Goal: Task Accomplishment & Management: Use online tool/utility

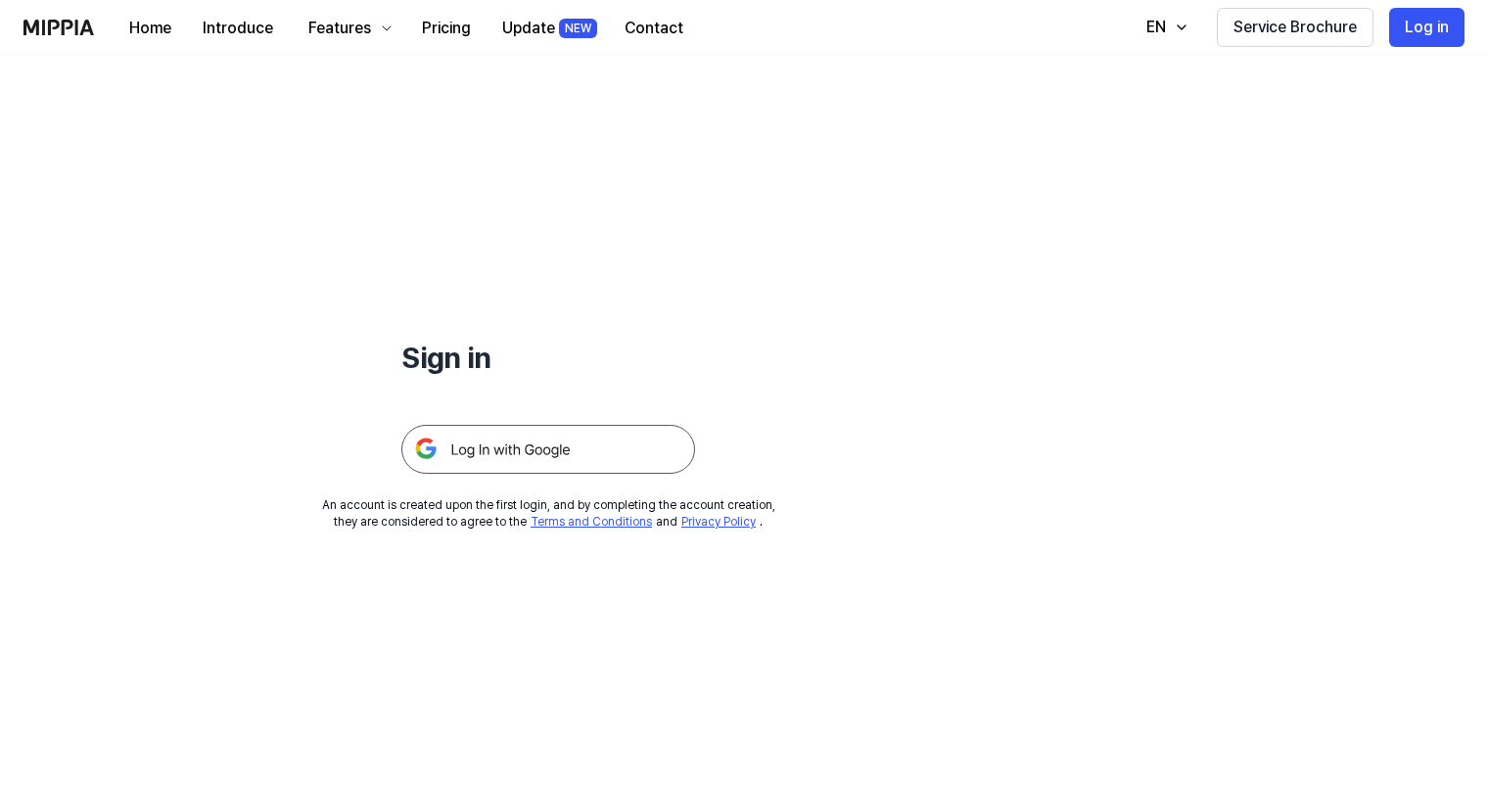
click at [621, 434] on img at bounding box center [548, 449] width 294 height 49
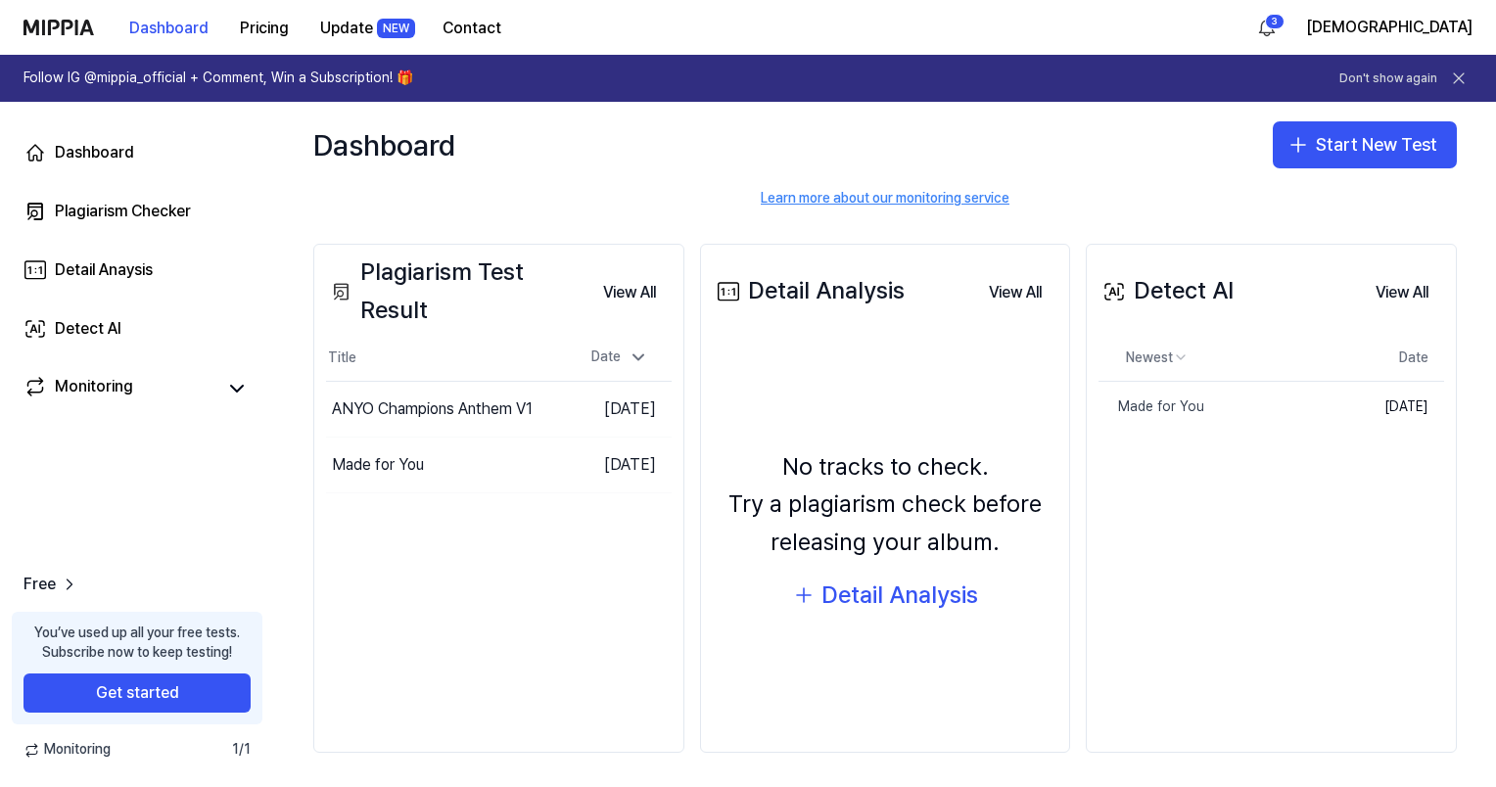
scroll to position [176, 0]
click at [208, 341] on link "Detect AI" at bounding box center [137, 328] width 251 height 47
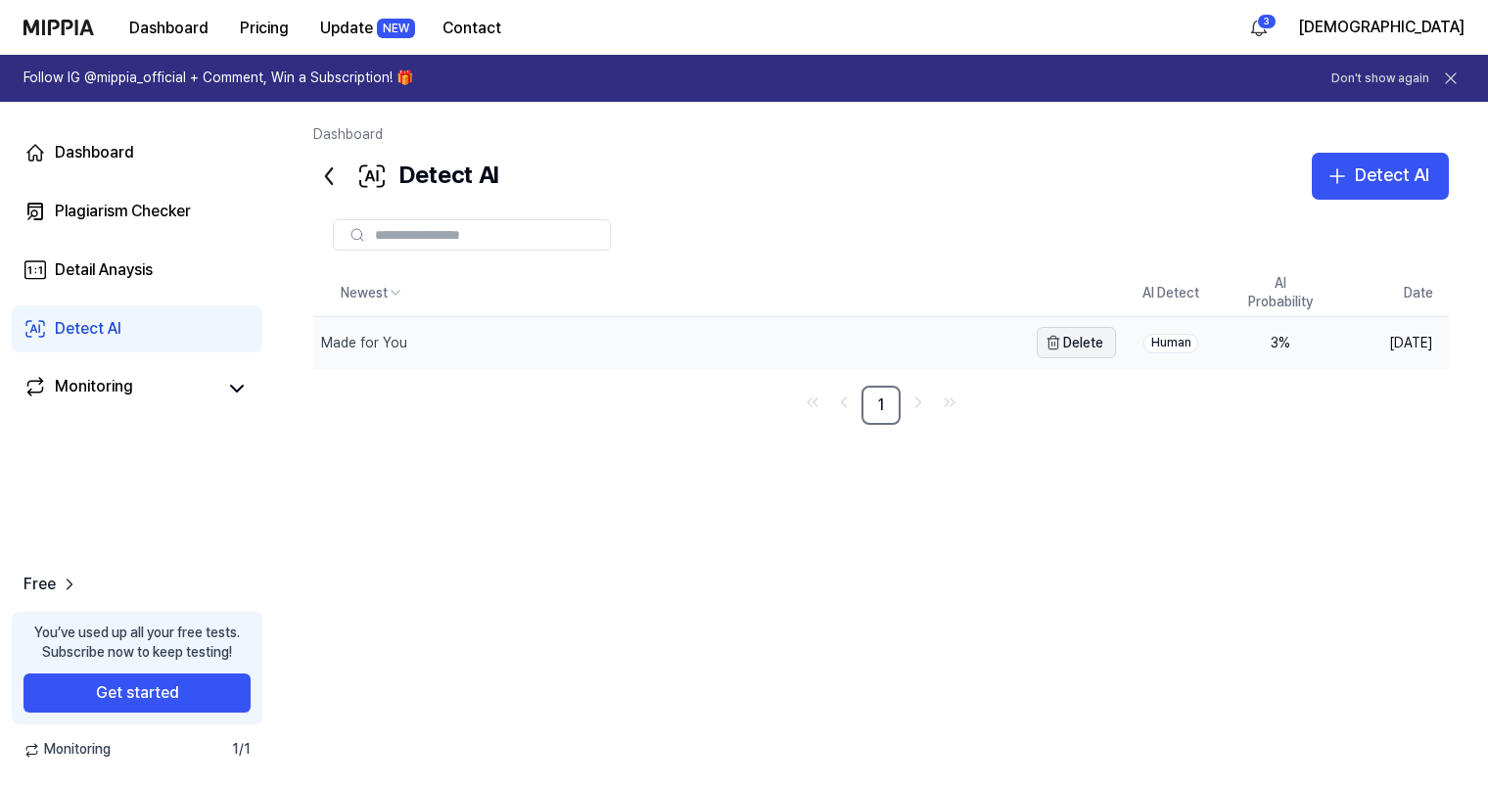
click at [1079, 337] on button "Delete" at bounding box center [1076, 342] width 79 height 31
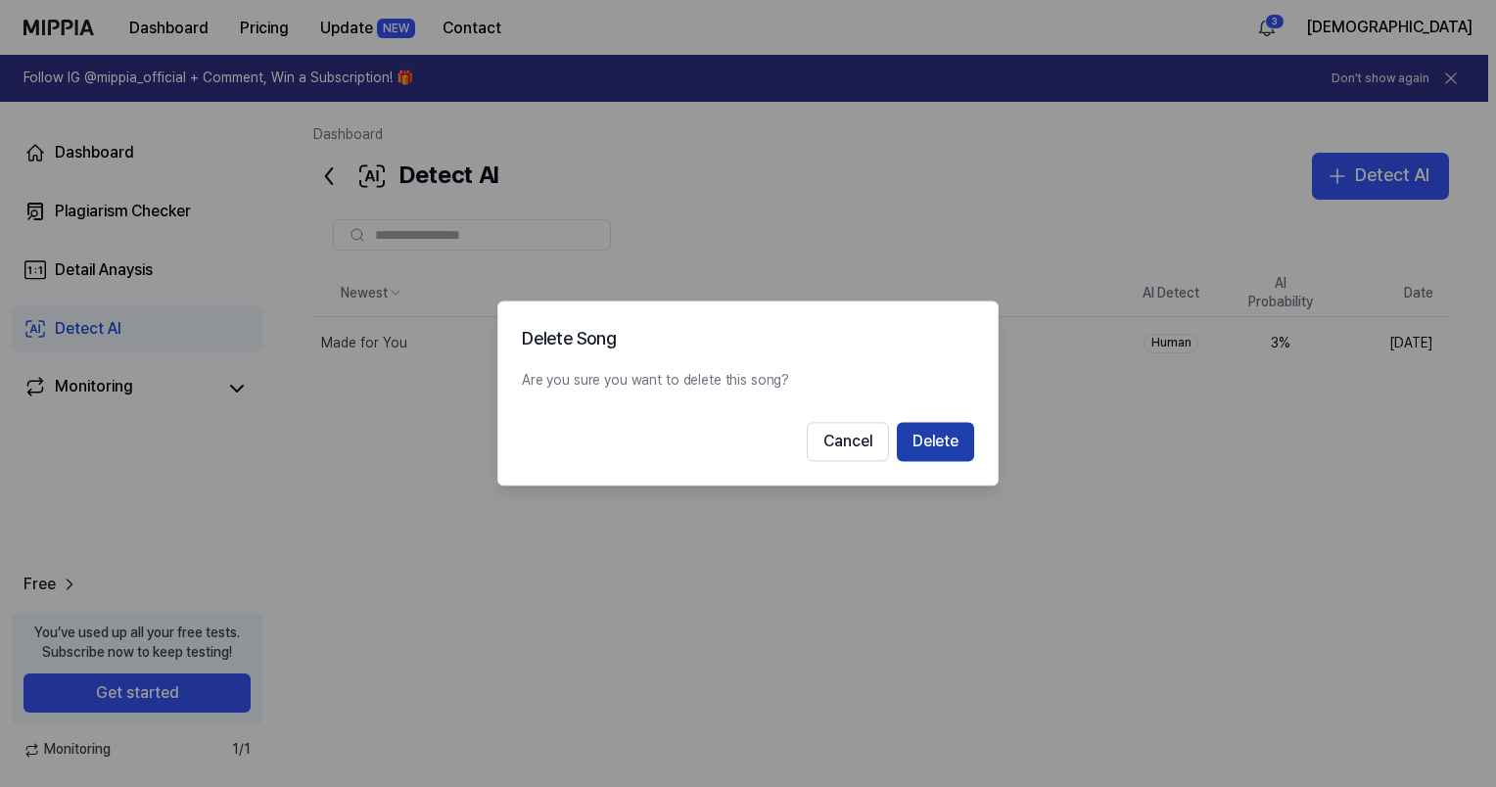
click at [949, 438] on button "Delete" at bounding box center [935, 442] width 77 height 39
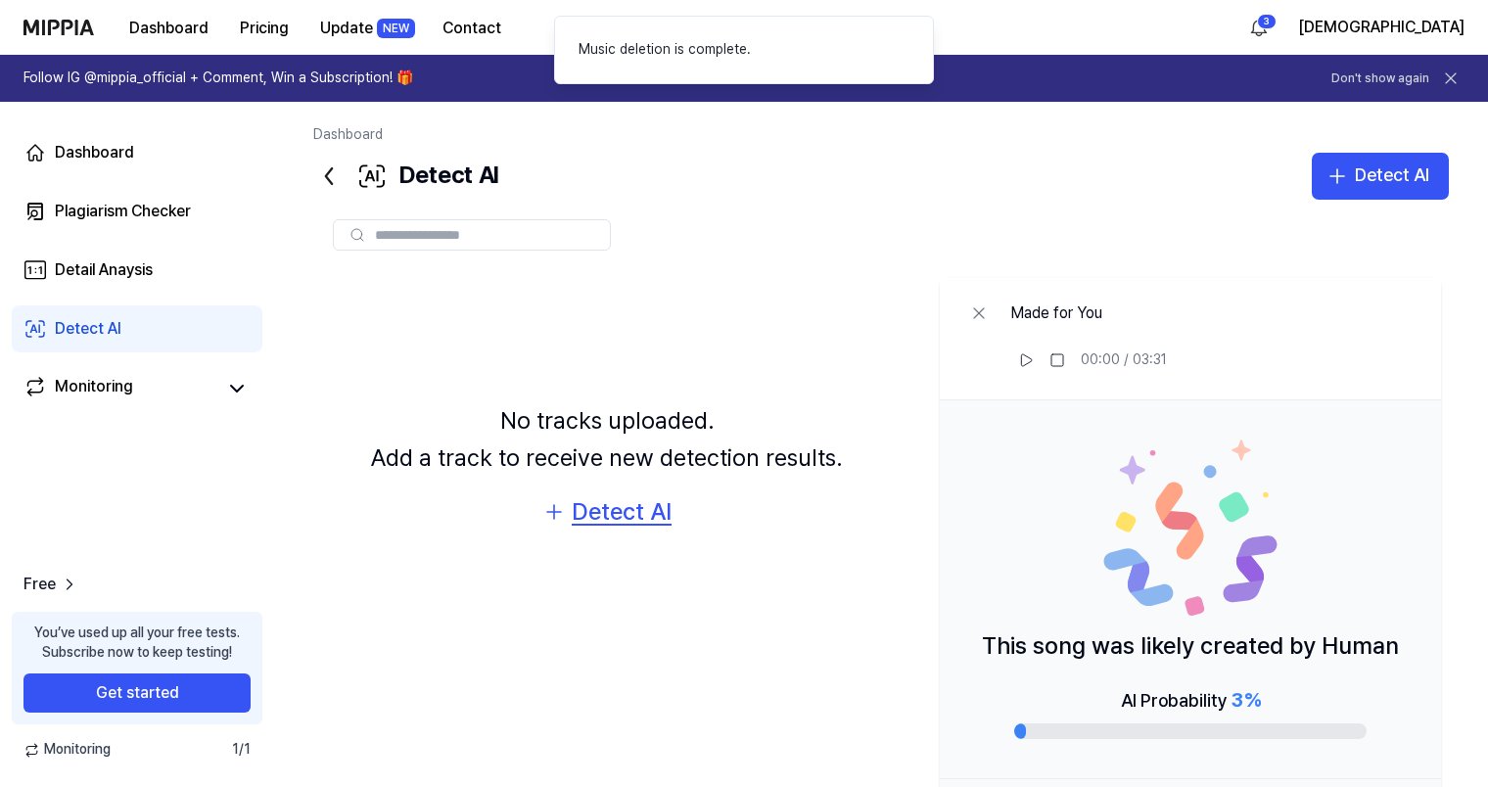
click at [626, 513] on div "Detect AI" at bounding box center [622, 511] width 100 height 37
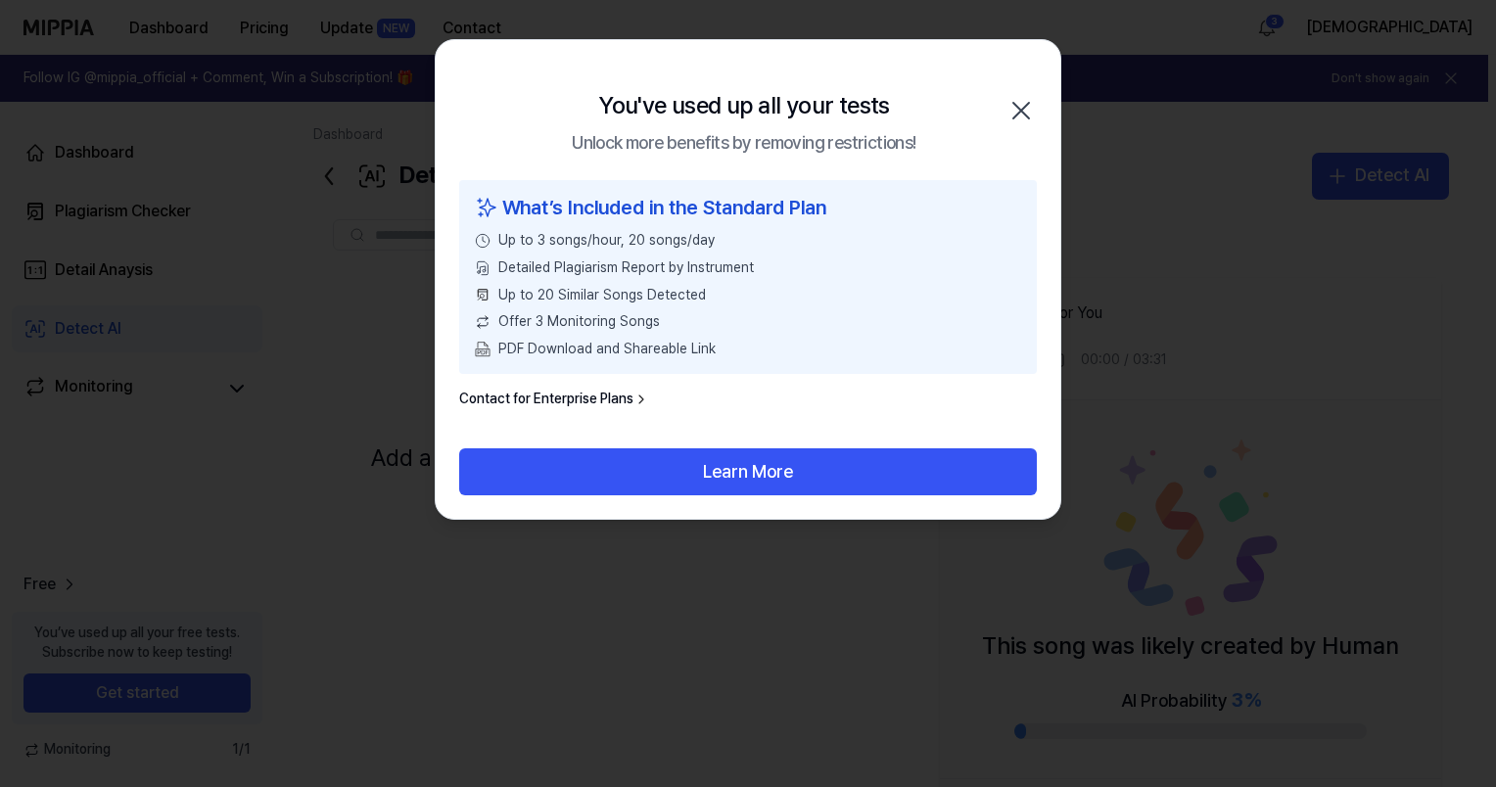
click at [724, 413] on div "What’s Included in the Standard Plan Up to 3 songs/hour, 20 songs/day Detailed …" at bounding box center [748, 314] width 624 height 268
click at [1026, 104] on icon "button" at bounding box center [1020, 110] width 31 height 31
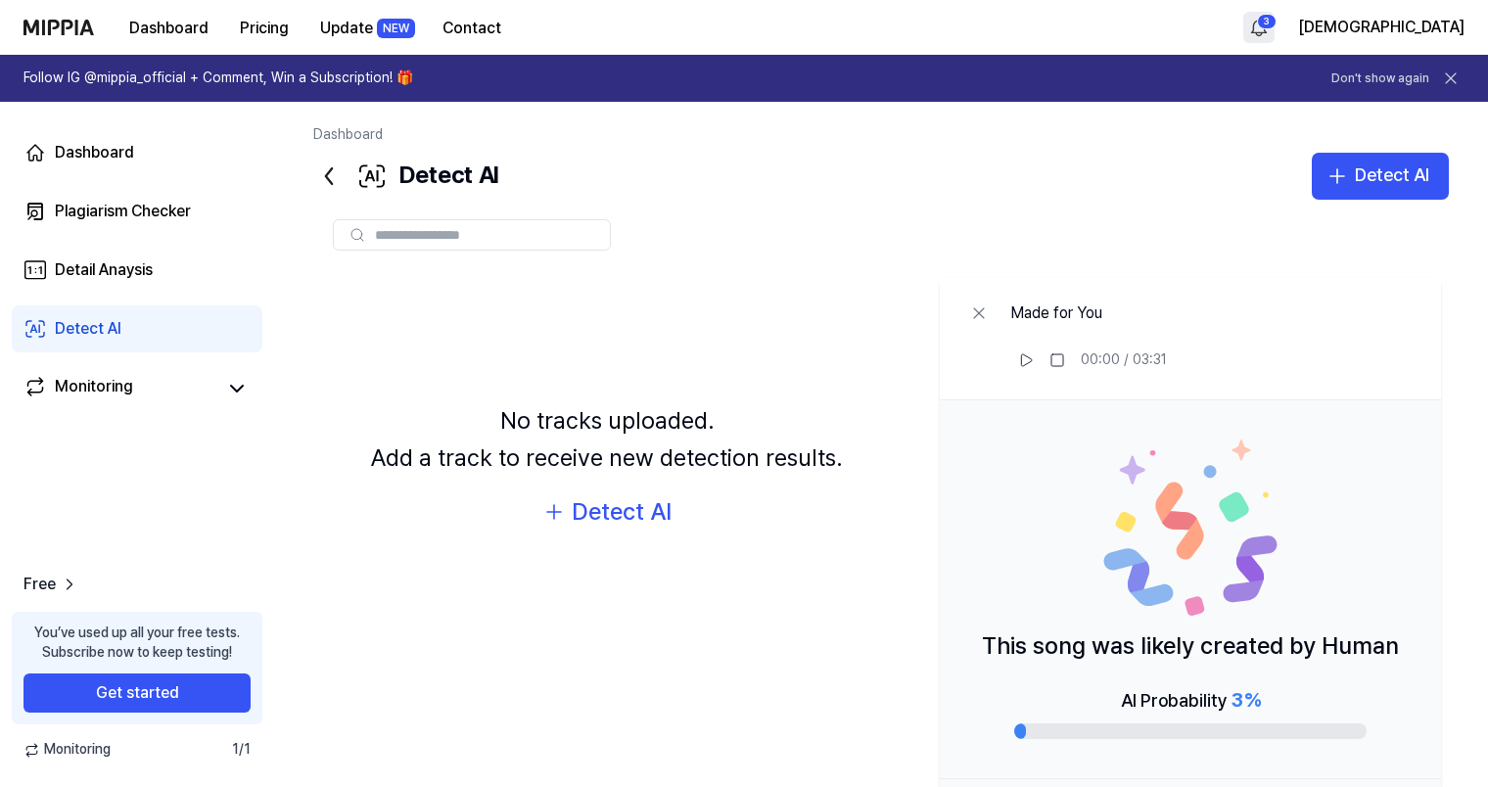
click at [1312, 36] on html "Dashboard Pricing Update NEW Contact 3 GalwayListener Follow IG @mippia_officia…" at bounding box center [744, 393] width 1488 height 787
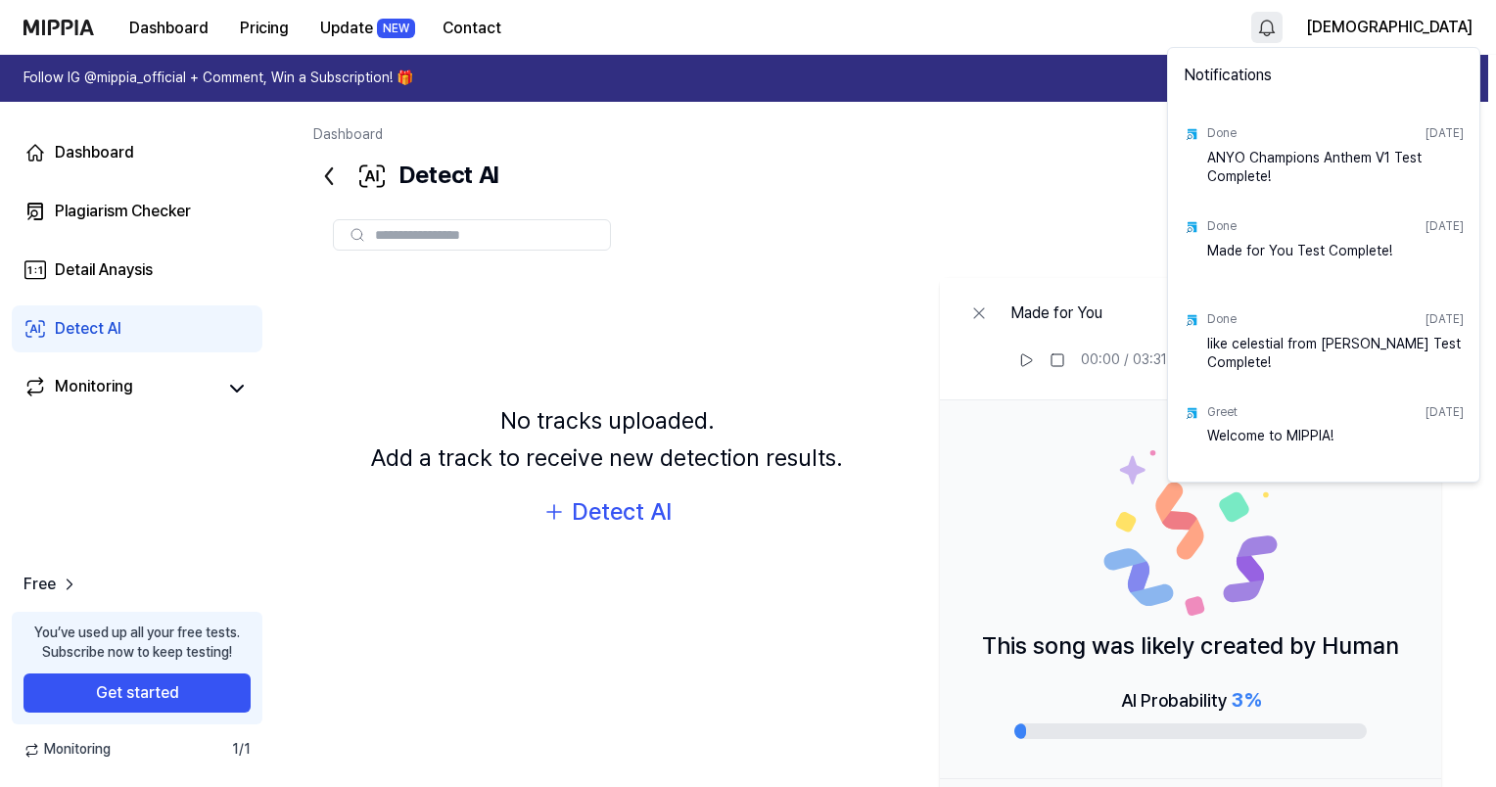
click at [993, 88] on html "Dashboard Pricing Update NEW Contact GalwayListener Follow IG @mippia_official …" at bounding box center [748, 393] width 1496 height 787
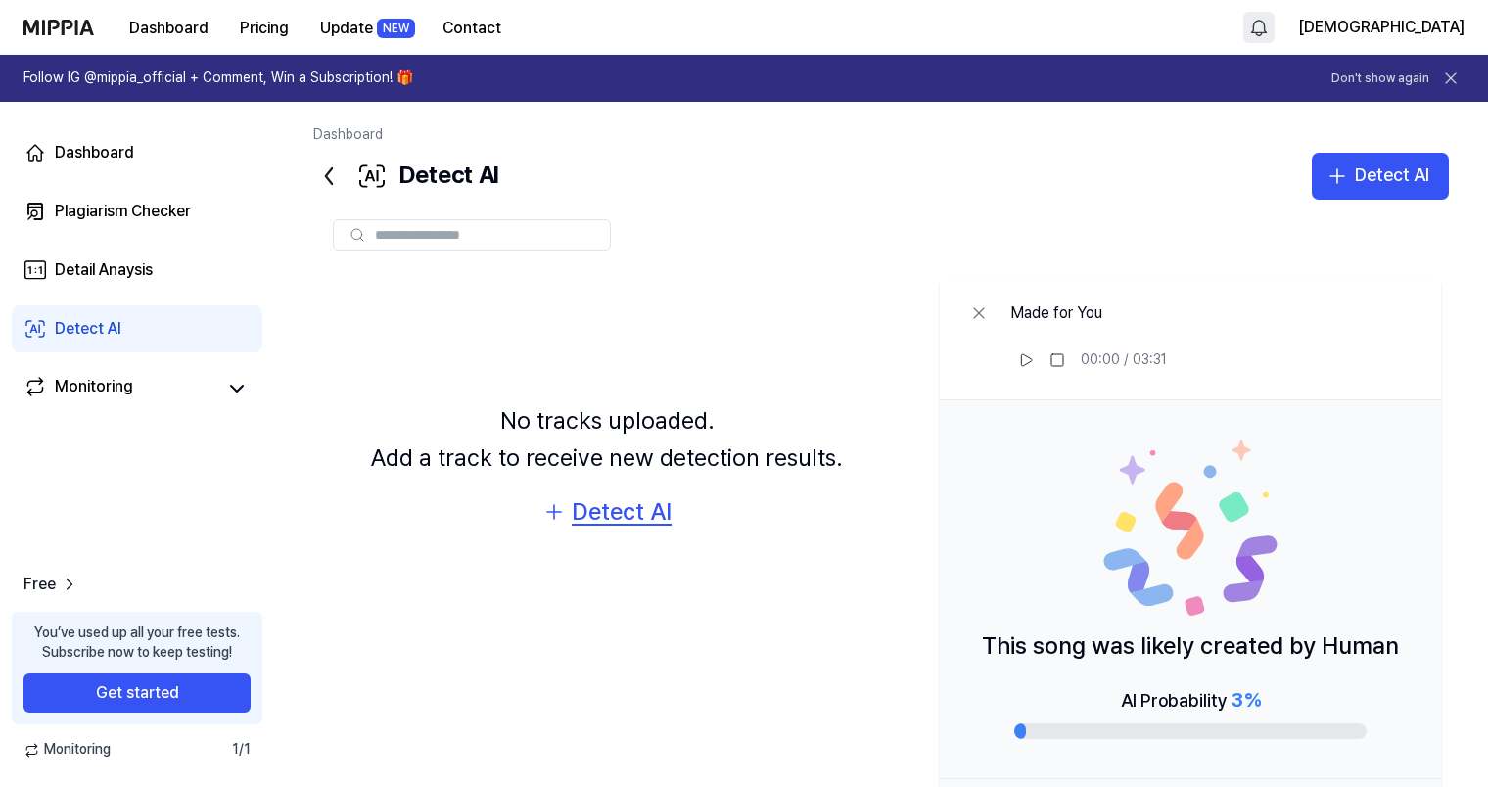
click at [634, 512] on div "Detect AI" at bounding box center [622, 511] width 100 height 37
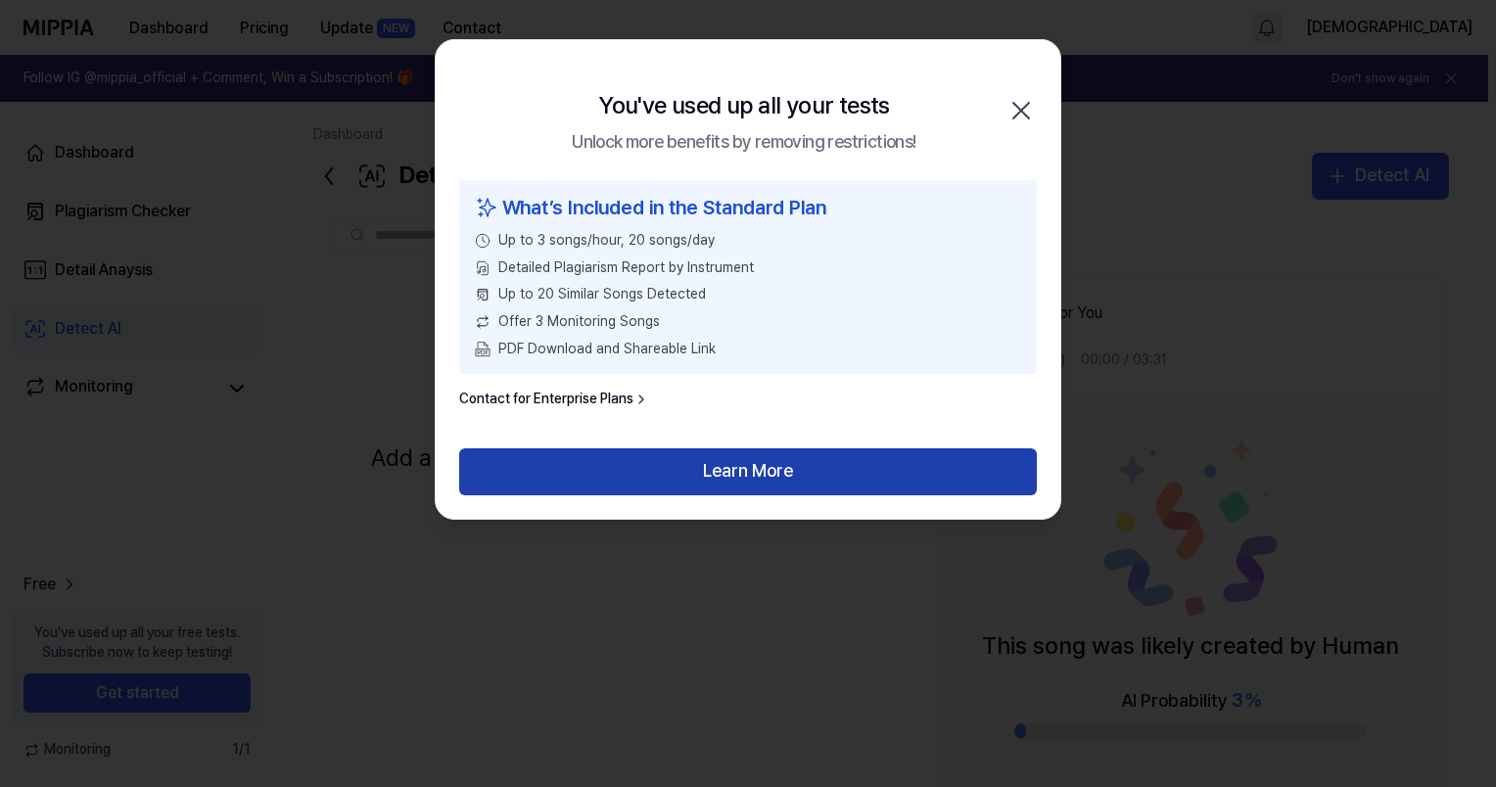
click at [725, 470] on button "Learn More" at bounding box center [747, 471] width 577 height 47
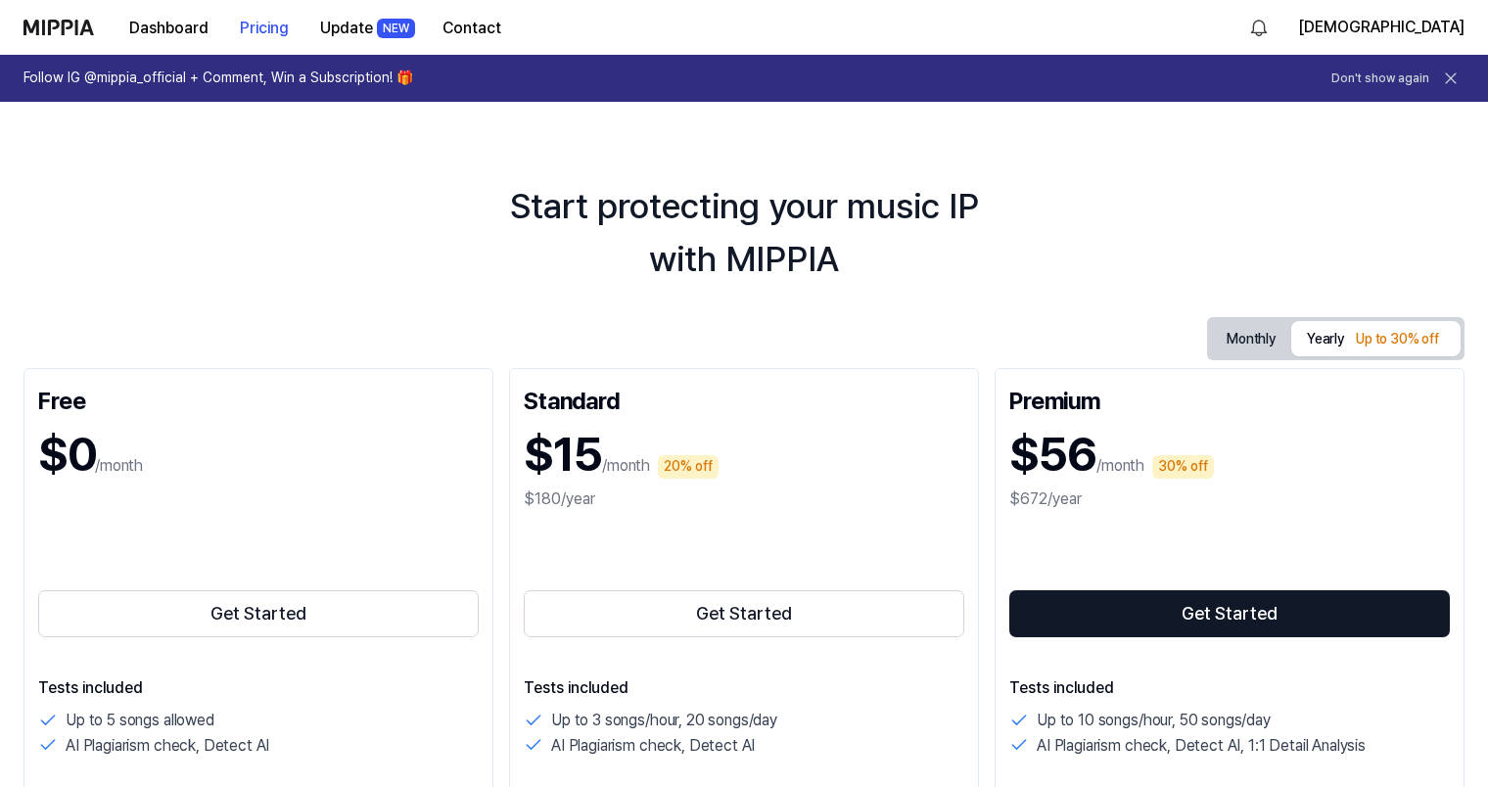
click at [1452, 83] on icon at bounding box center [1451, 79] width 20 height 20
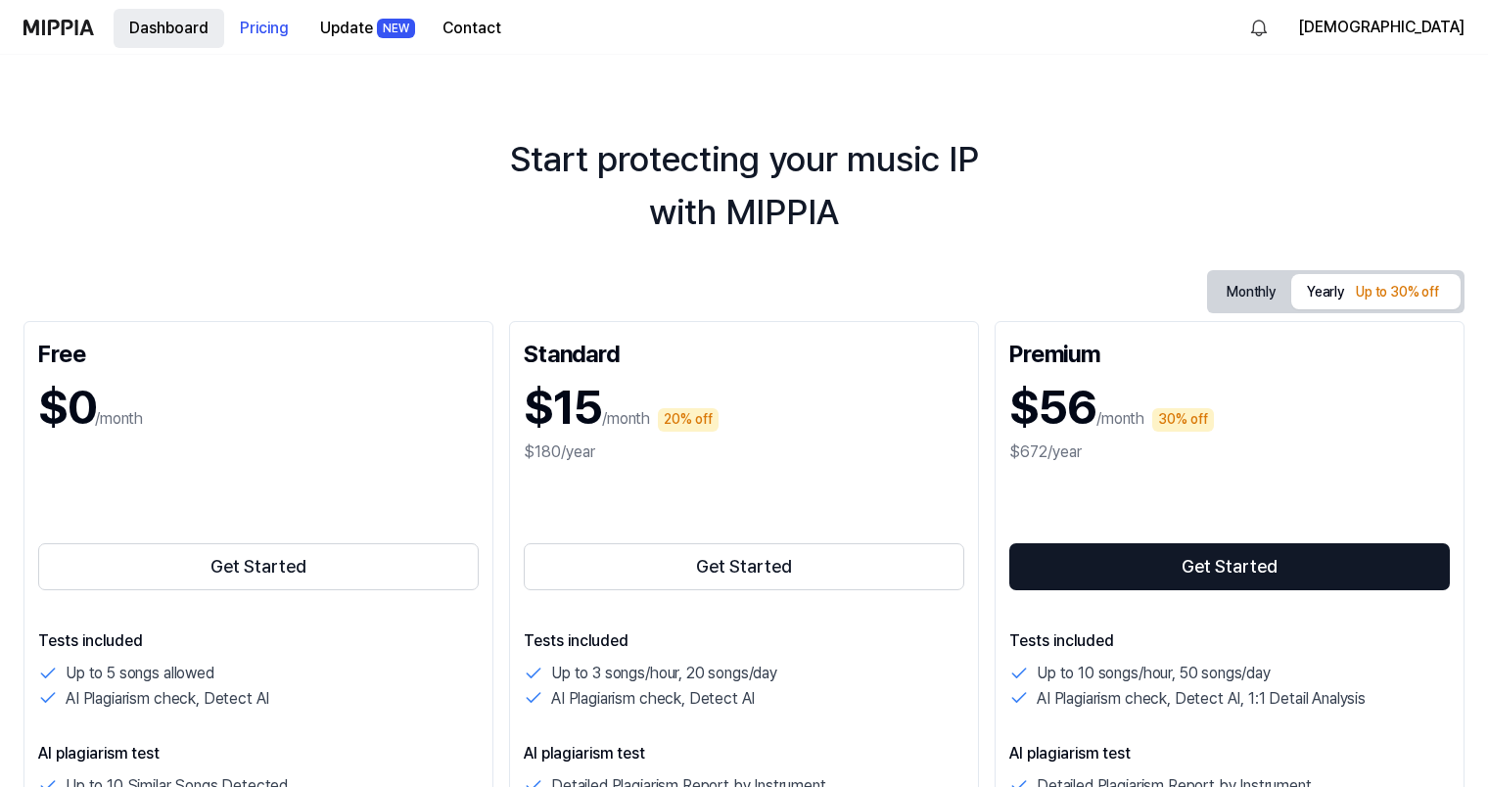
click at [160, 42] on button "Dashboard" at bounding box center [169, 28] width 111 height 39
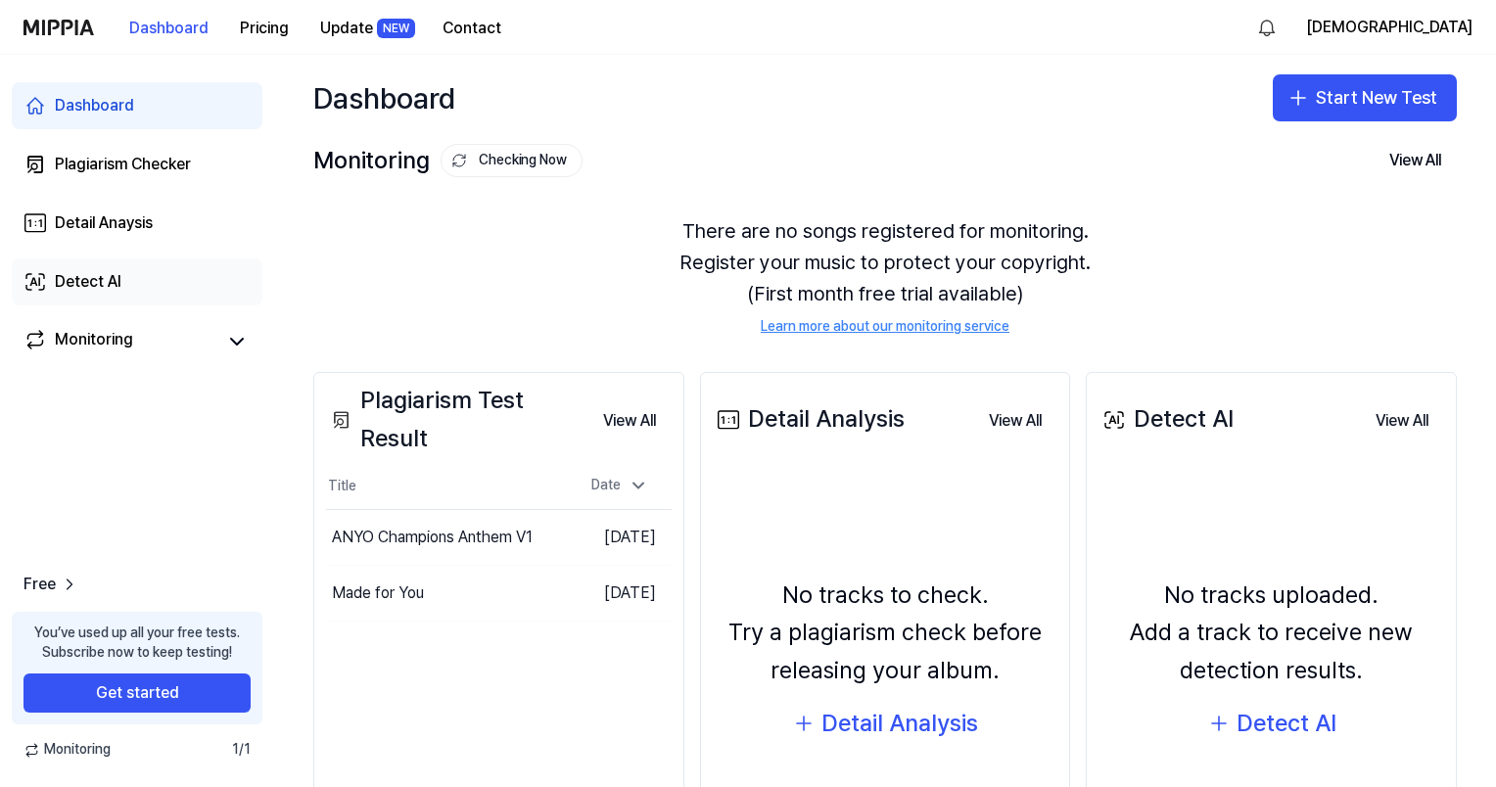
click at [150, 274] on link "Detect AI" at bounding box center [137, 281] width 251 height 47
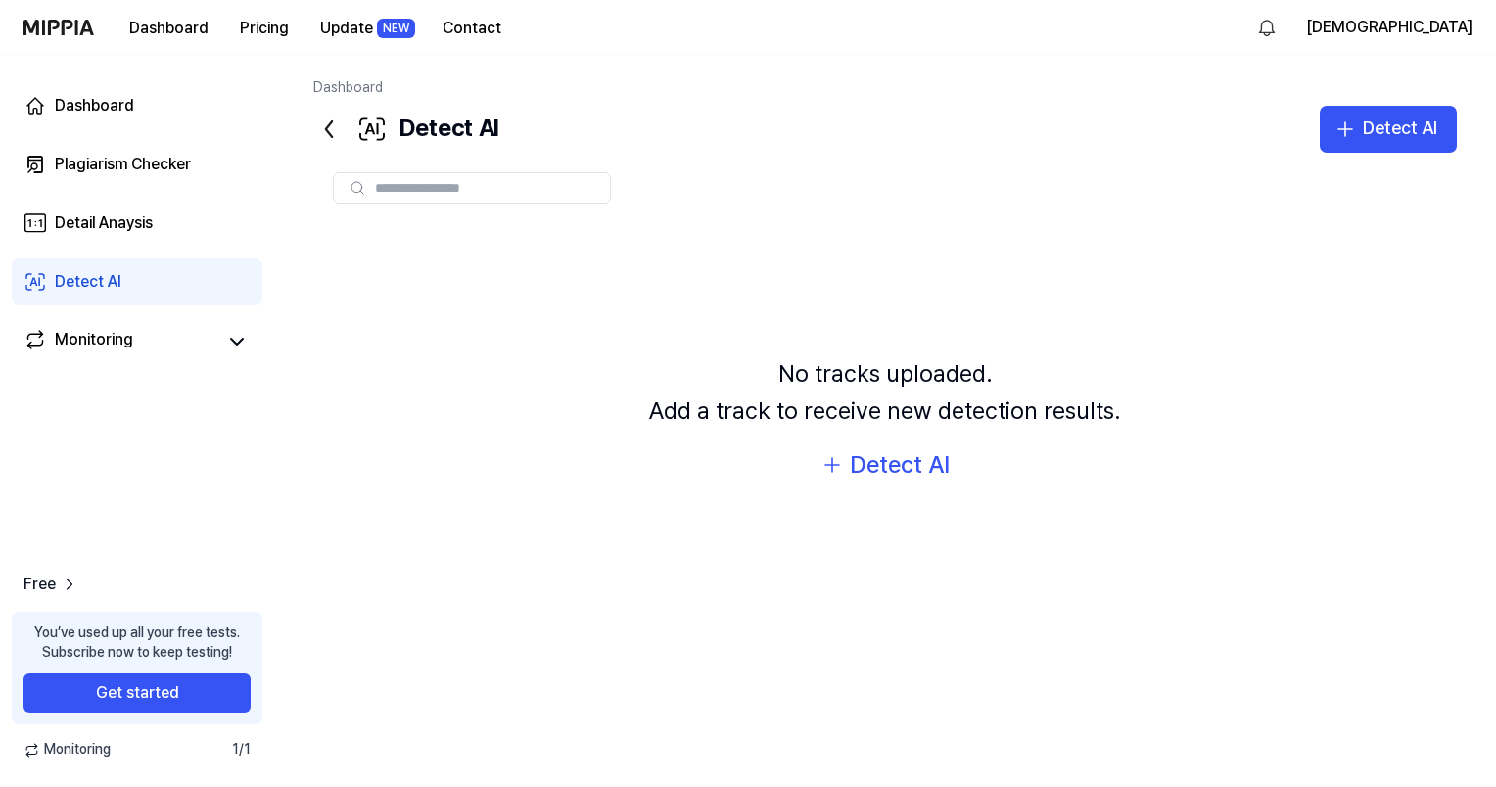
click at [337, 129] on icon at bounding box center [328, 129] width 31 height 31
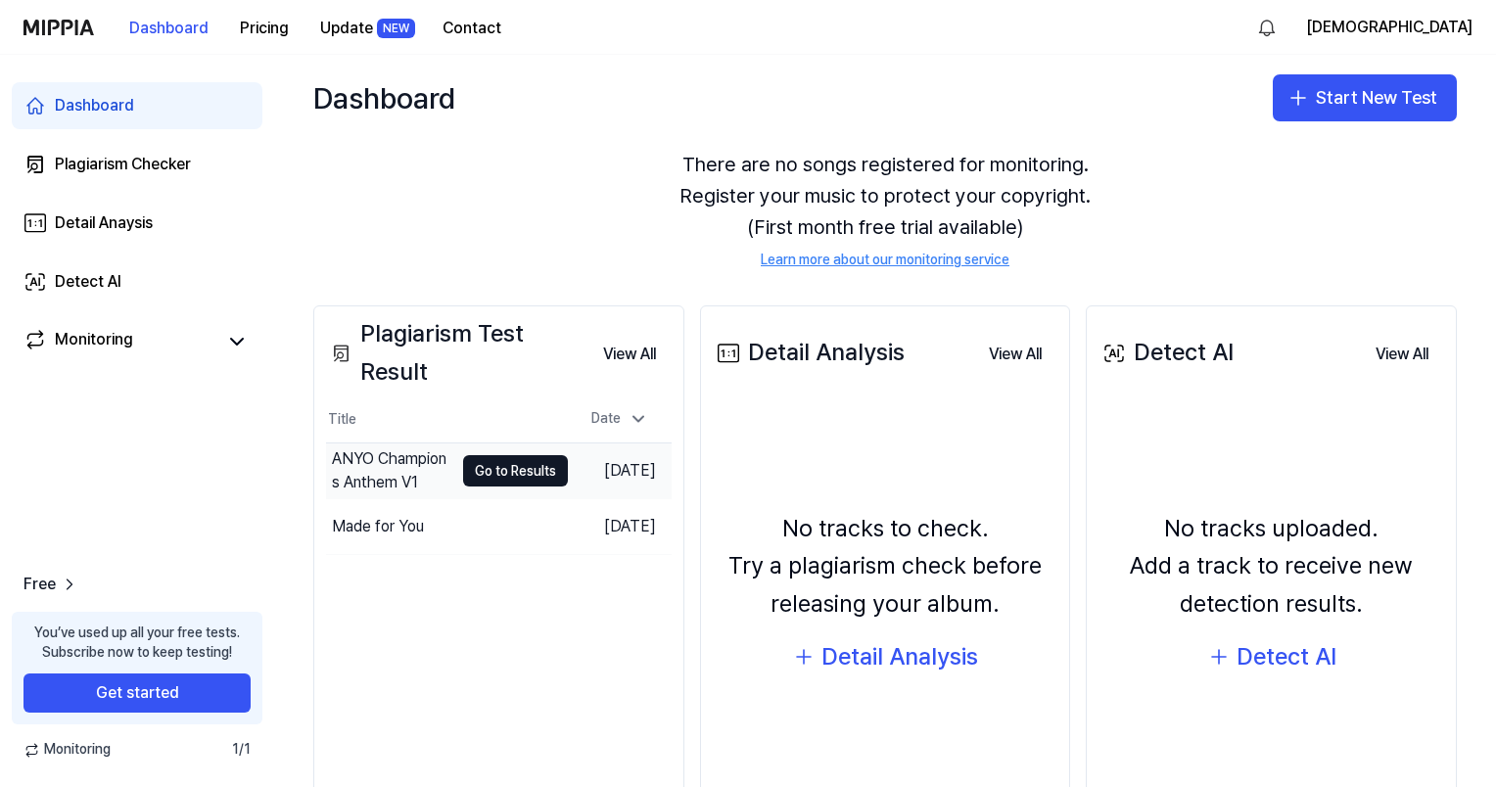
scroll to position [69, 0]
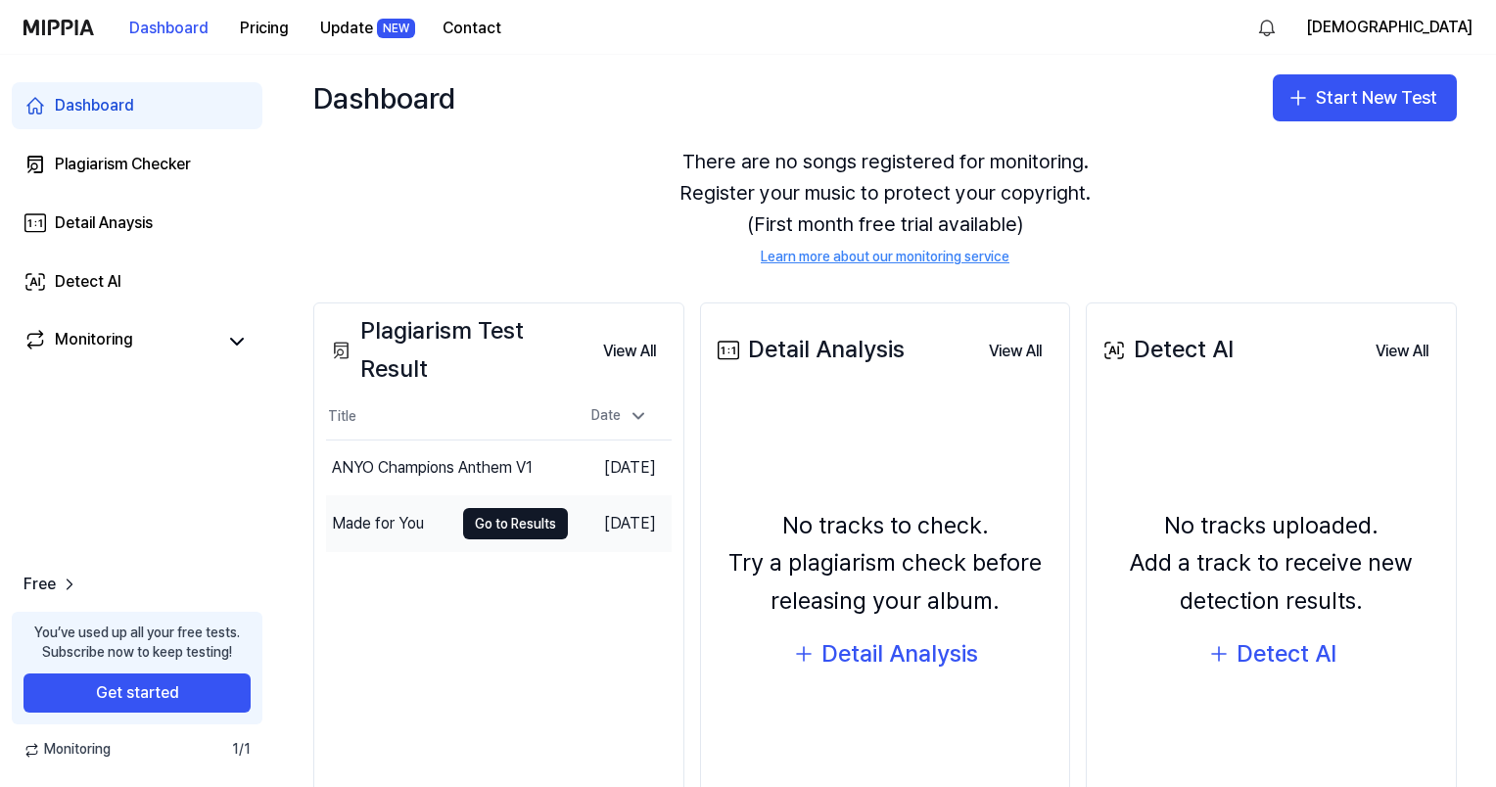
click at [622, 521] on td "[DATE]" at bounding box center [620, 524] width 104 height 56
click at [533, 524] on button "Go to Results" at bounding box center [515, 523] width 105 height 31
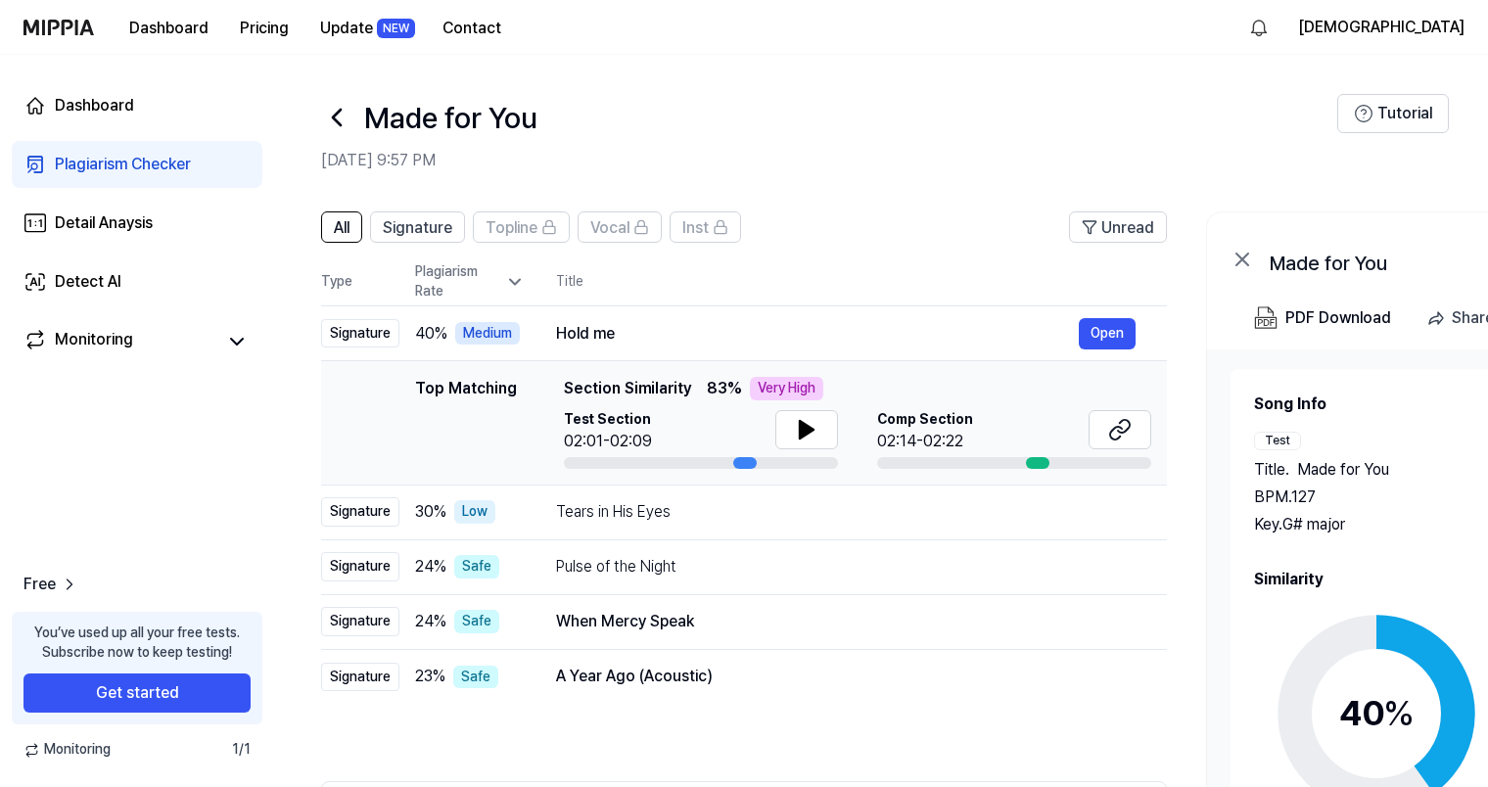
click at [177, 152] on link "Plagiarism Checker" at bounding box center [137, 164] width 251 height 47
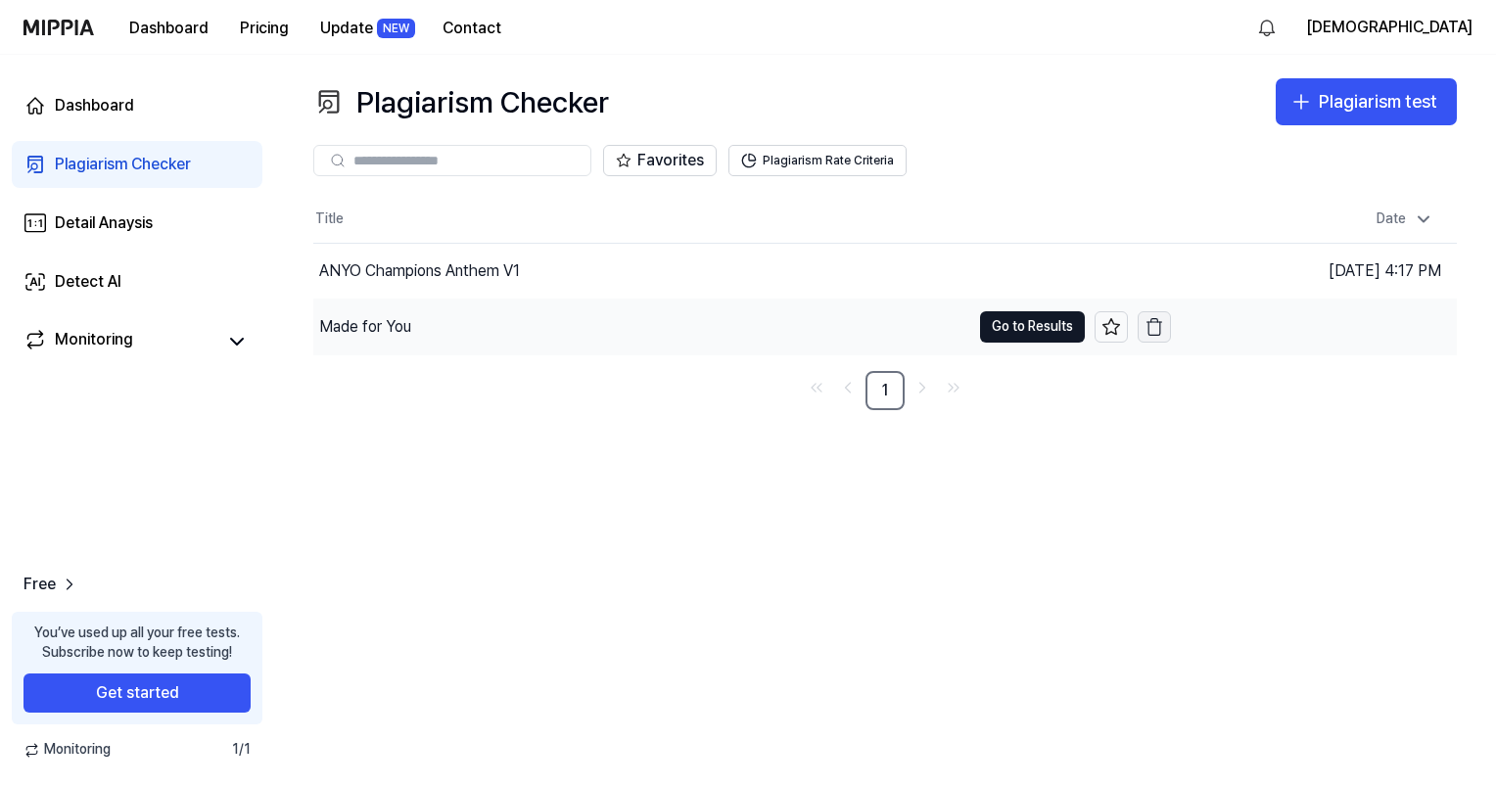
click at [1151, 337] on button "button" at bounding box center [1153, 326] width 33 height 31
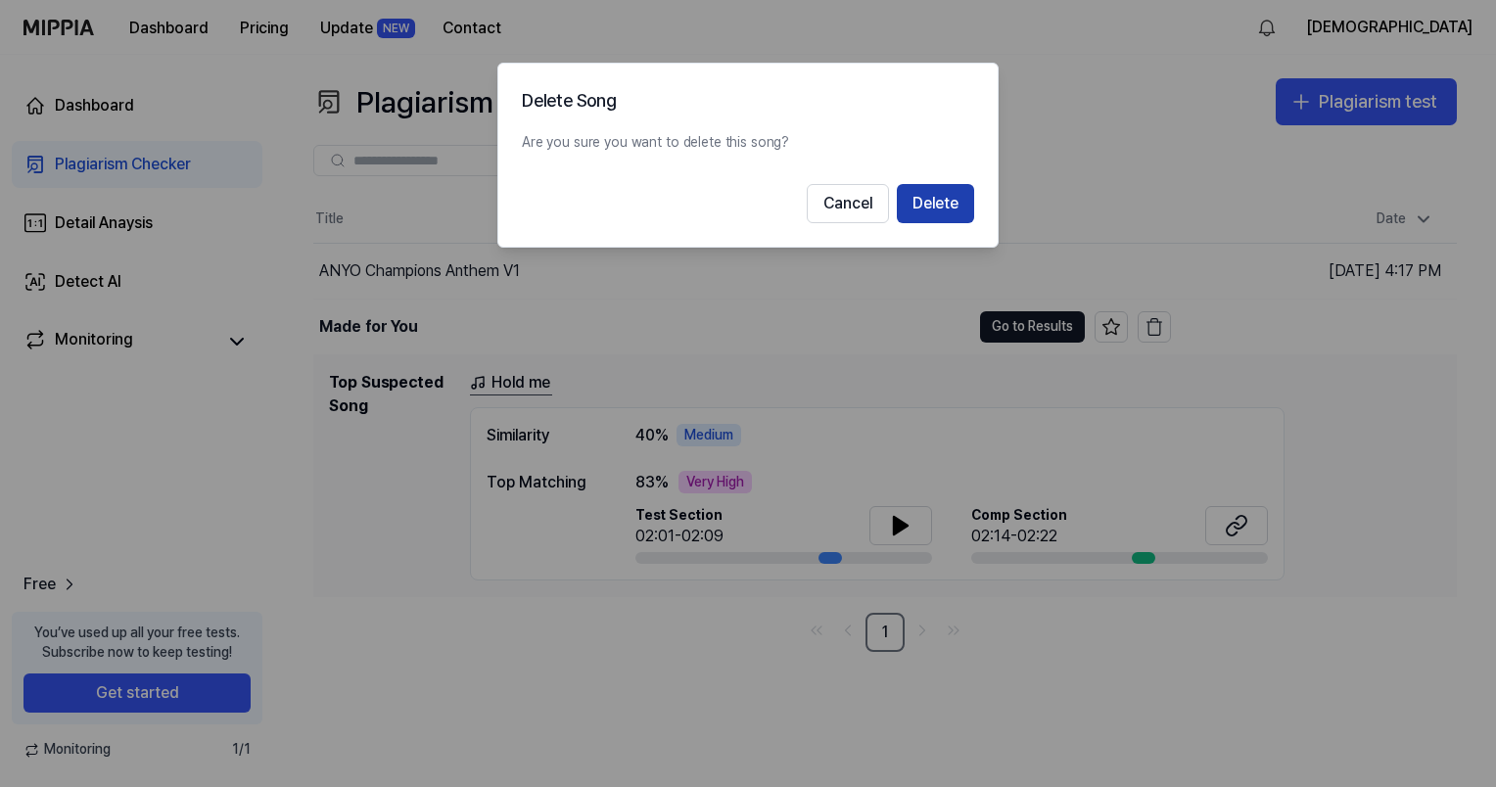
click at [950, 215] on button "Delete" at bounding box center [935, 203] width 77 height 39
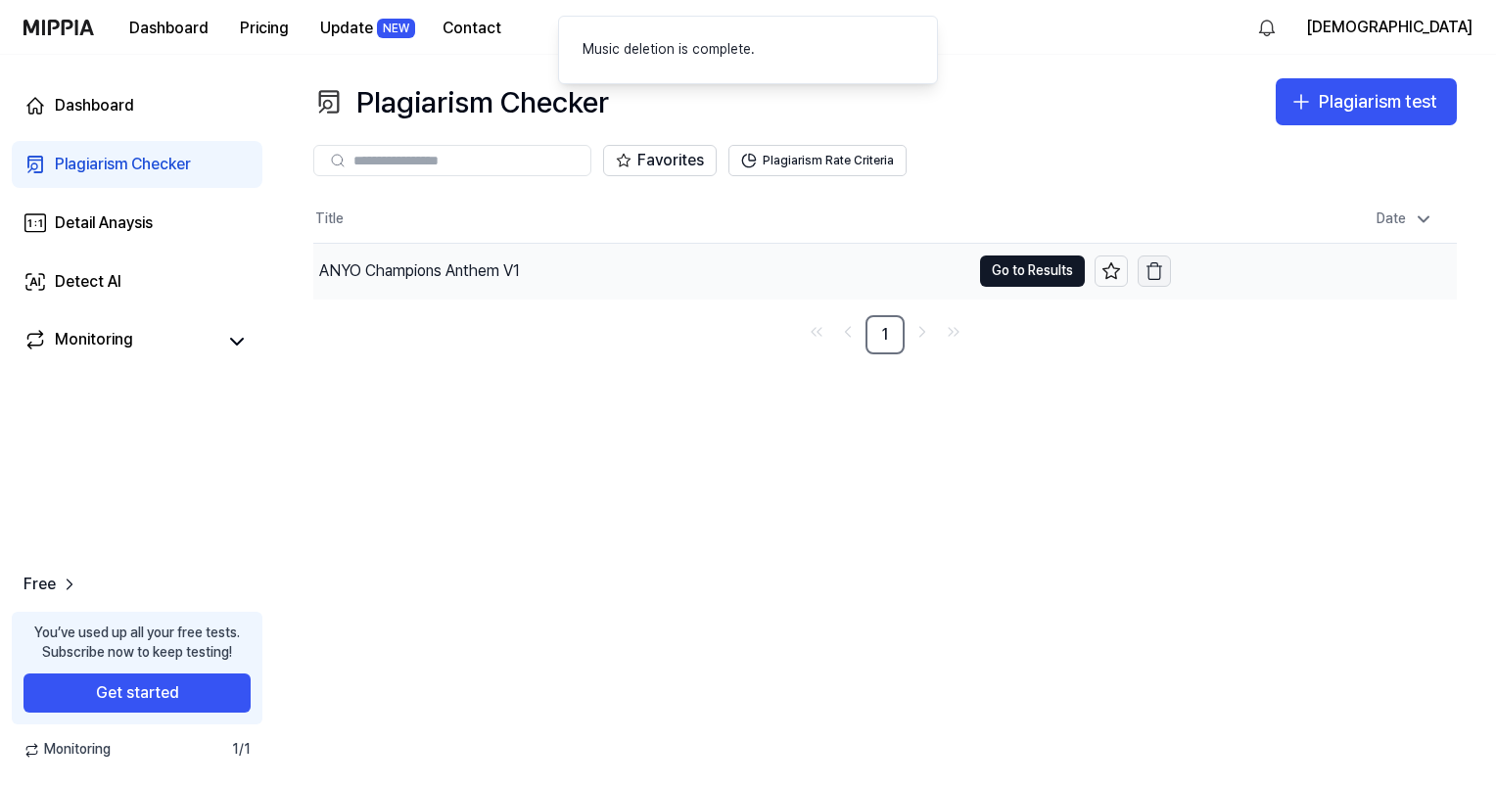
click at [1154, 266] on icon "button" at bounding box center [1154, 271] width 20 height 20
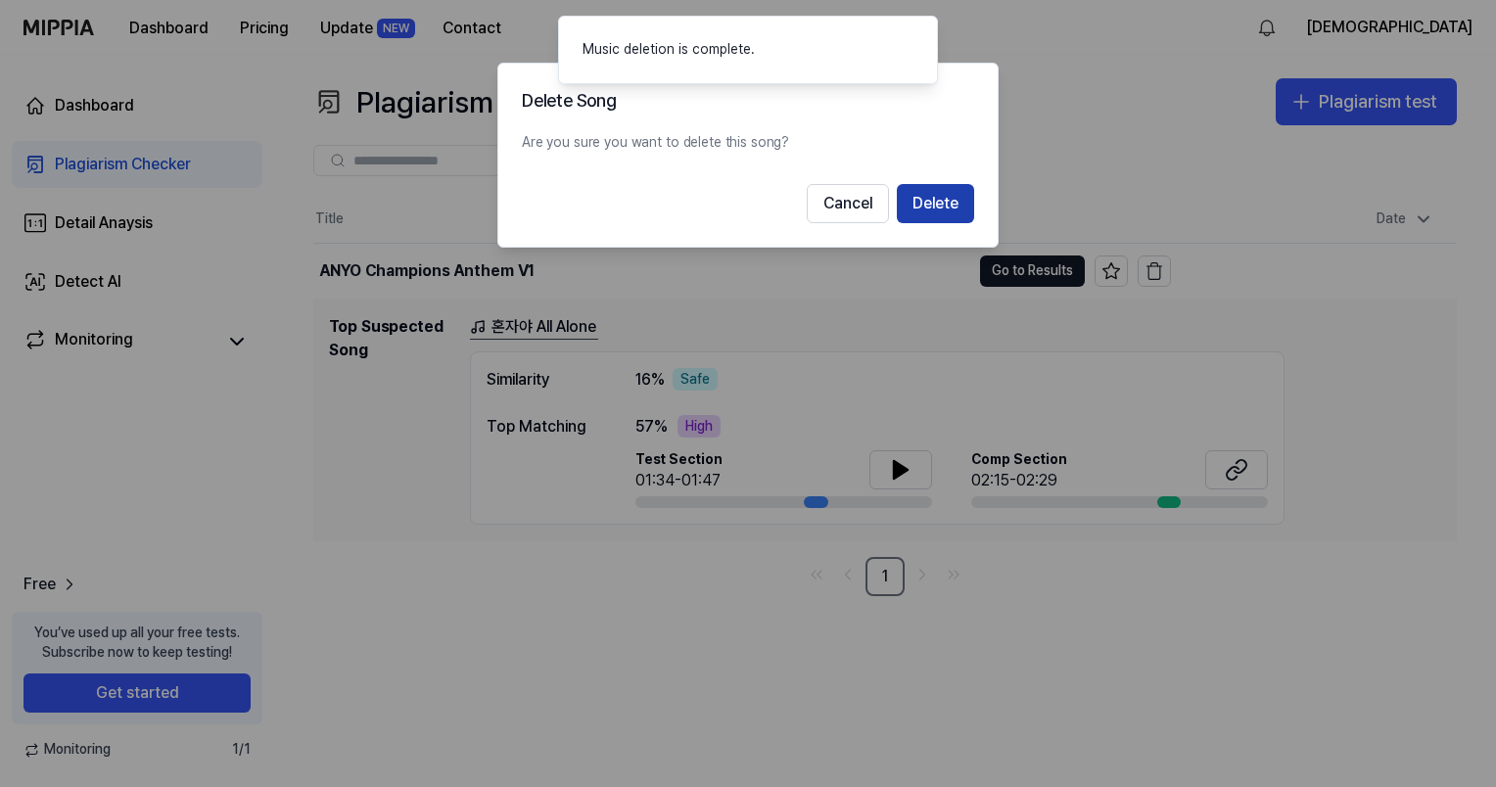
click at [965, 213] on button "Delete" at bounding box center [935, 203] width 77 height 39
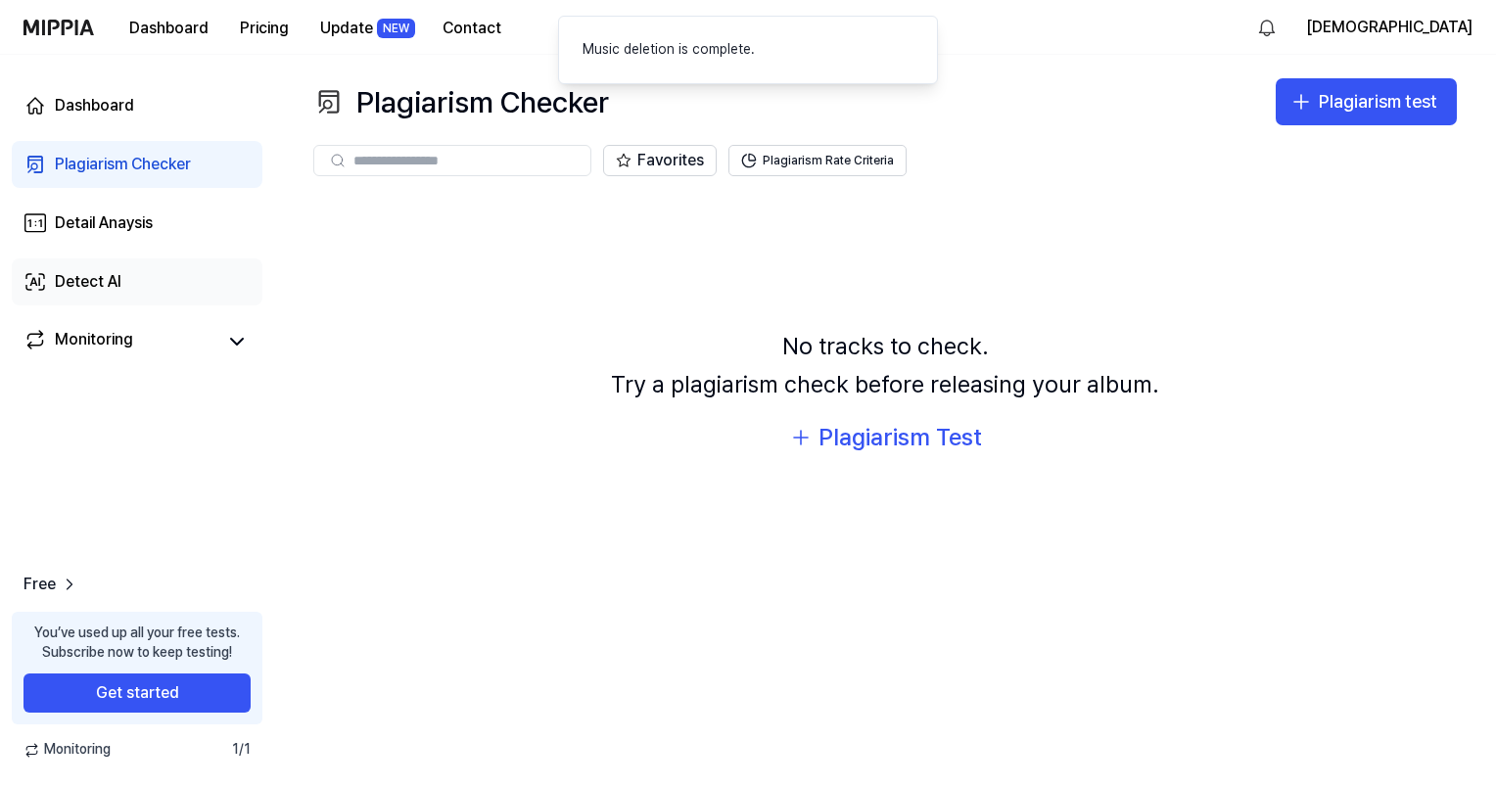
click at [149, 282] on link "Detect AI" at bounding box center [137, 281] width 251 height 47
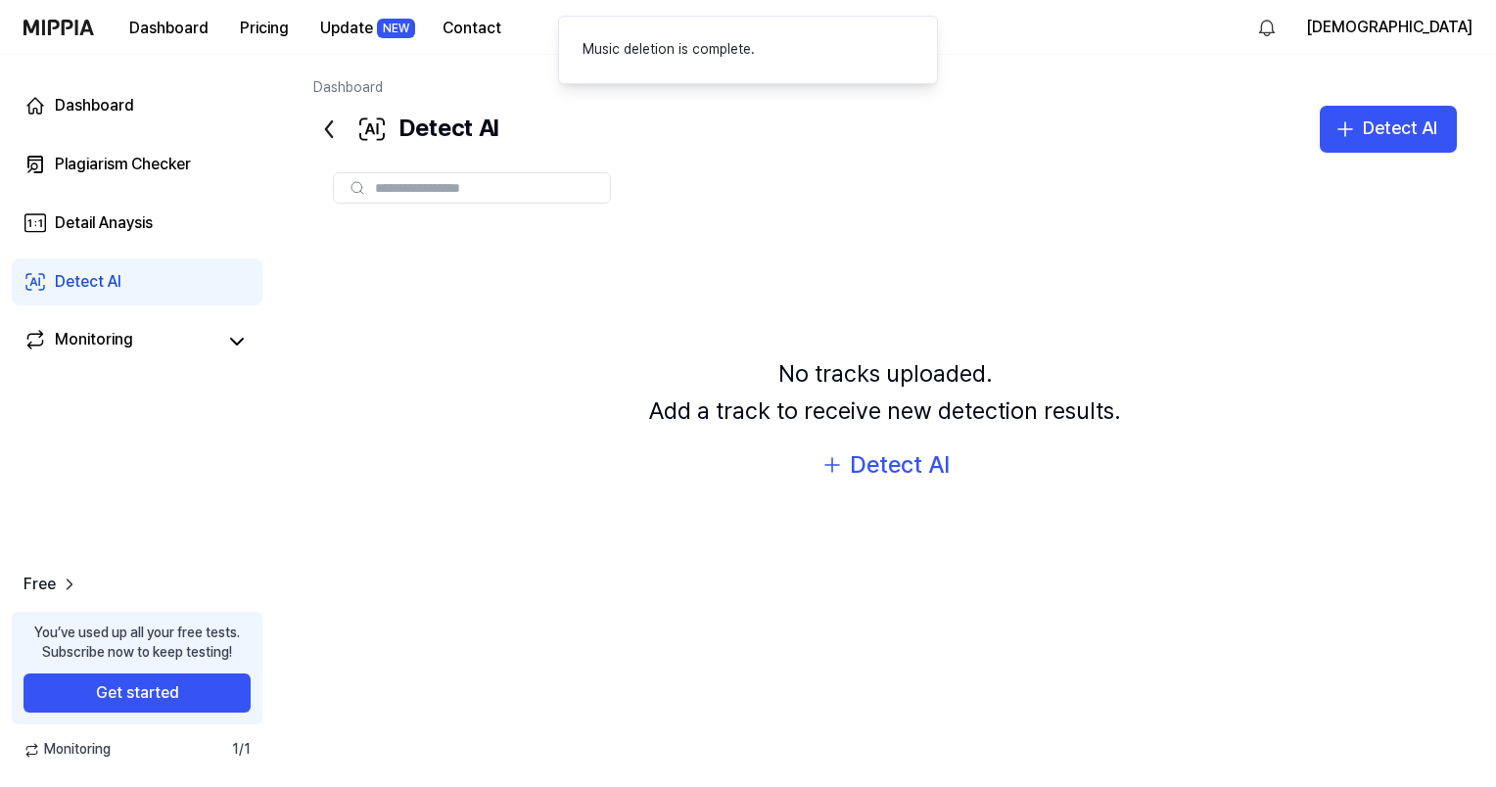
click at [946, 421] on div "No tracks uploaded. Add a track to receive new detection results." at bounding box center [885, 392] width 472 height 75
click at [884, 467] on div "Detect AI" at bounding box center [900, 464] width 100 height 37
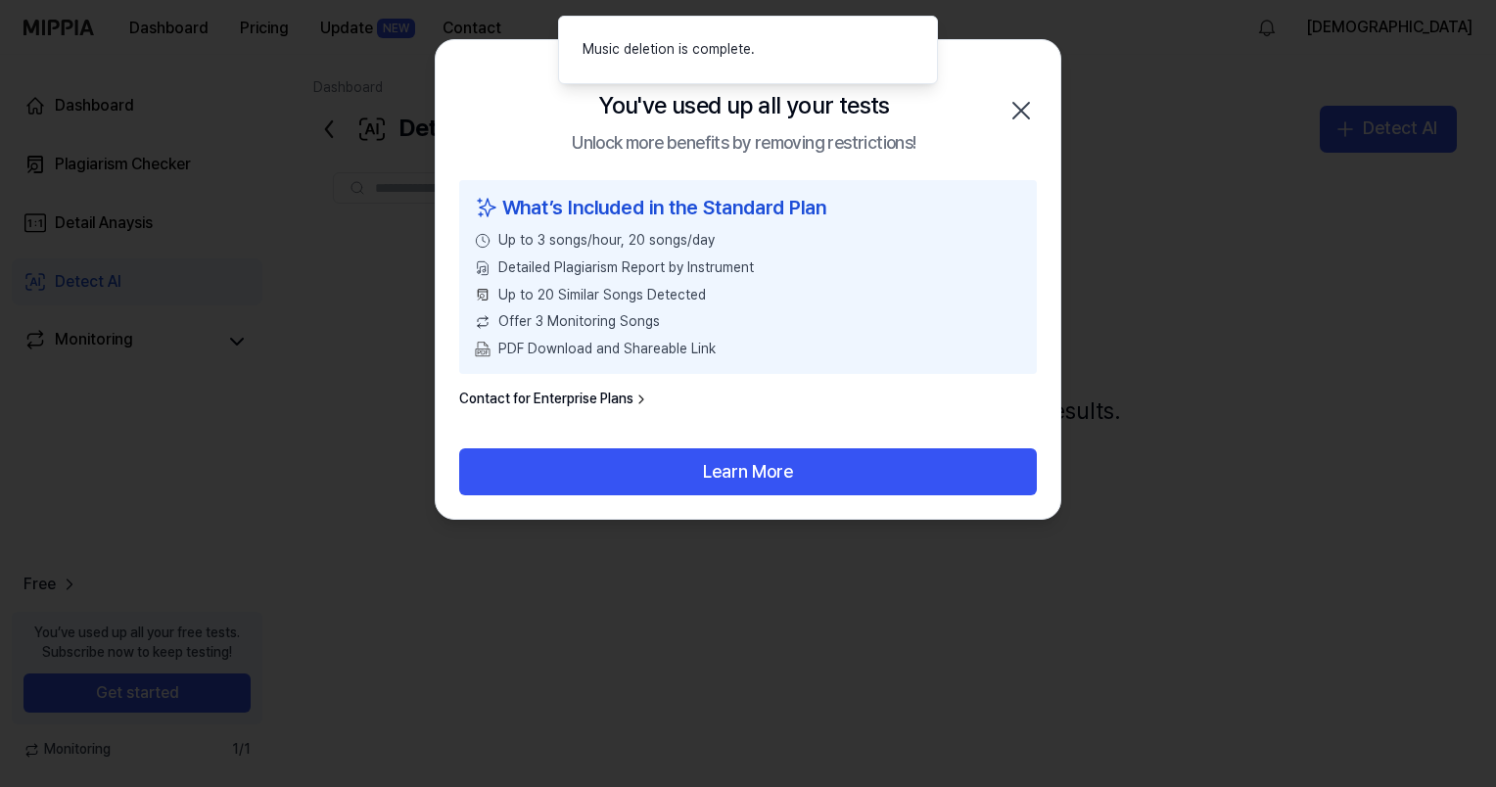
click at [1031, 106] on icon "button" at bounding box center [1020, 110] width 31 height 31
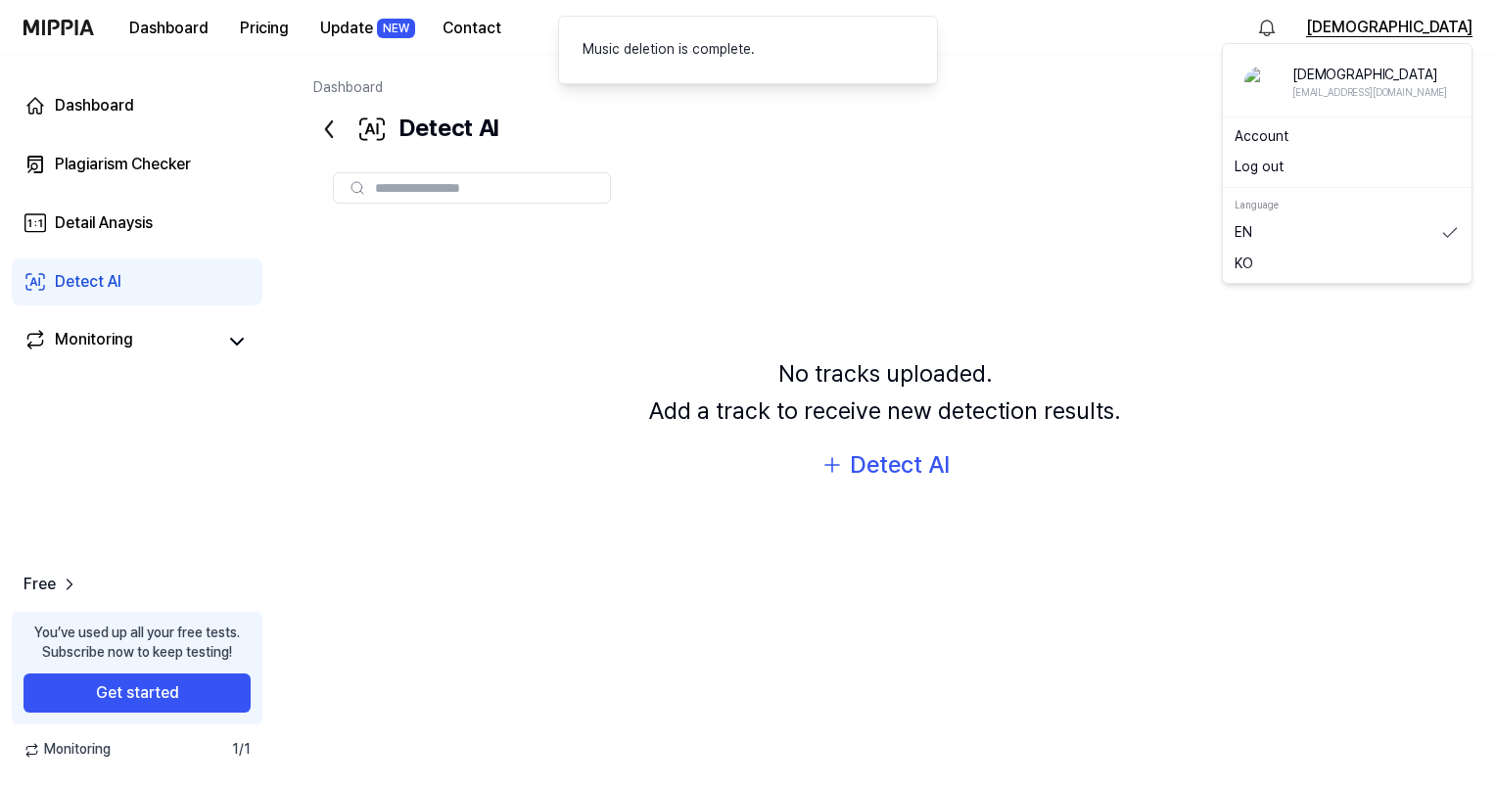
click at [1402, 16] on button "[DEMOGRAPHIC_DATA]" at bounding box center [1389, 27] width 166 height 23
click at [1281, 171] on button "Log out" at bounding box center [1346, 168] width 225 height 20
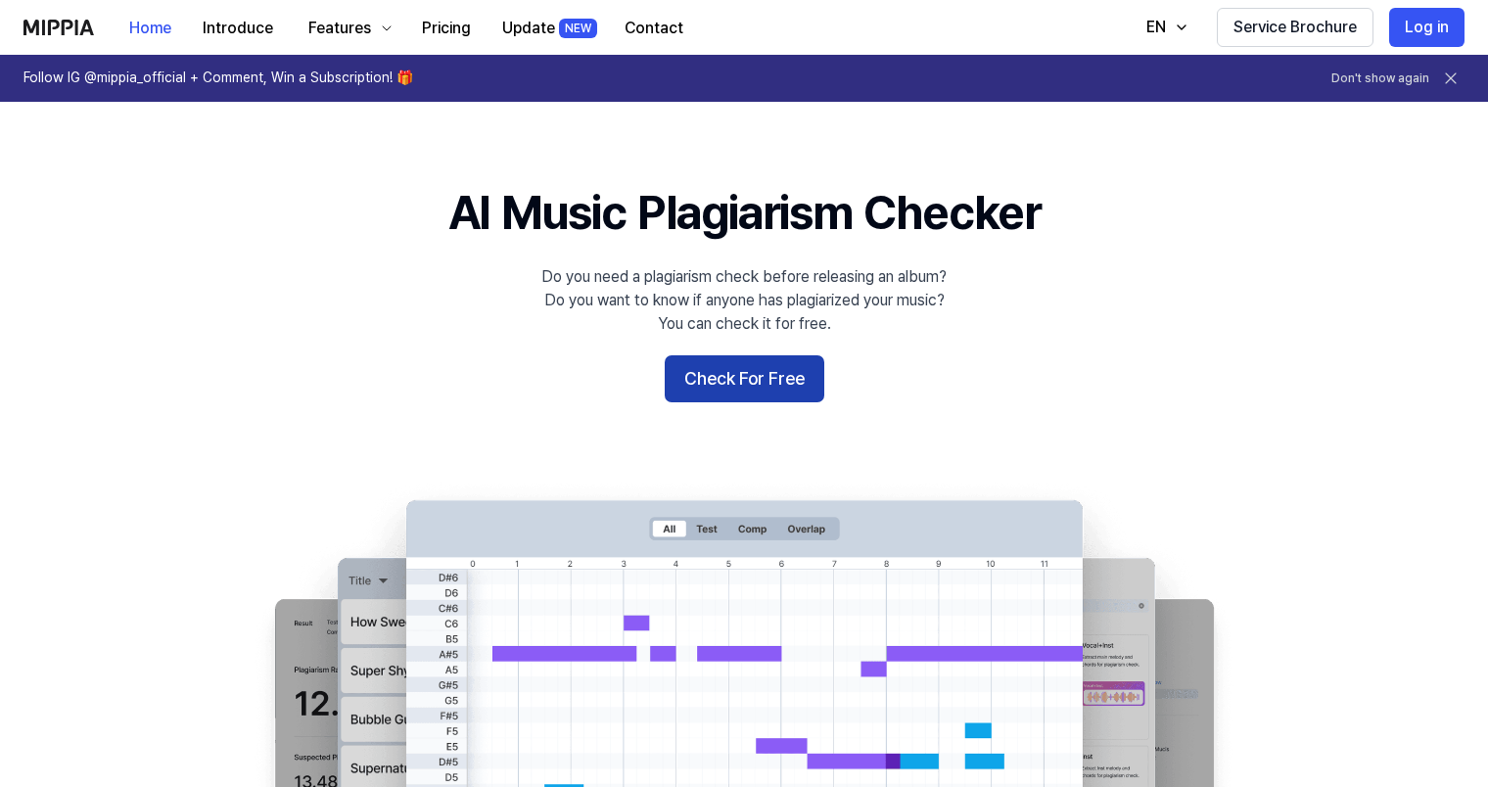
click at [763, 388] on button "Check For Free" at bounding box center [745, 378] width 160 height 47
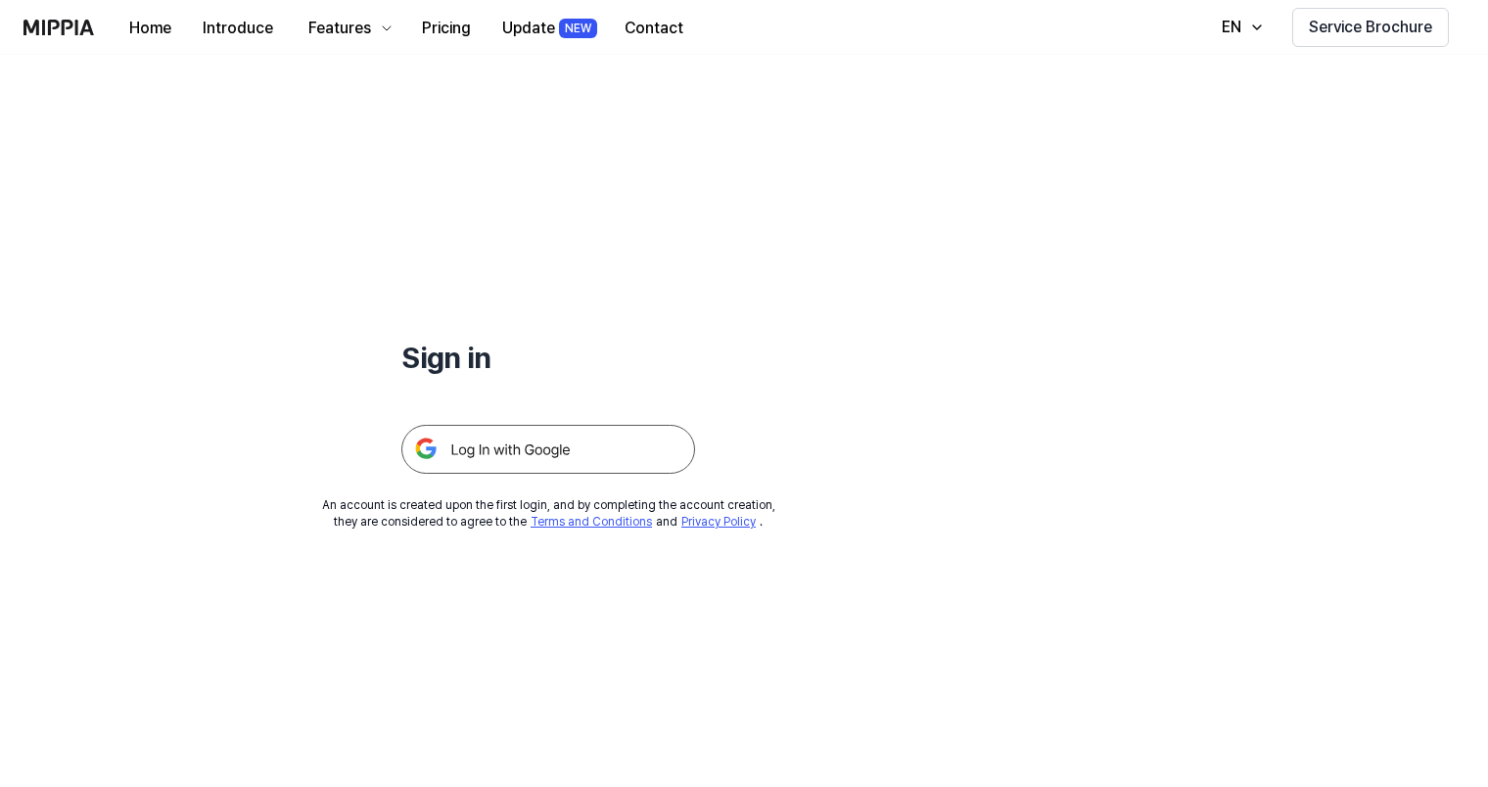
click at [636, 470] on img at bounding box center [548, 449] width 294 height 49
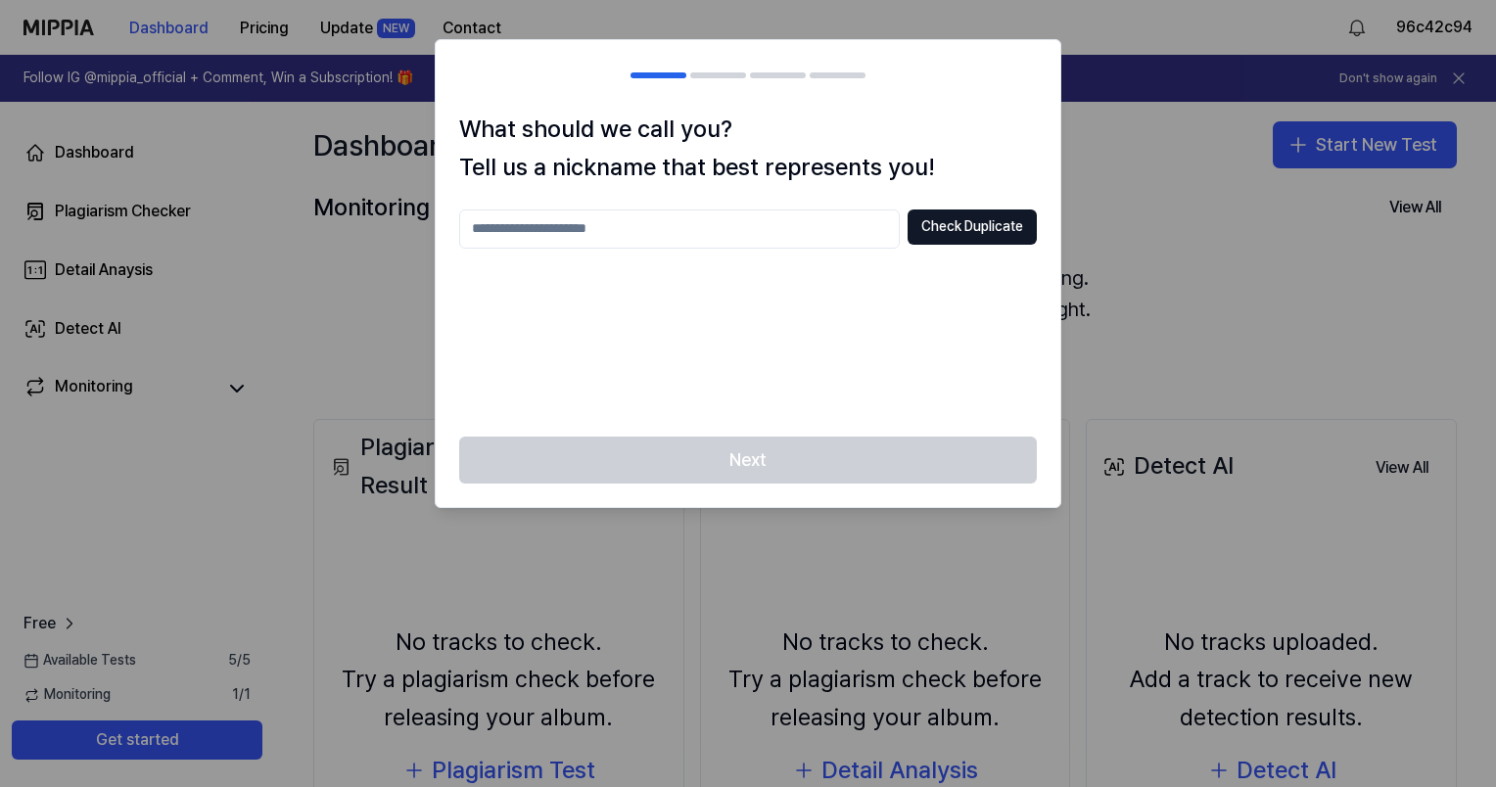
click at [795, 231] on input "text" at bounding box center [679, 228] width 440 height 39
type input "**********"
click at [1034, 239] on button "Check Duplicate" at bounding box center [971, 226] width 129 height 35
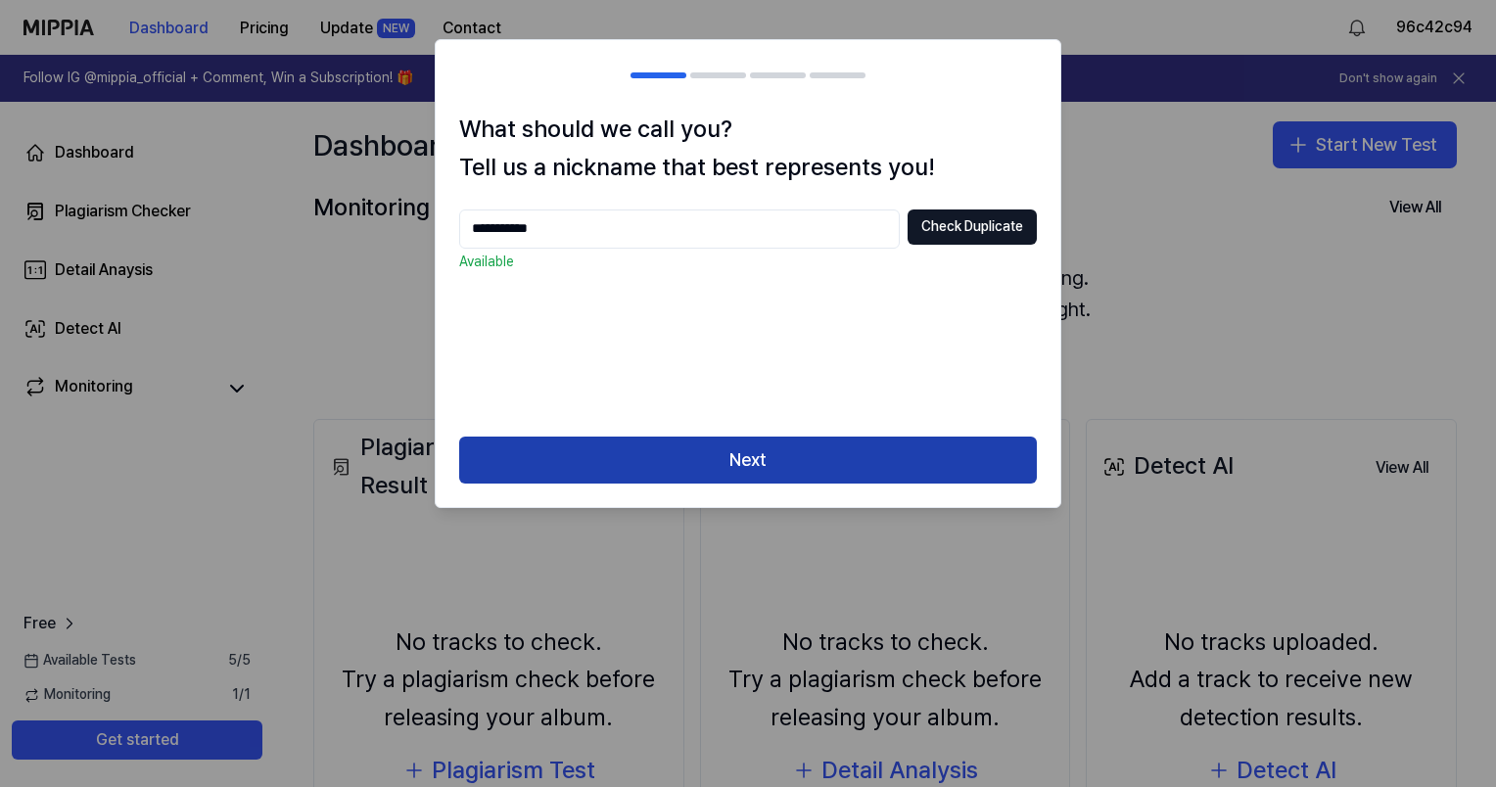
click at [797, 457] on button "Next" at bounding box center [747, 460] width 577 height 47
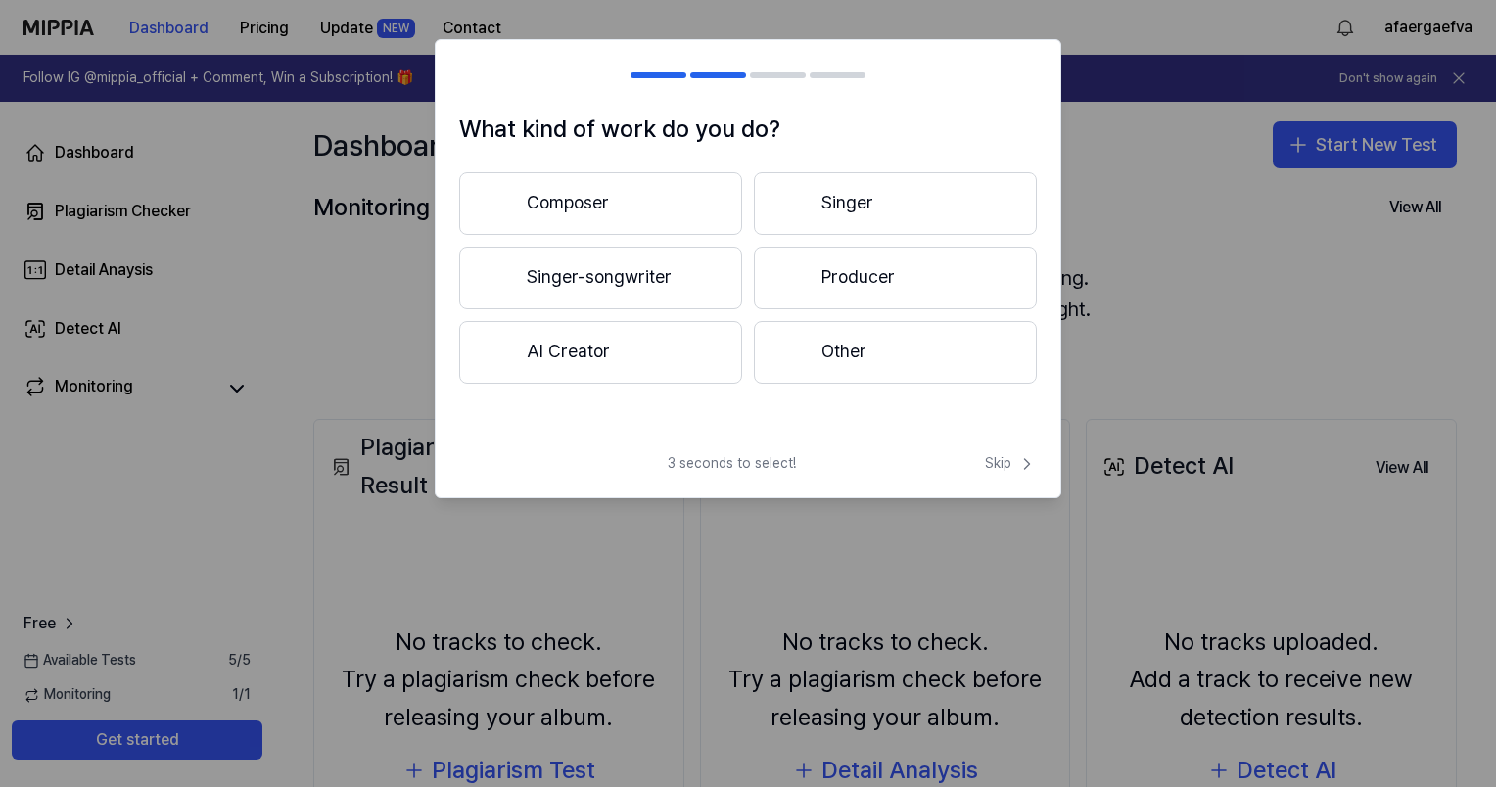
click at [631, 351] on button "AI Creator" at bounding box center [600, 352] width 283 height 63
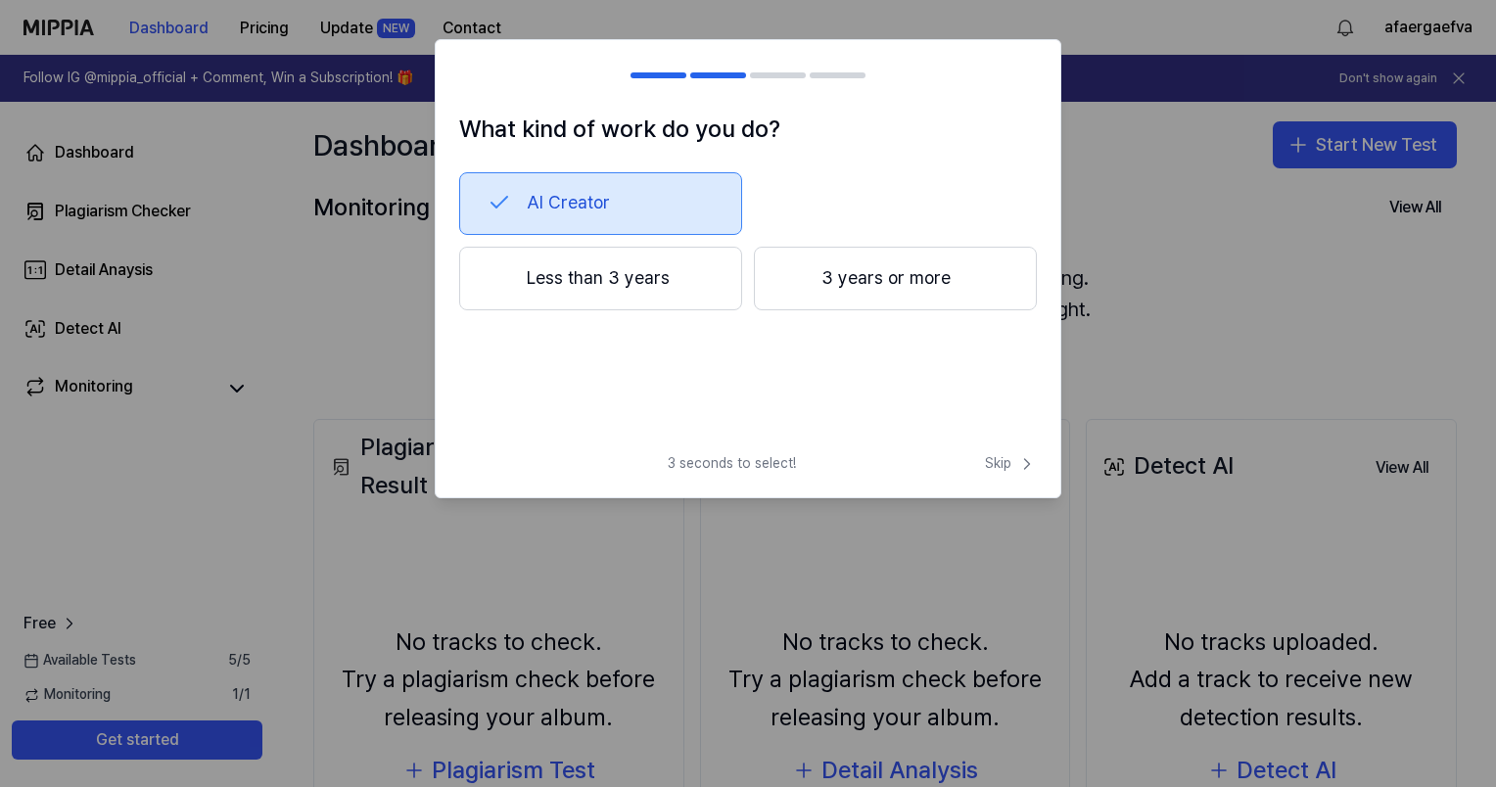
click at [666, 77] on div at bounding box center [658, 75] width 56 height 6
click at [679, 70] on h2 at bounding box center [748, 75] width 624 height 70
click at [1000, 454] on span "Skip" at bounding box center [1011, 464] width 52 height 20
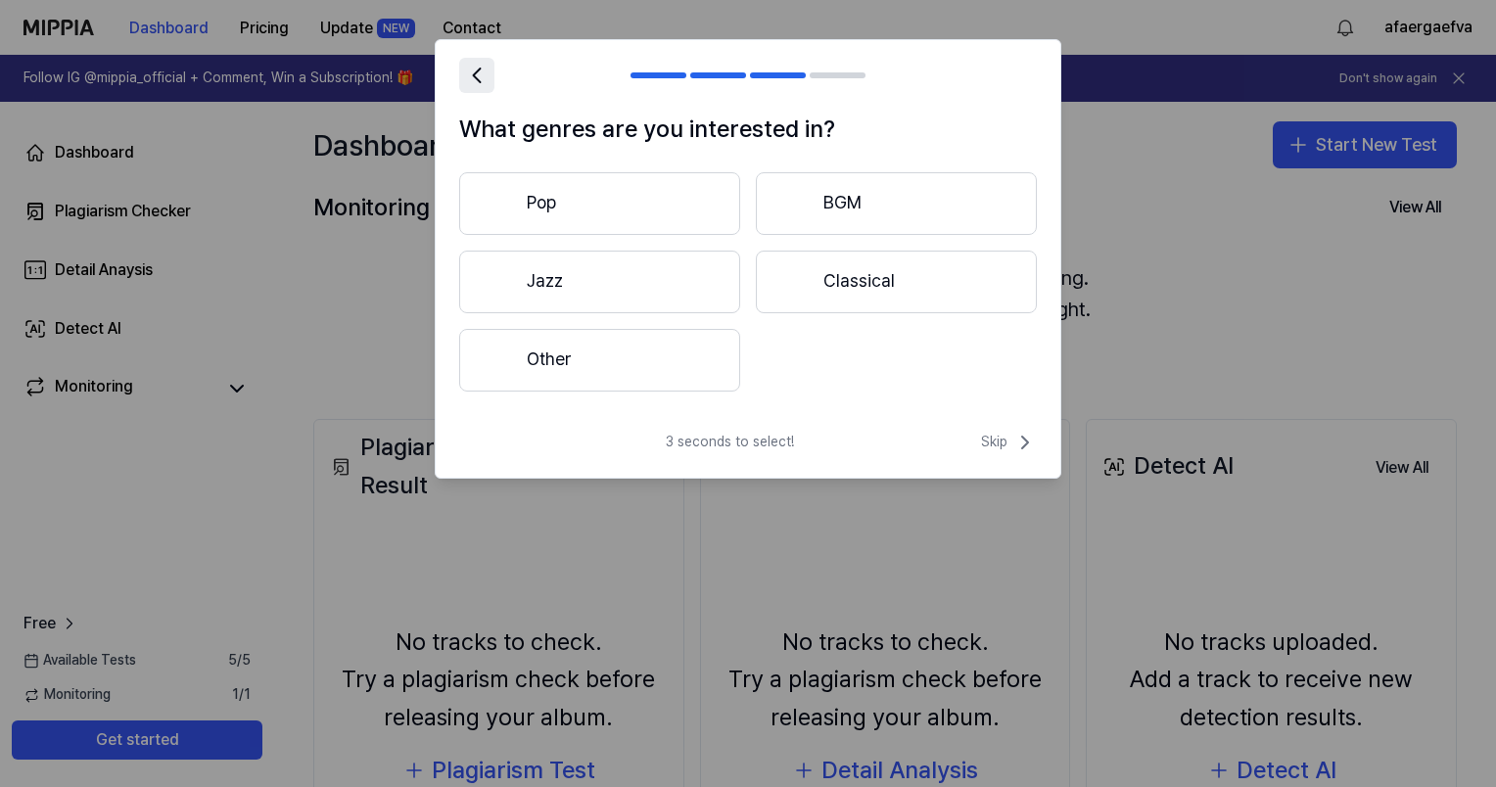
click at [470, 78] on icon at bounding box center [476, 75] width 27 height 27
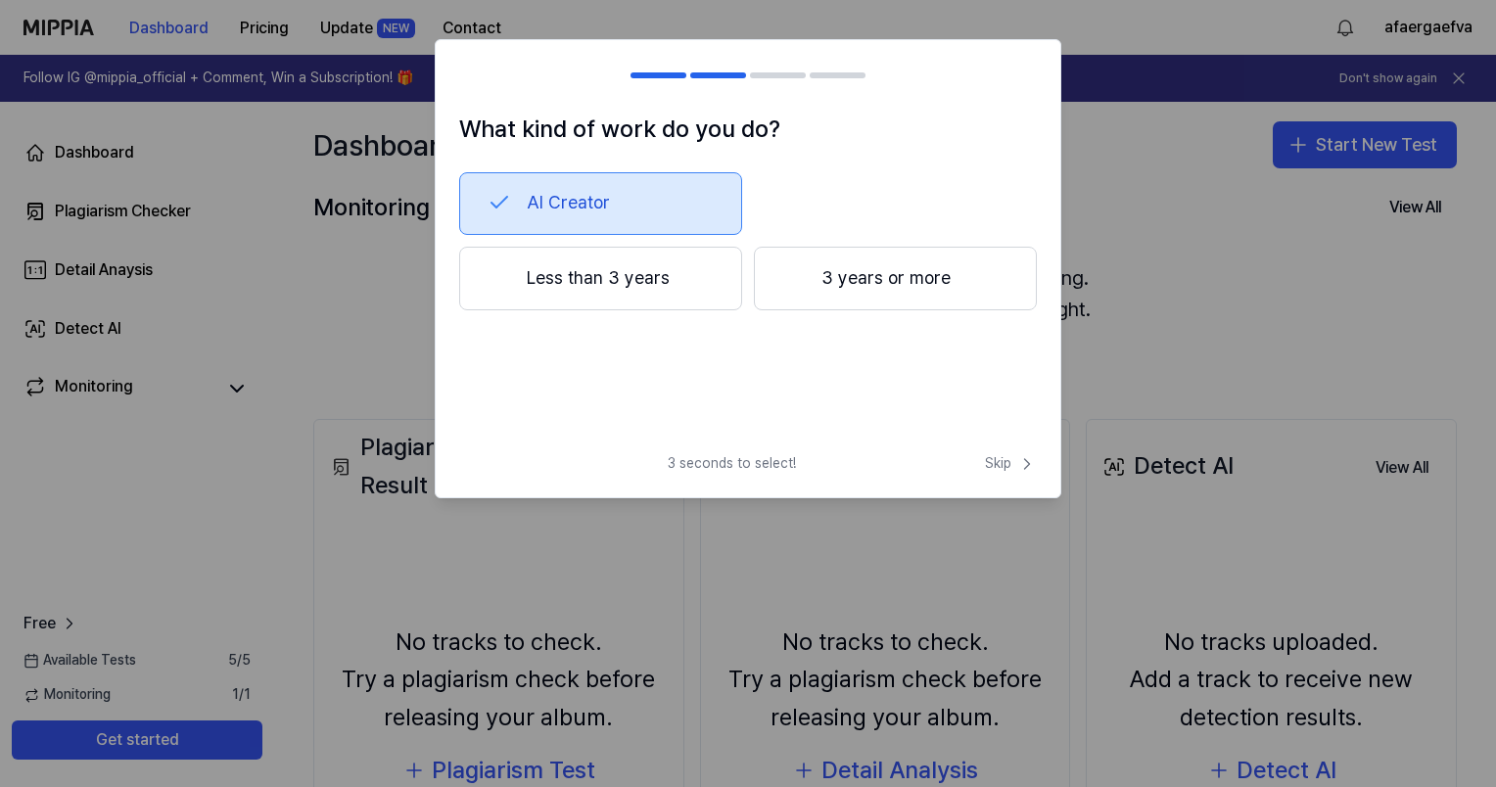
click at [470, 78] on div at bounding box center [470, 75] width 23 height 23
click at [663, 74] on div at bounding box center [658, 75] width 56 height 6
click at [625, 180] on button "AI Creator" at bounding box center [600, 203] width 283 height 63
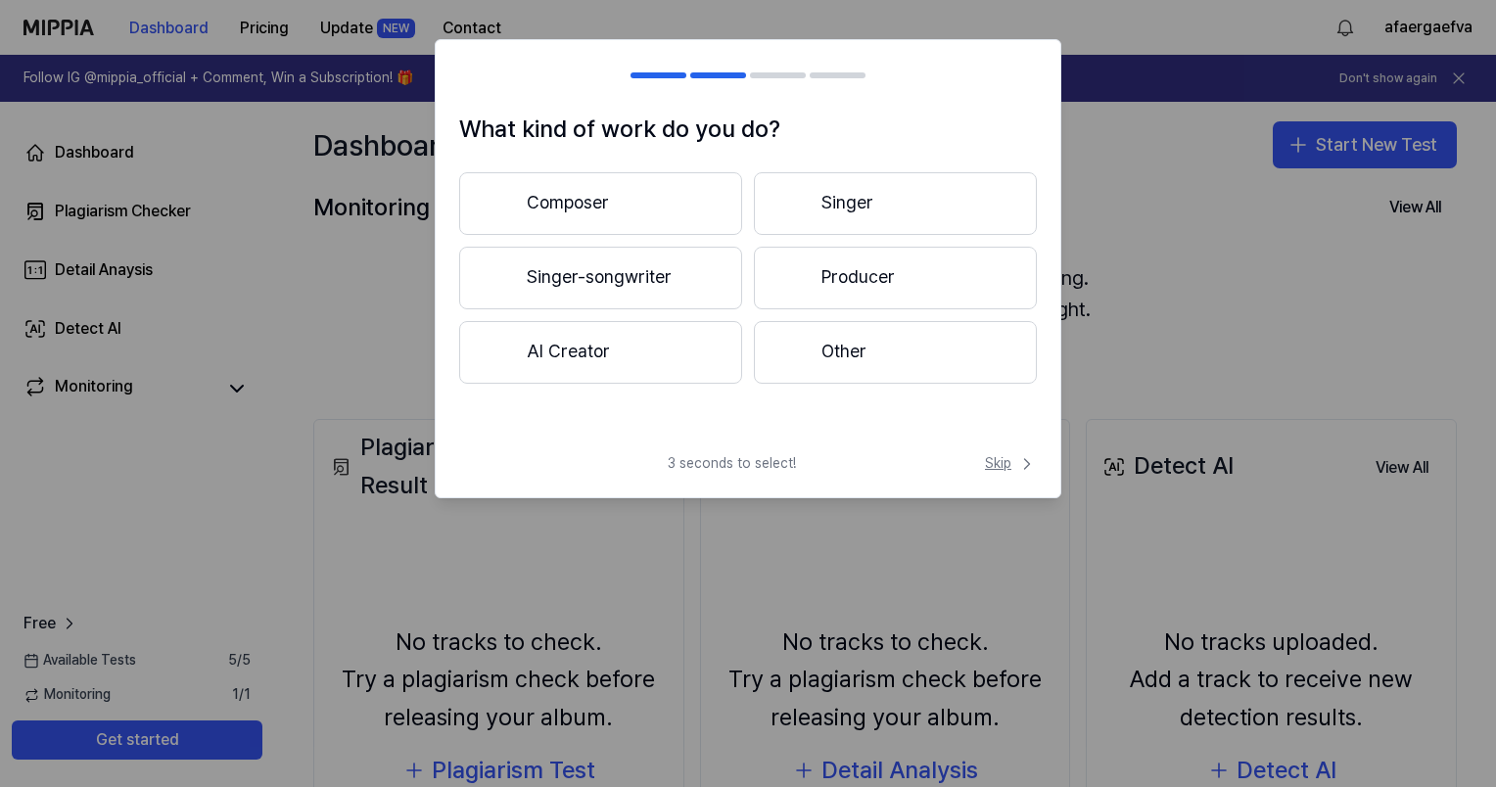
click at [1018, 454] on icon at bounding box center [1027, 464] width 20 height 20
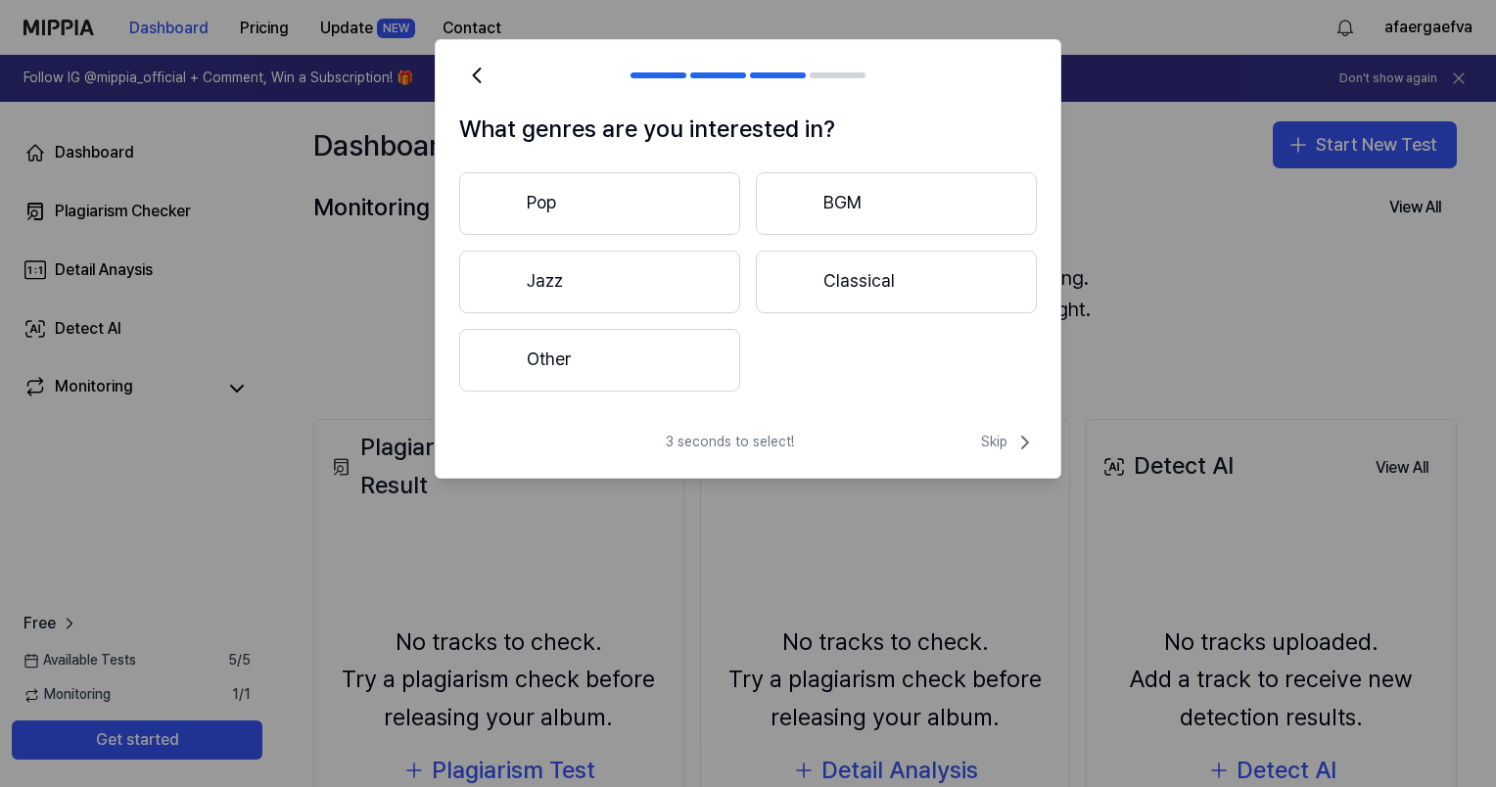
click at [1018, 453] on icon at bounding box center [1024, 442] width 23 height 23
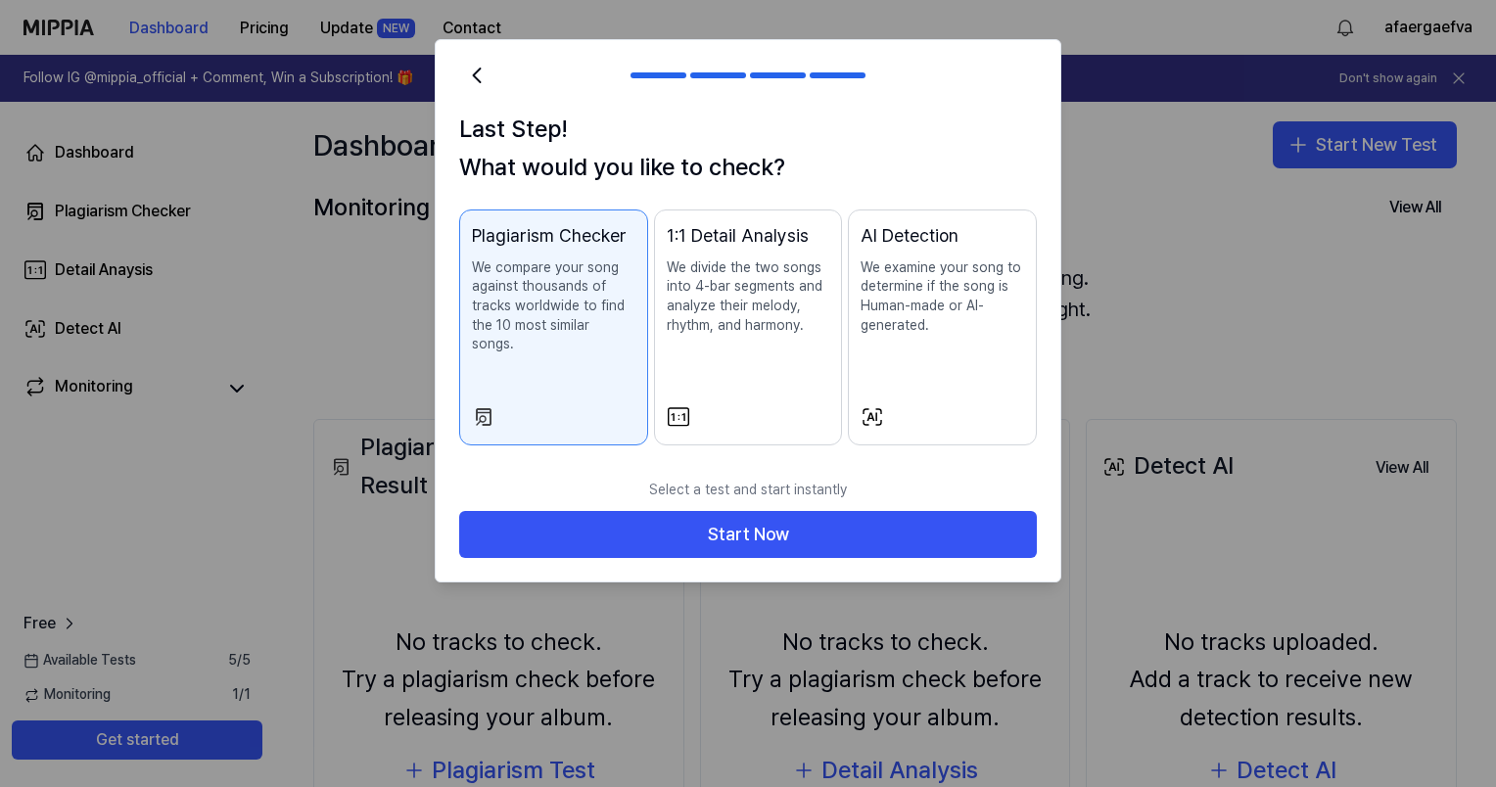
click at [1128, 399] on div at bounding box center [748, 393] width 1496 height 787
click at [482, 62] on icon at bounding box center [476, 75] width 27 height 27
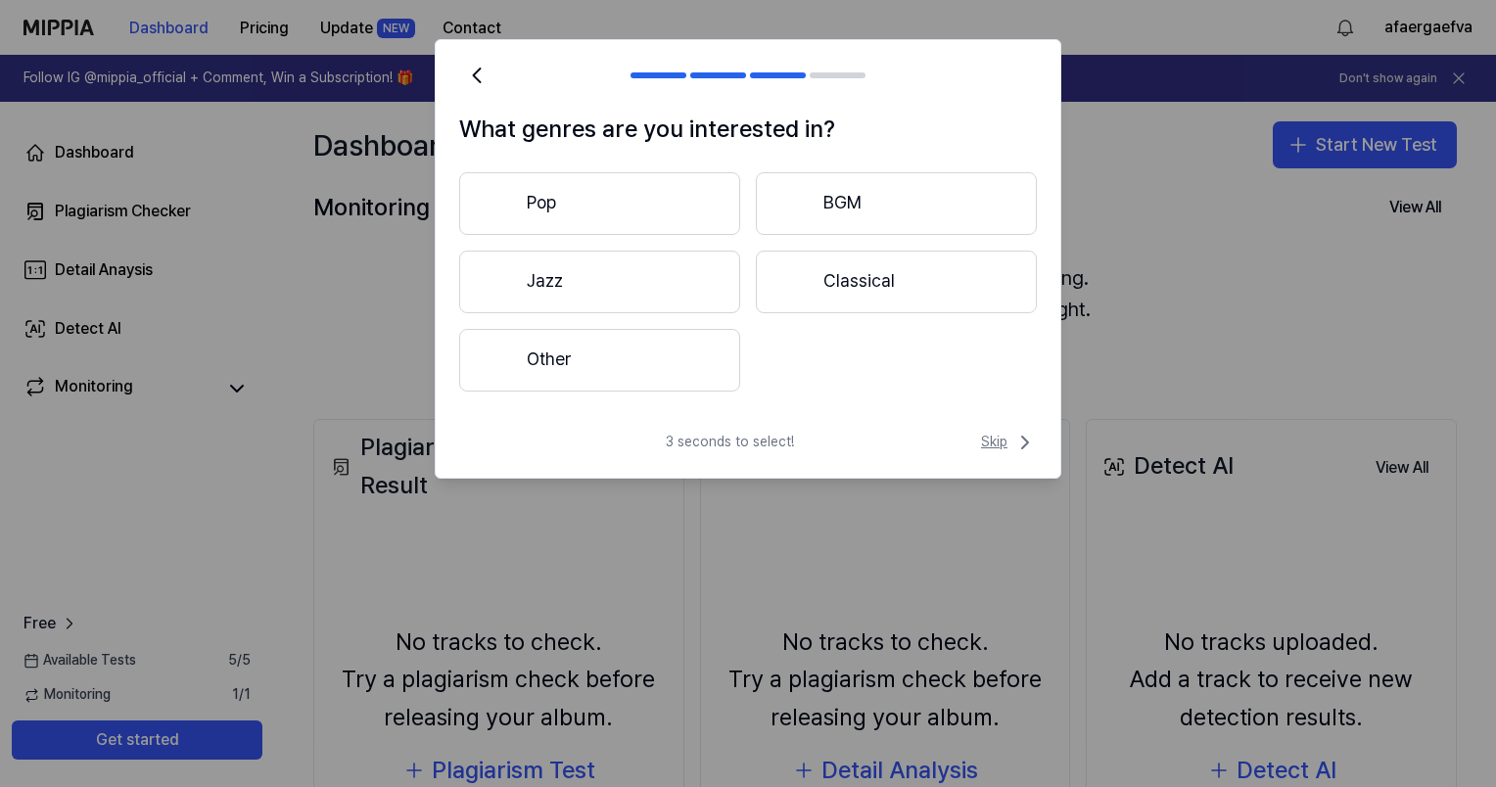
click at [1022, 437] on icon at bounding box center [1025, 443] width 6 height 12
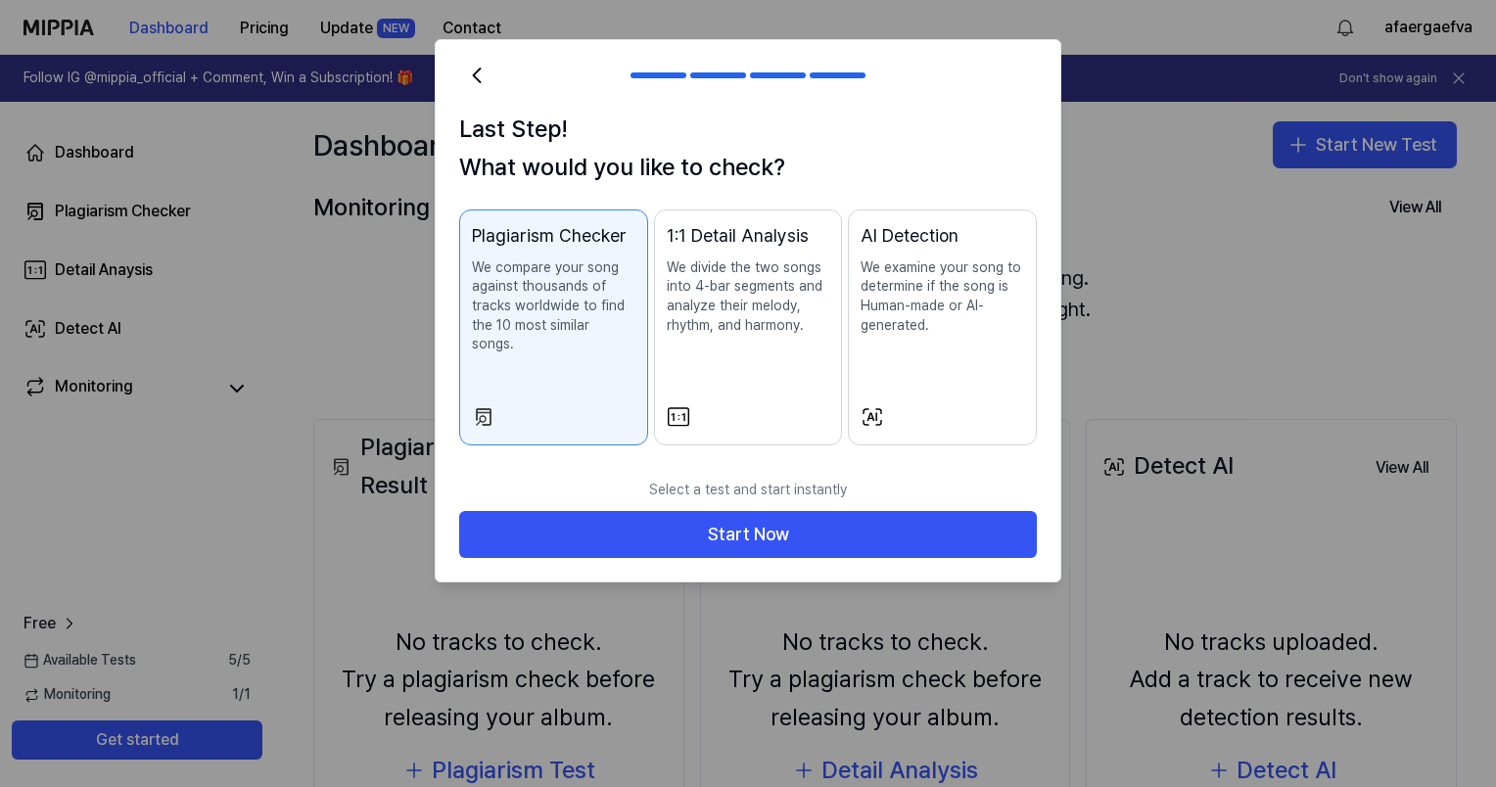
click at [802, 313] on p "We divide the two songs into 4-bar segments and analyze their melody, rhythm, a…" at bounding box center [748, 296] width 163 height 76
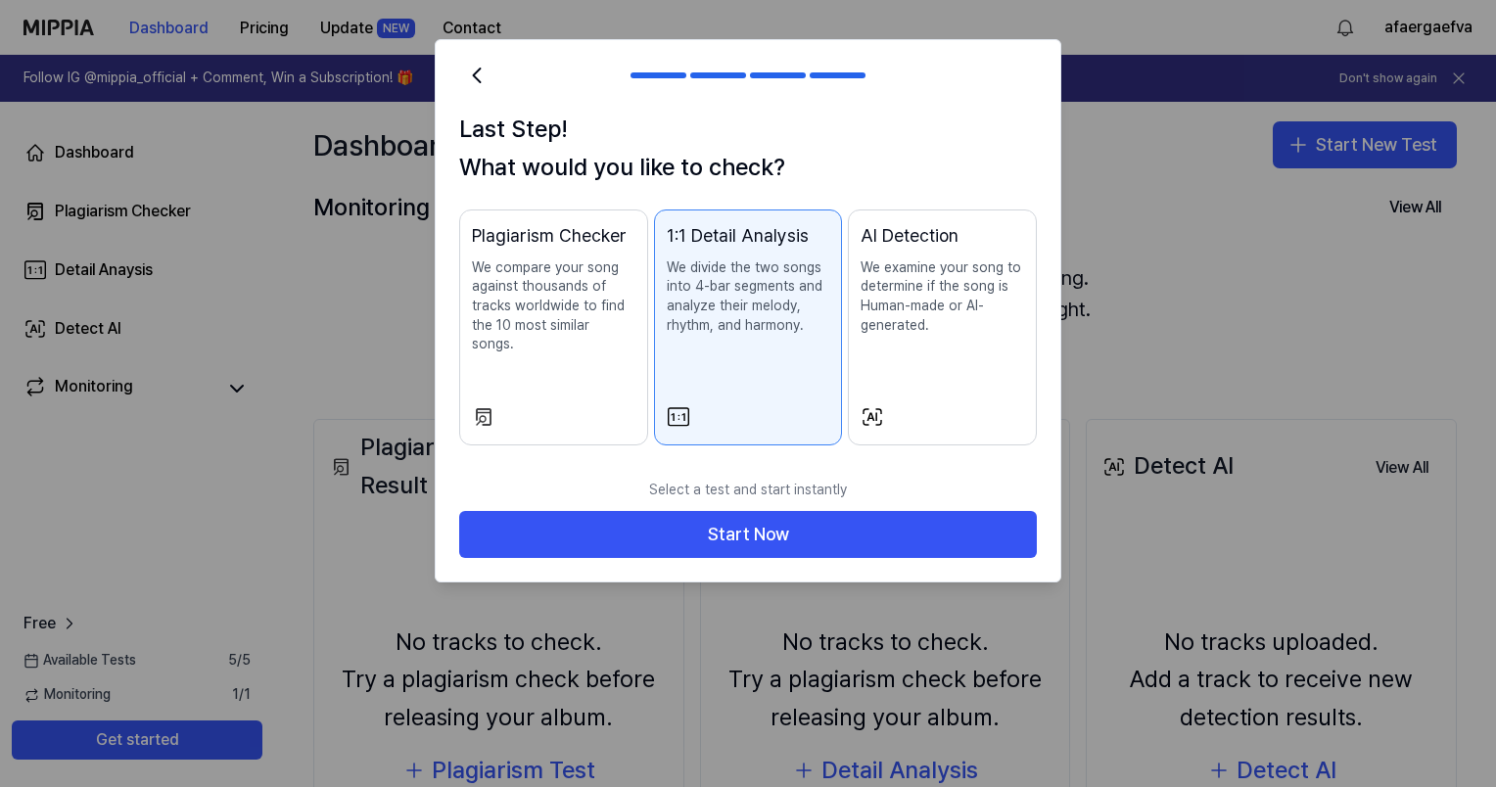
click at [902, 298] on p "We examine your song to determine if the song is Human-made or AI-generated." at bounding box center [941, 296] width 163 height 76
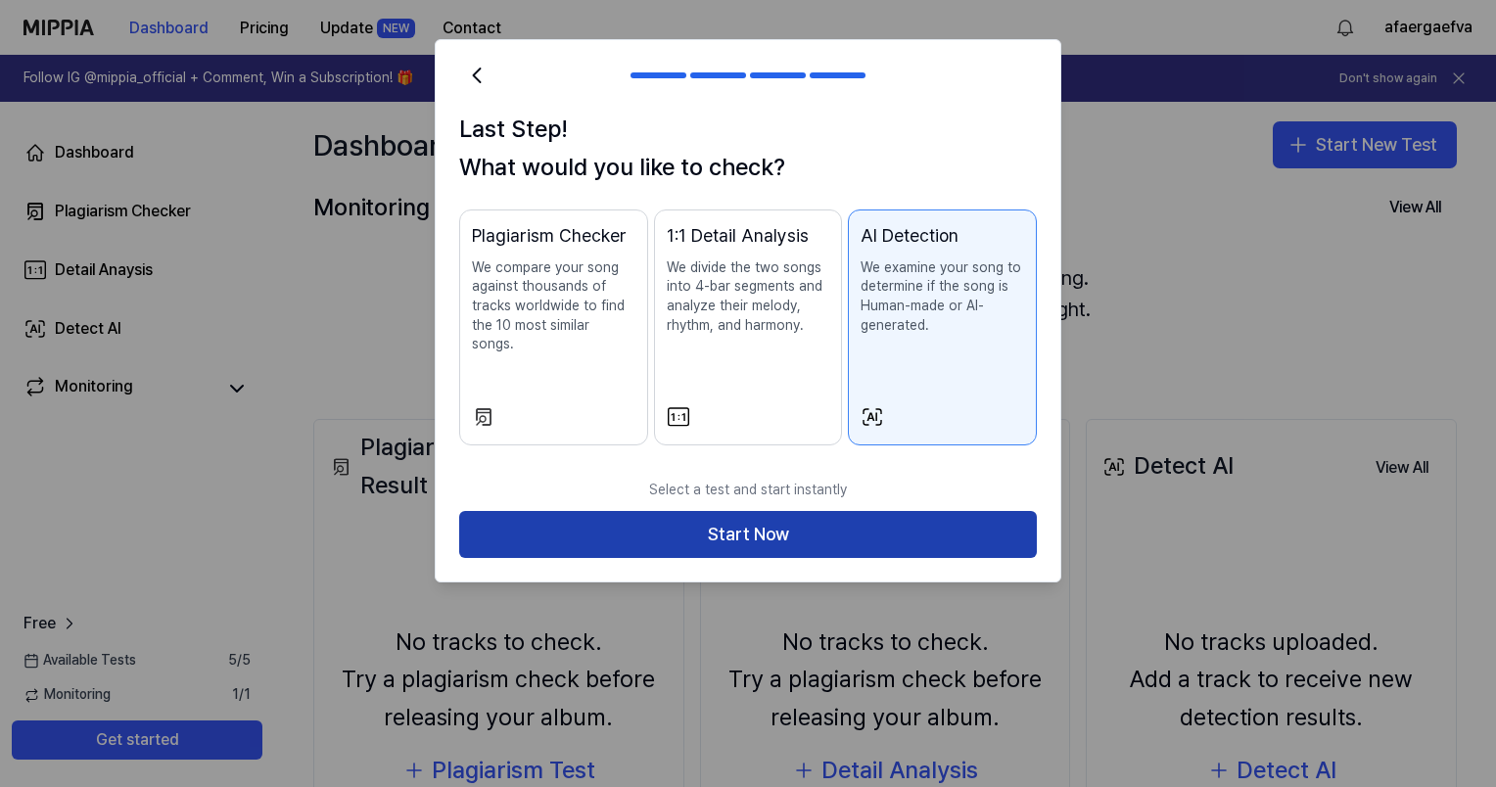
click at [844, 511] on button "Start Now" at bounding box center [747, 534] width 577 height 47
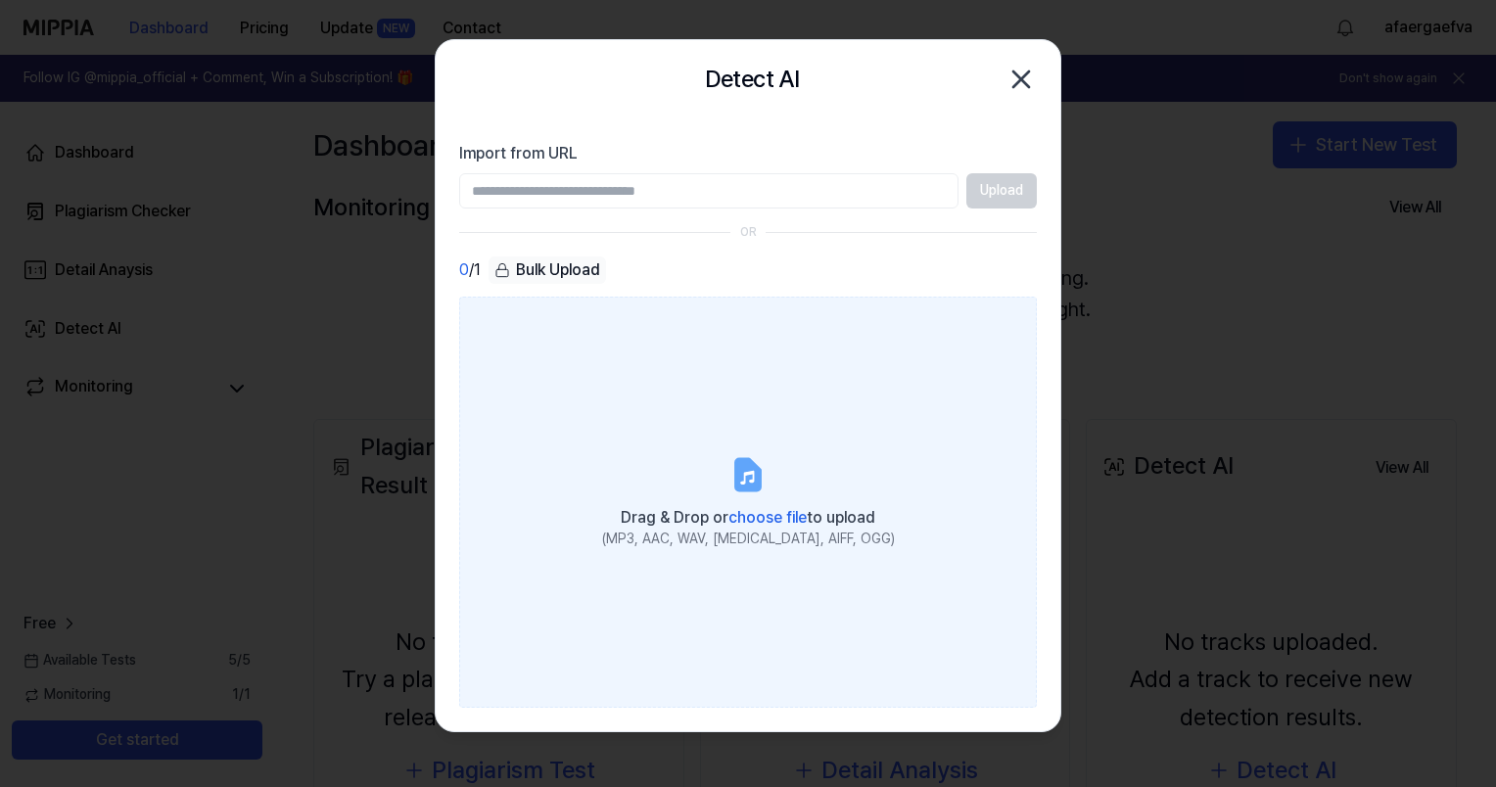
click at [771, 518] on span "choose file" at bounding box center [767, 517] width 78 height 19
click at [0, 0] on input "Drag & Drop or choose file to upload (MP3, AAC, WAV, FLAC, AIFF, OGG)" at bounding box center [0, 0] width 0 height 0
click at [724, 519] on span "Drag & Drop or choose file to upload" at bounding box center [748, 517] width 254 height 19
click at [0, 0] on input "Drag & Drop or choose file to upload (MP3, AAC, WAV, FLAC, AIFF, OGG)" at bounding box center [0, 0] width 0 height 0
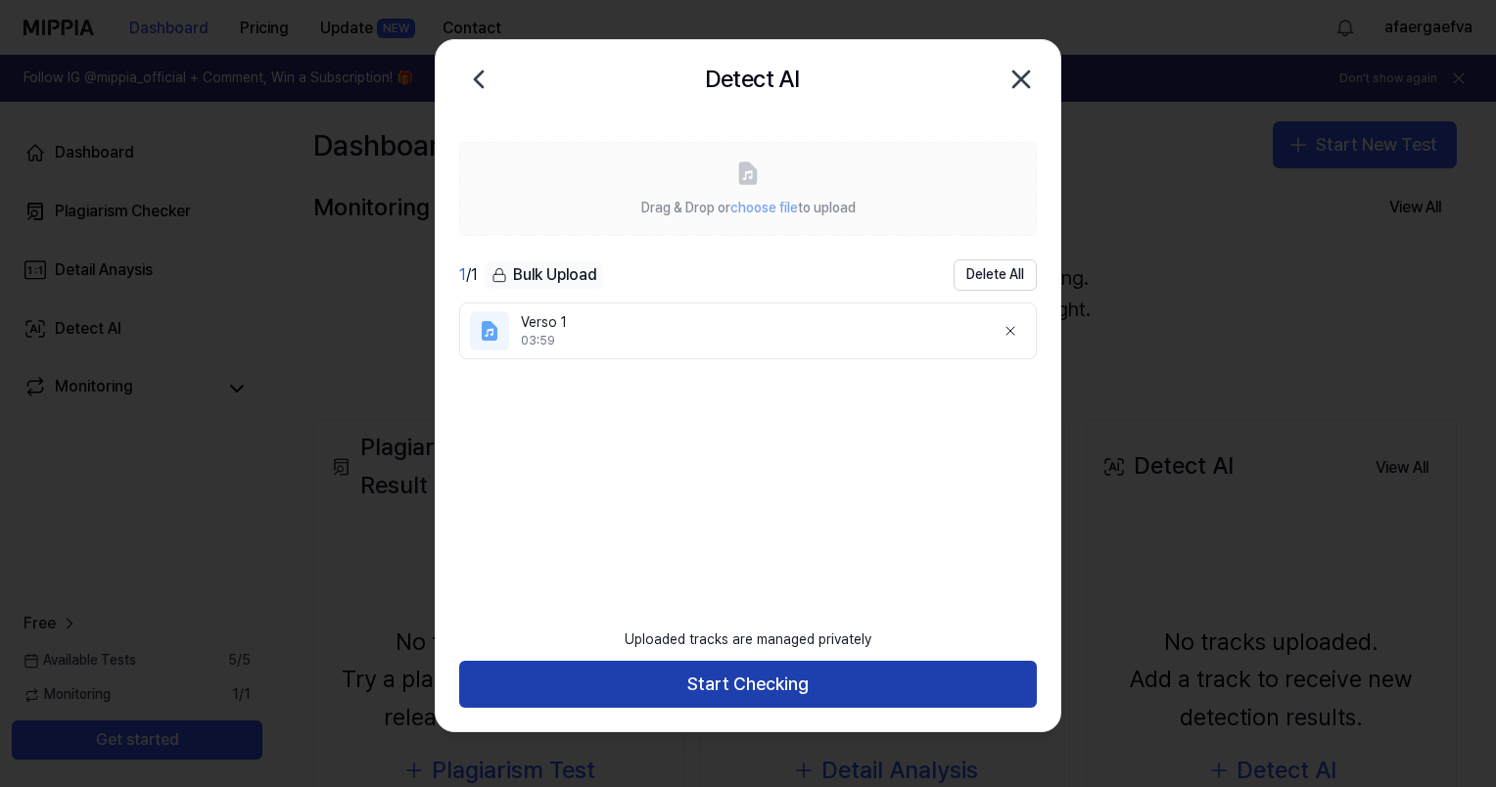
click at [772, 674] on button "Start Checking" at bounding box center [747, 684] width 577 height 47
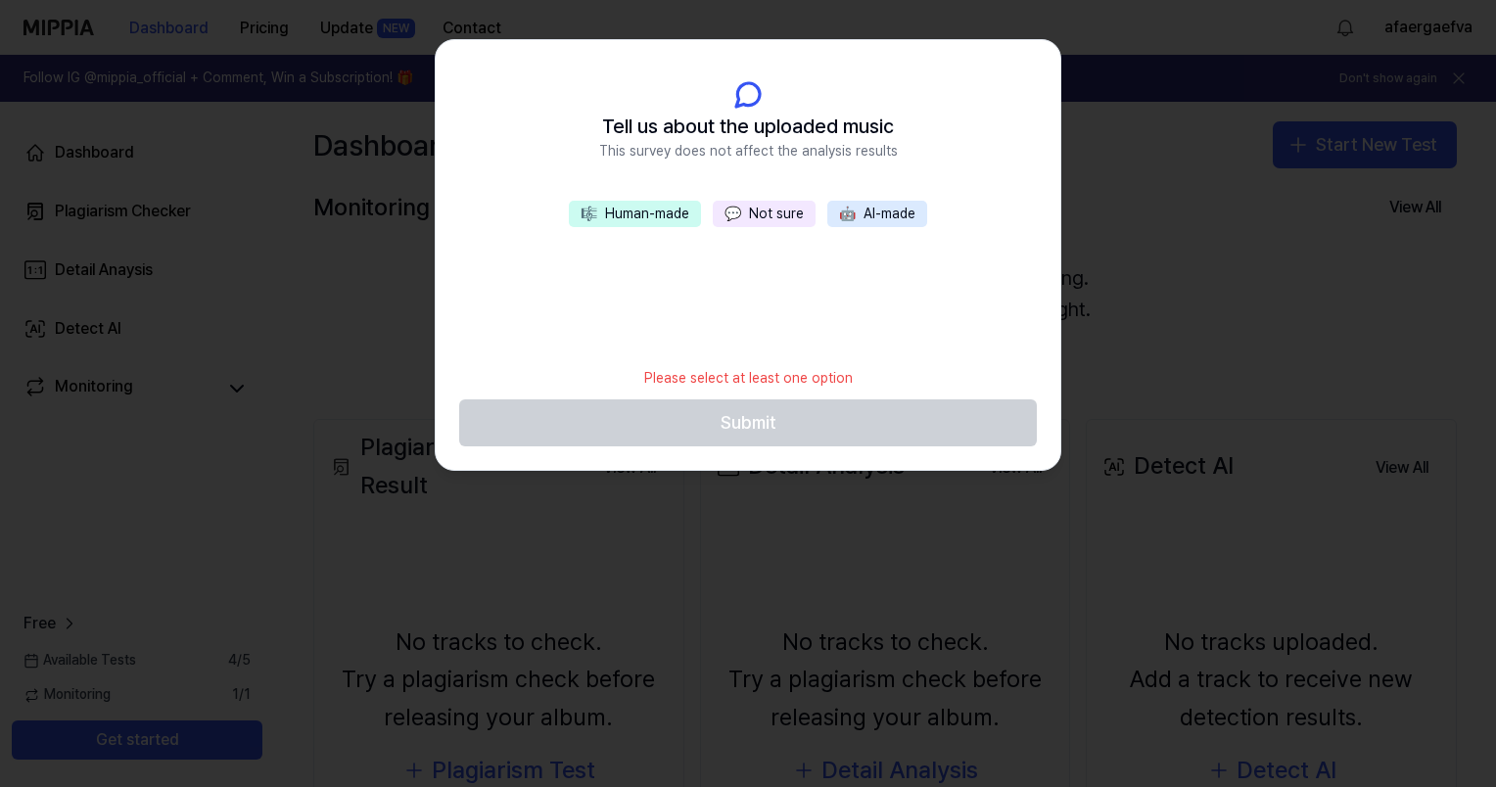
click at [669, 223] on button "🎼 Human-made" at bounding box center [635, 214] width 132 height 27
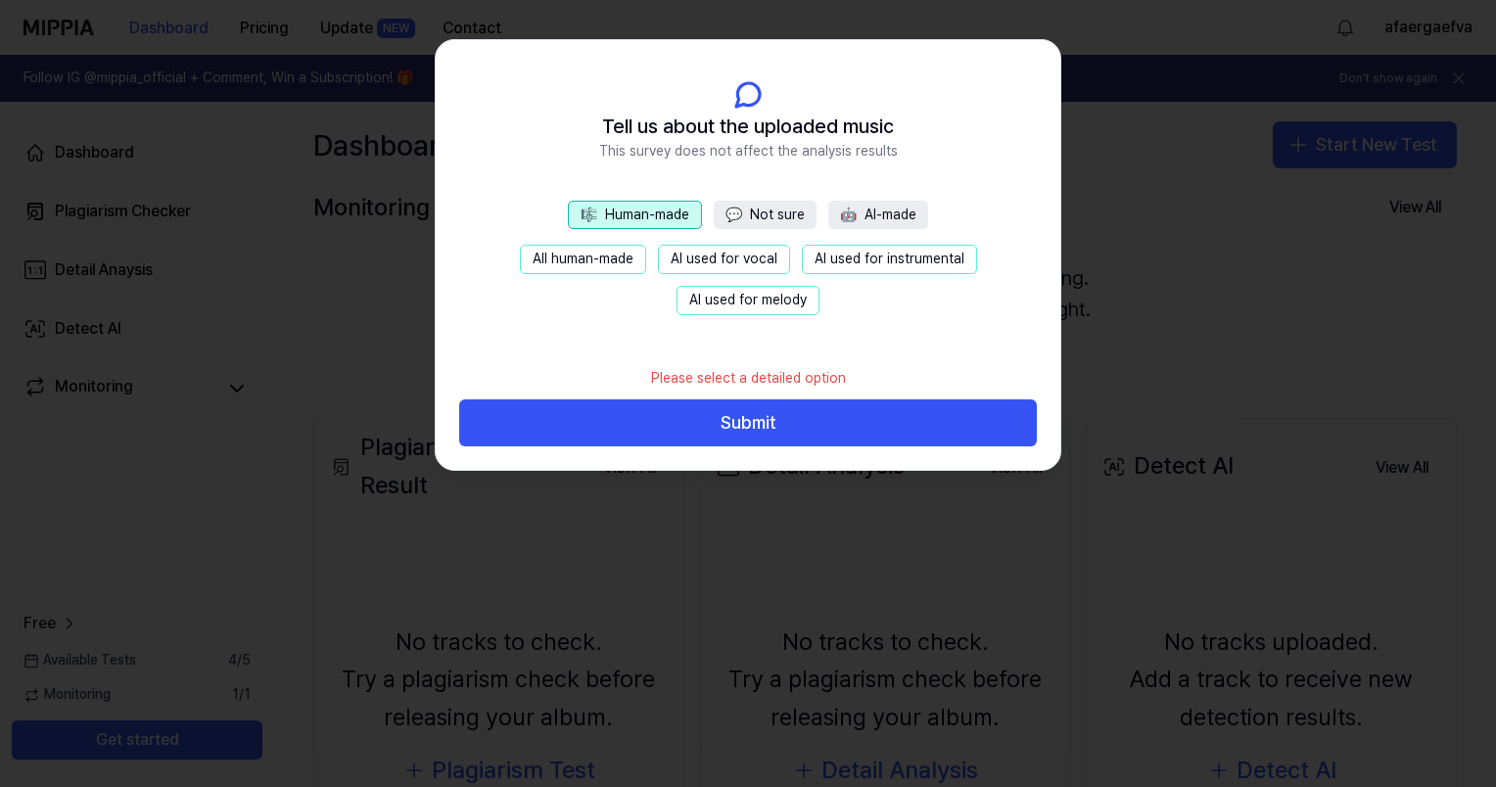
click at [624, 264] on button "All human-made" at bounding box center [583, 259] width 126 height 29
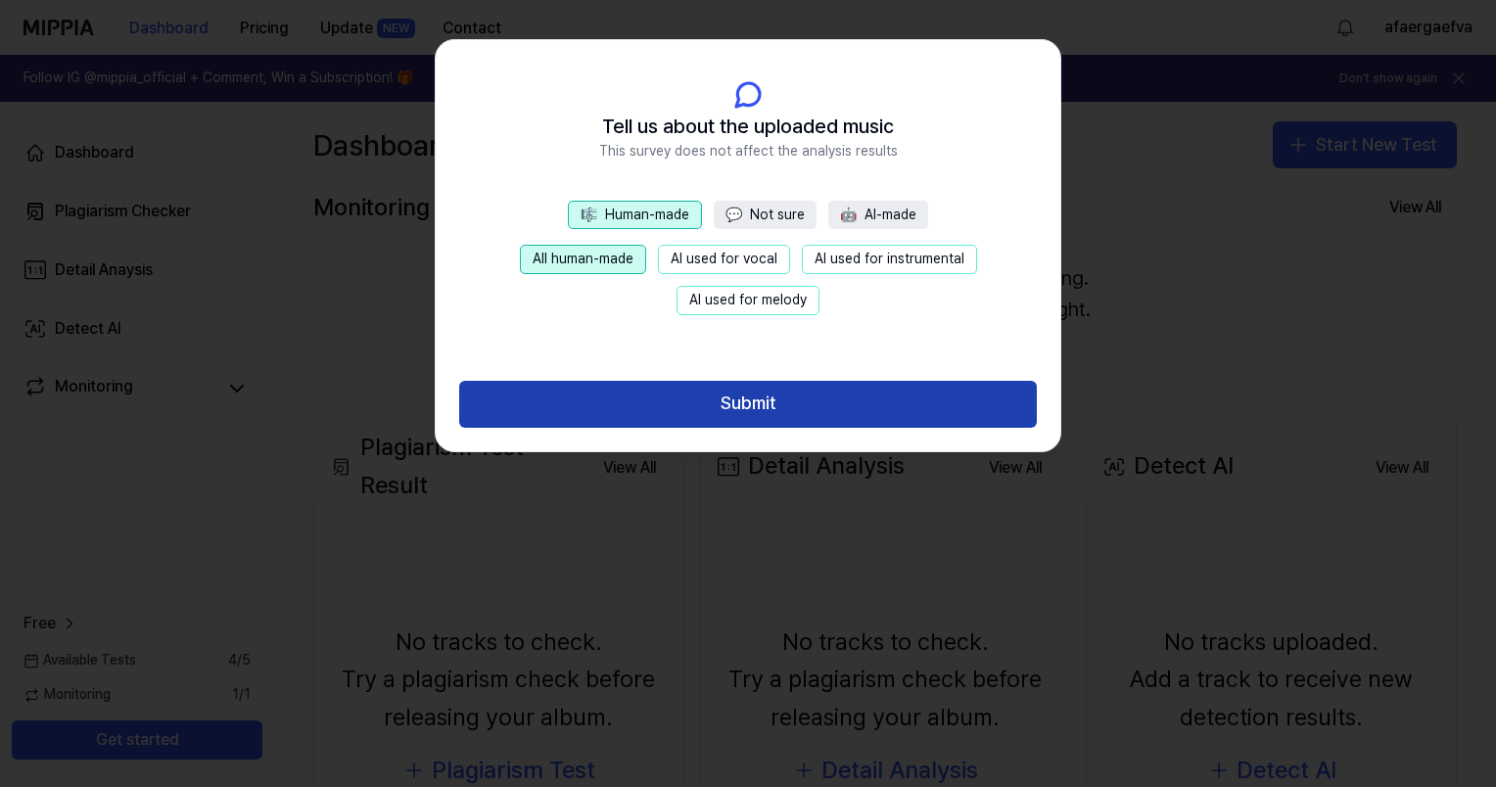
click at [723, 395] on button "Submit" at bounding box center [747, 404] width 577 height 47
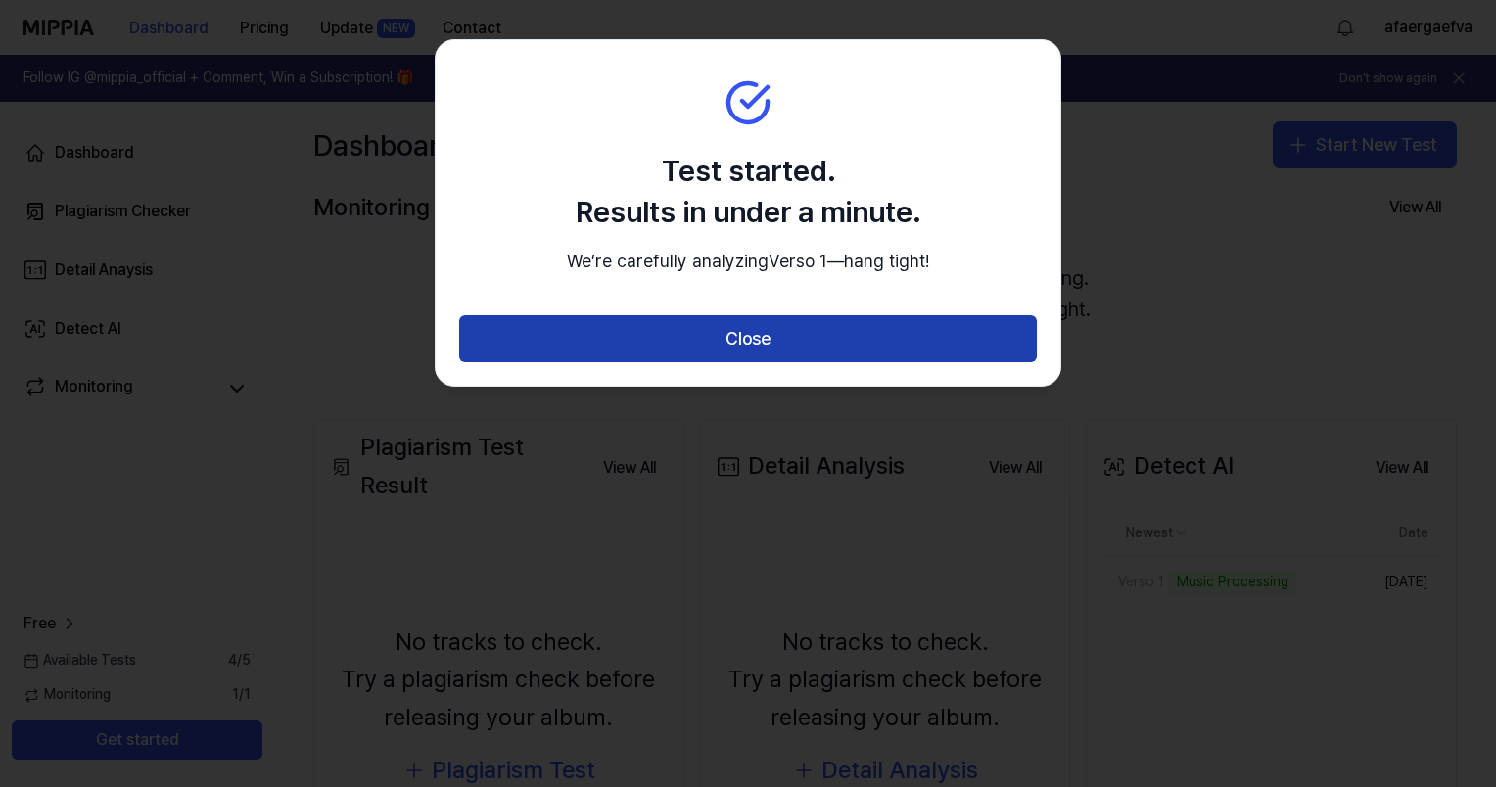
click at [774, 362] on button "Close" at bounding box center [747, 338] width 577 height 47
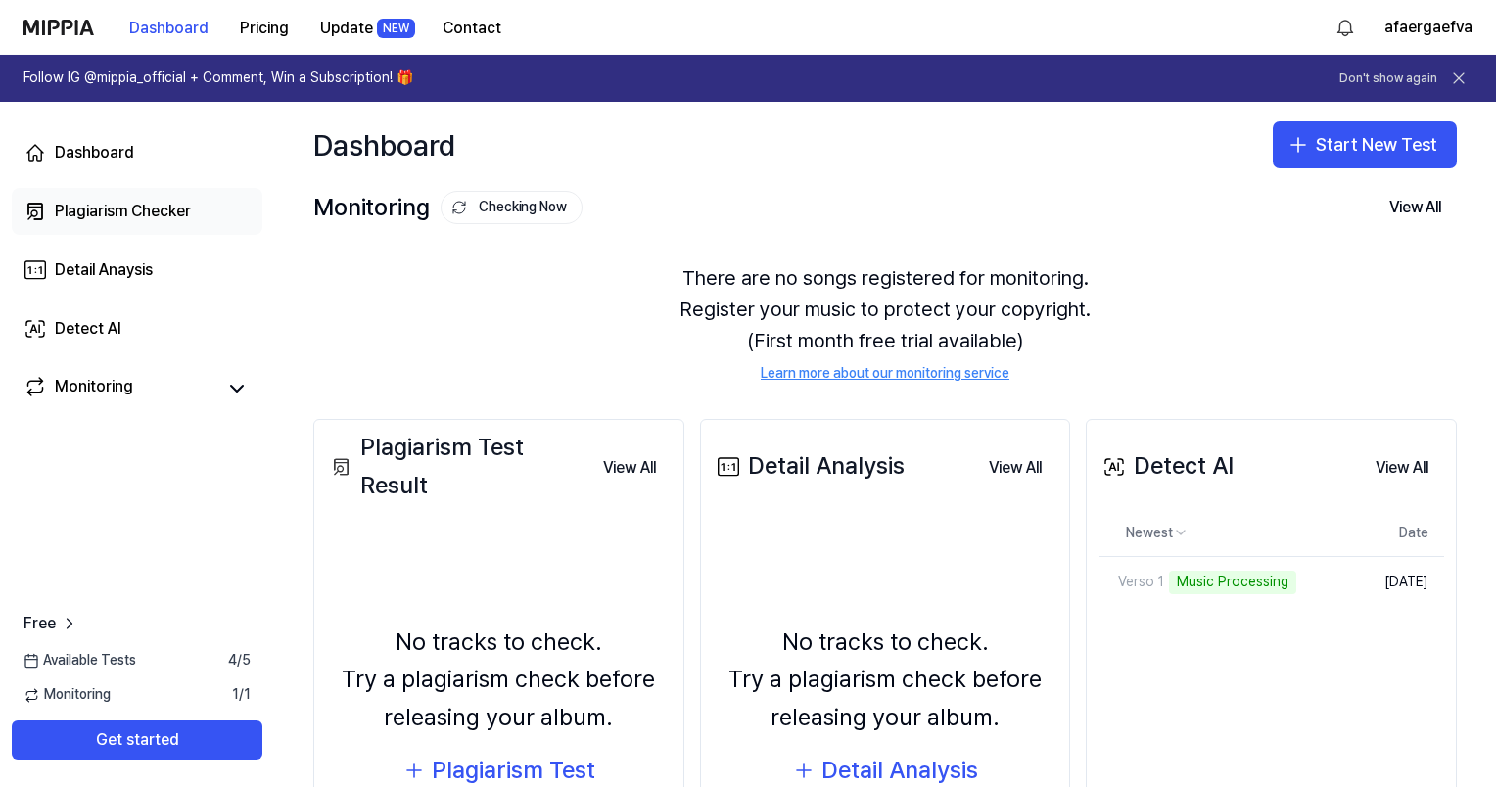
drag, startPoint x: 128, startPoint y: 204, endPoint x: 134, endPoint y: 192, distance: 13.1
click at [128, 204] on div "Plagiarism Checker" at bounding box center [123, 211] width 136 height 23
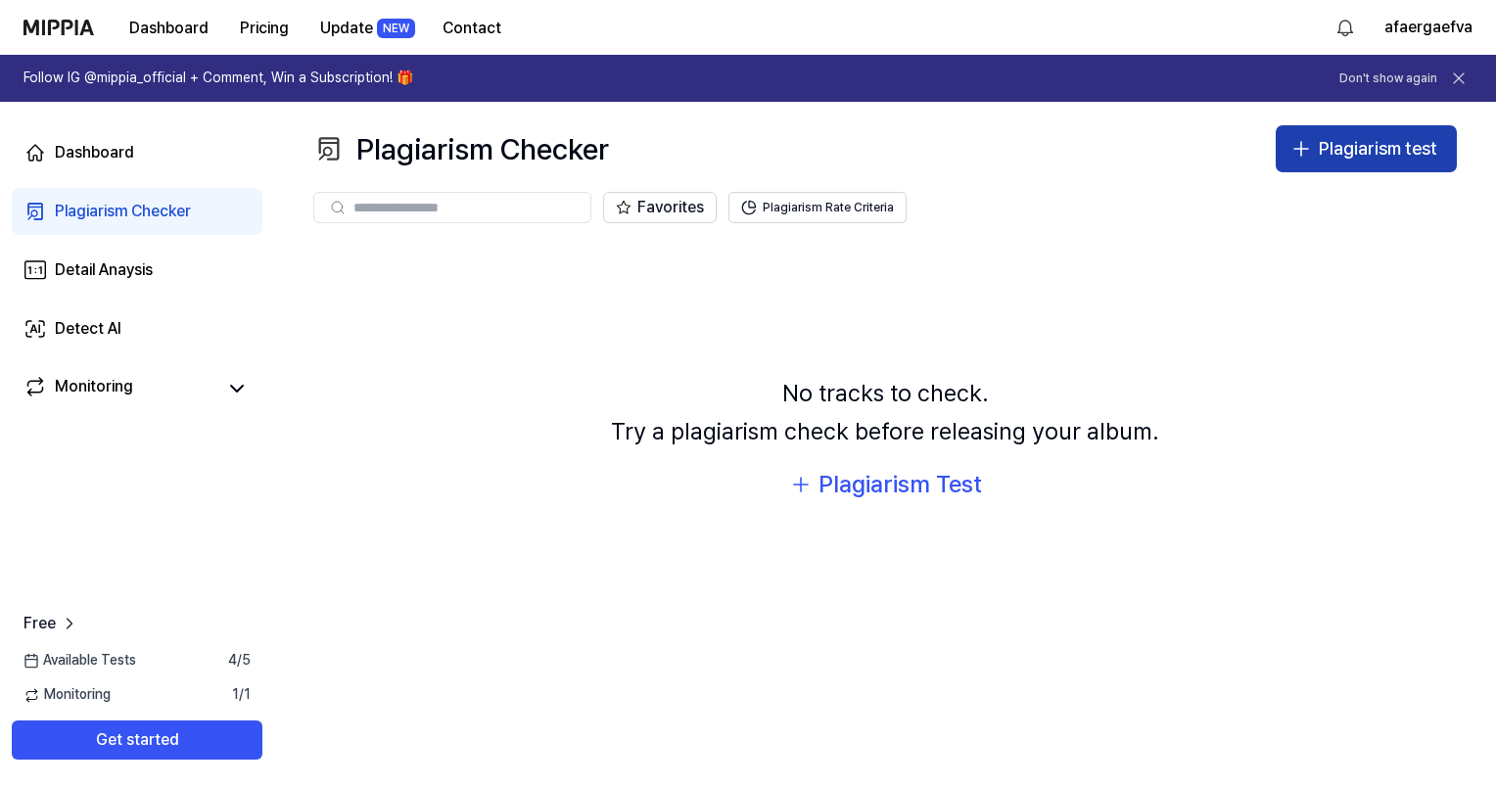
click at [1371, 166] on button "Plagiarism test" at bounding box center [1365, 148] width 181 height 47
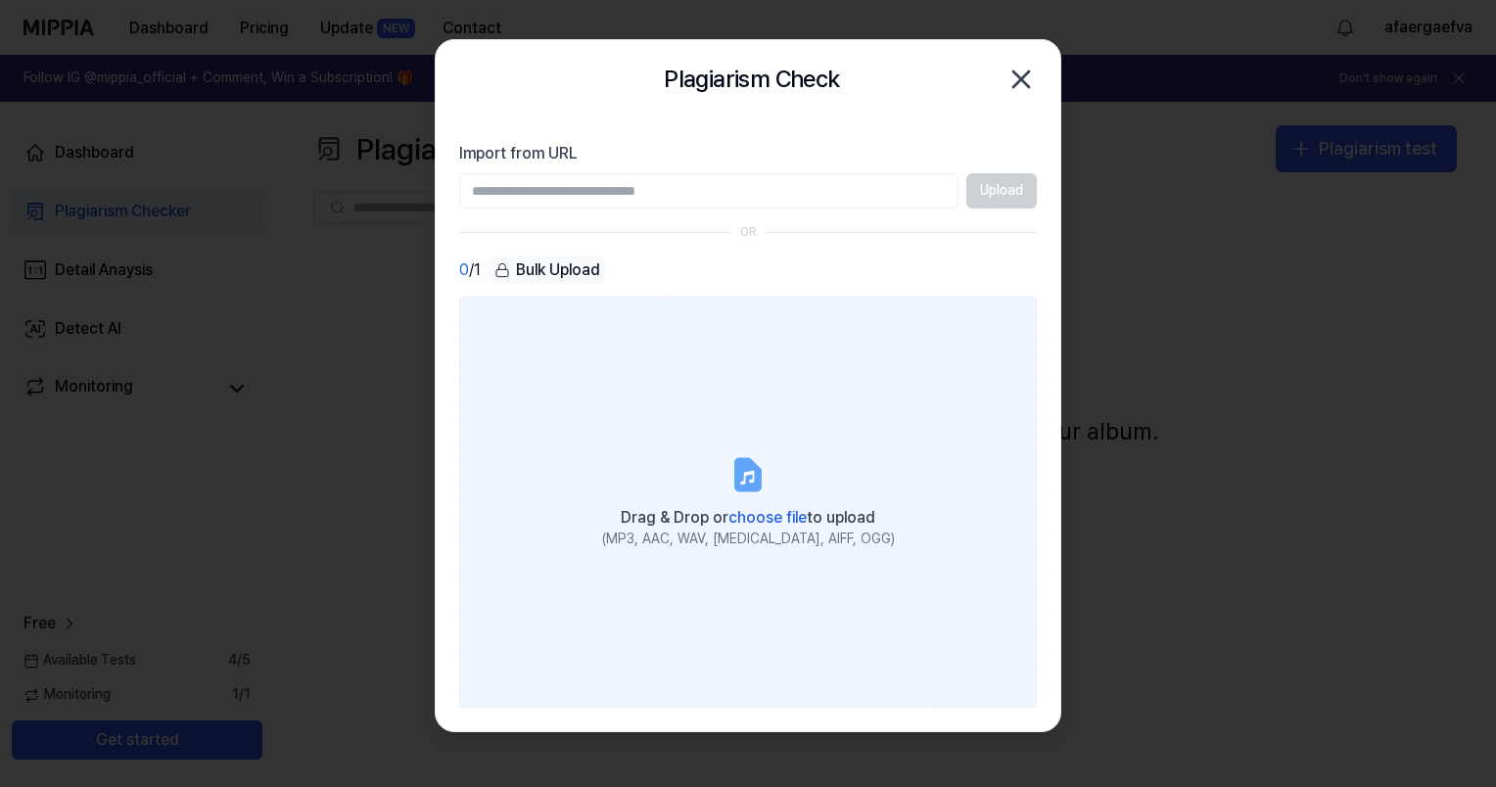
click at [763, 517] on span "choose file" at bounding box center [767, 517] width 78 height 19
click at [0, 0] on input "Drag & Drop or choose file to upload (MP3, AAC, WAV, FLAC, AIFF, OGG)" at bounding box center [0, 0] width 0 height 0
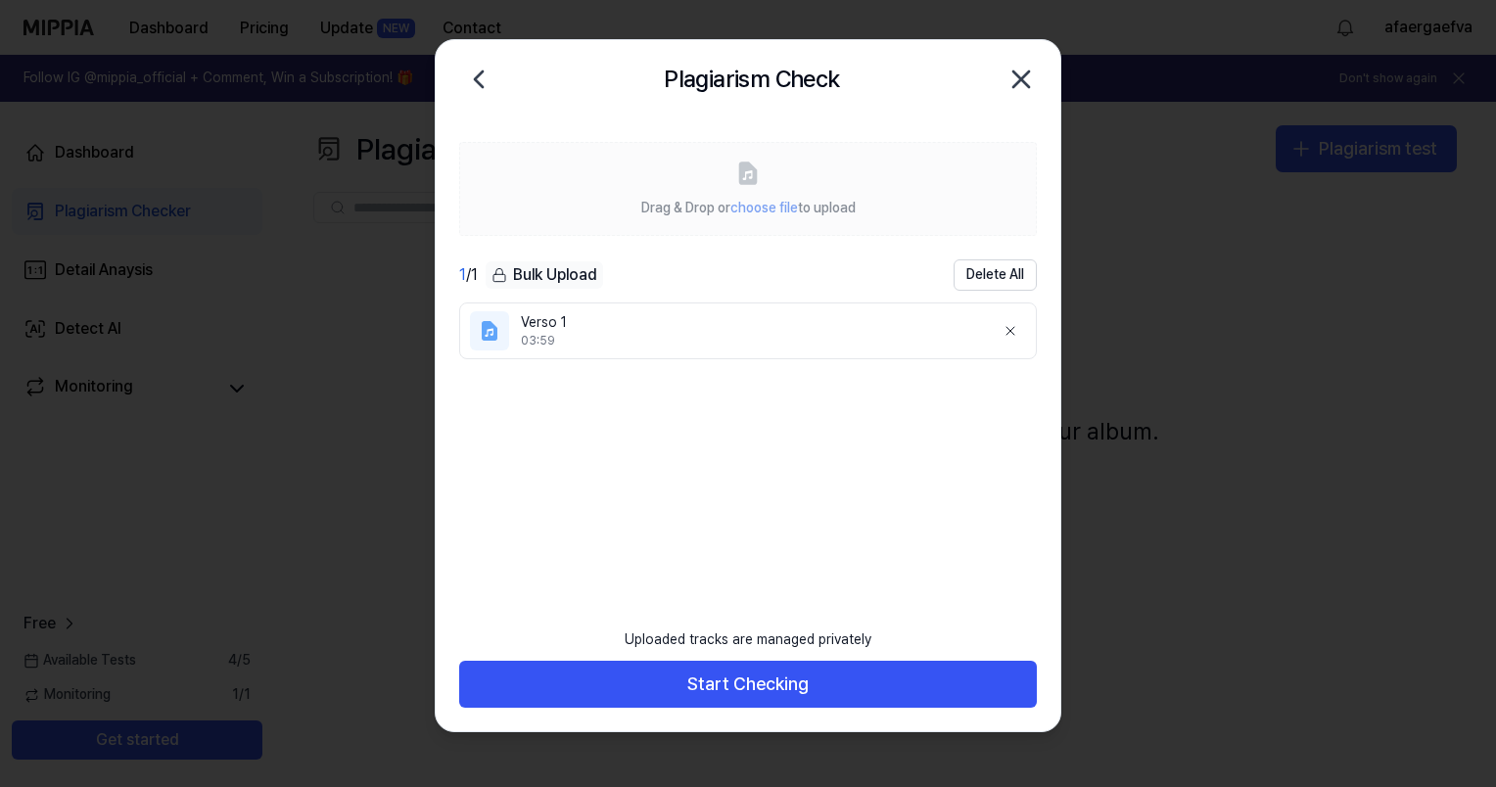
drag, startPoint x: 412, startPoint y: 323, endPoint x: 428, endPoint y: 334, distance: 19.0
click at [428, 334] on div at bounding box center [748, 393] width 1496 height 787
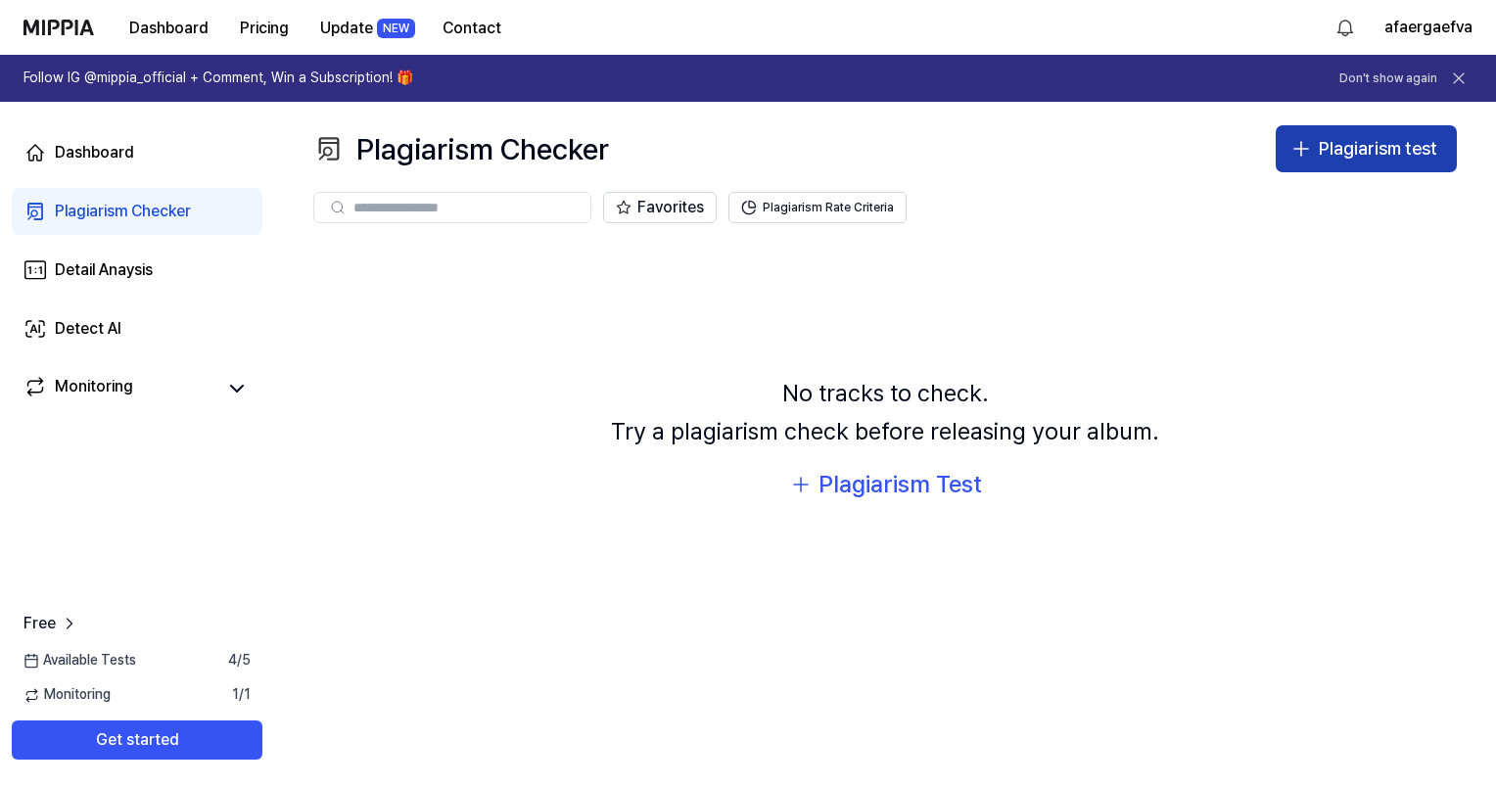
click at [1340, 142] on div "Plagiarism test" at bounding box center [1377, 149] width 118 height 28
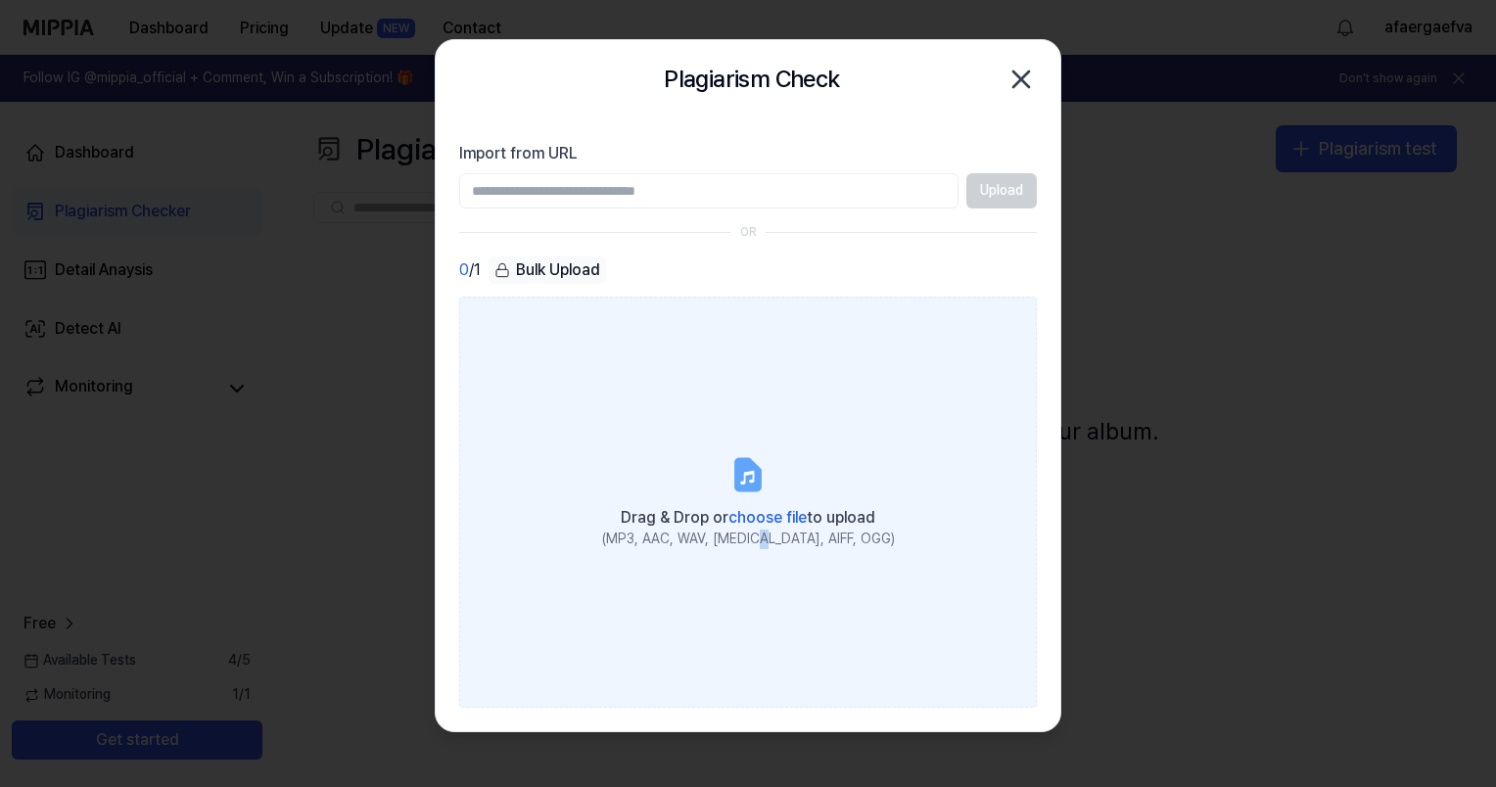
click at [793, 534] on div "(MP3, AAC, WAV, FLAC, AIFF, OGG)" at bounding box center [748, 540] width 293 height 20
drag, startPoint x: 793, startPoint y: 534, endPoint x: 764, endPoint y: 511, distance: 36.8
click at [764, 511] on span "choose file" at bounding box center [767, 517] width 78 height 19
click at [0, 0] on input "Drag & Drop or choose file to upload (MP3, AAC, WAV, FLAC, AIFF, OGG)" at bounding box center [0, 0] width 0 height 0
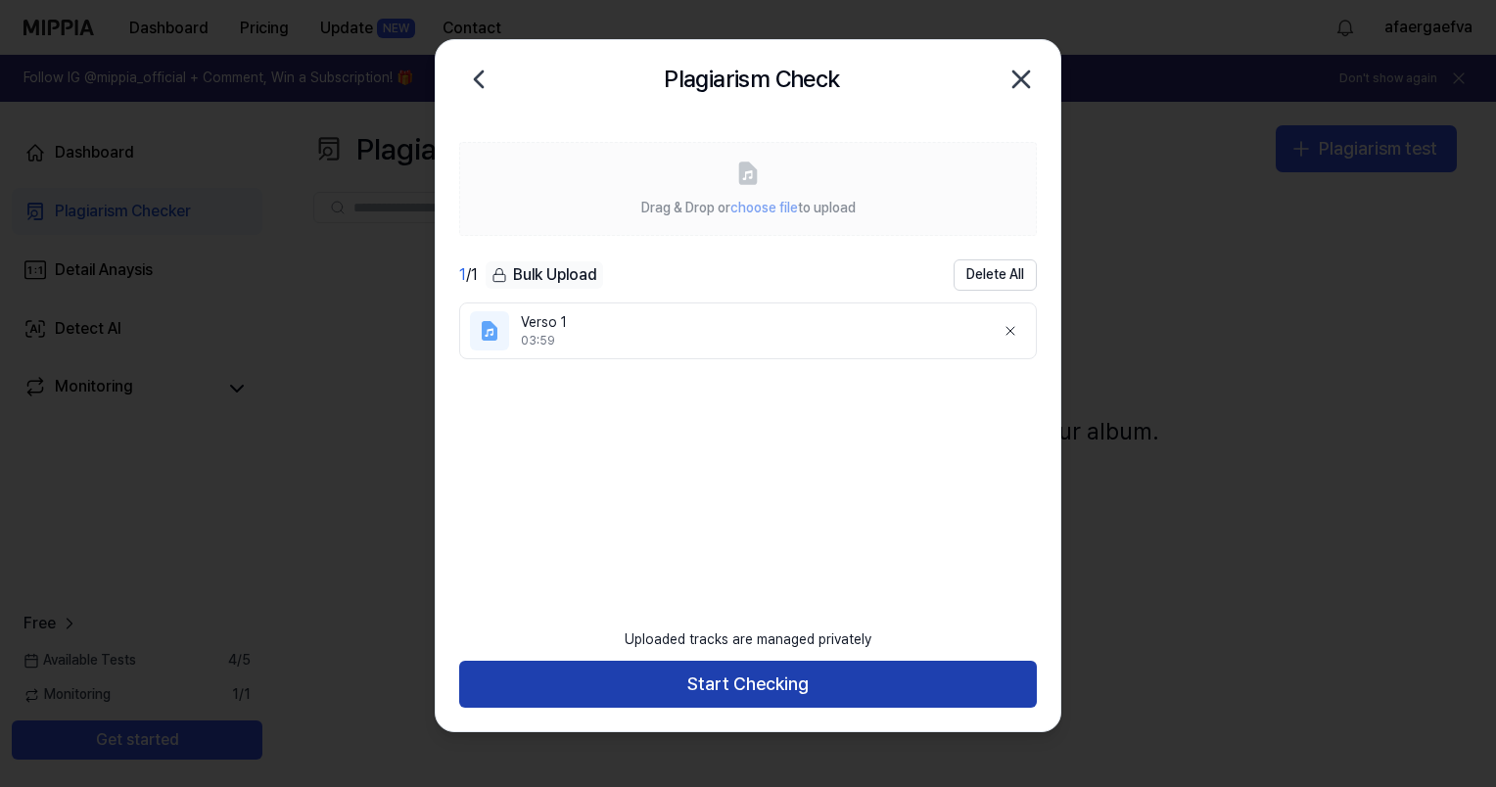
click at [664, 672] on button "Start Checking" at bounding box center [747, 684] width 577 height 47
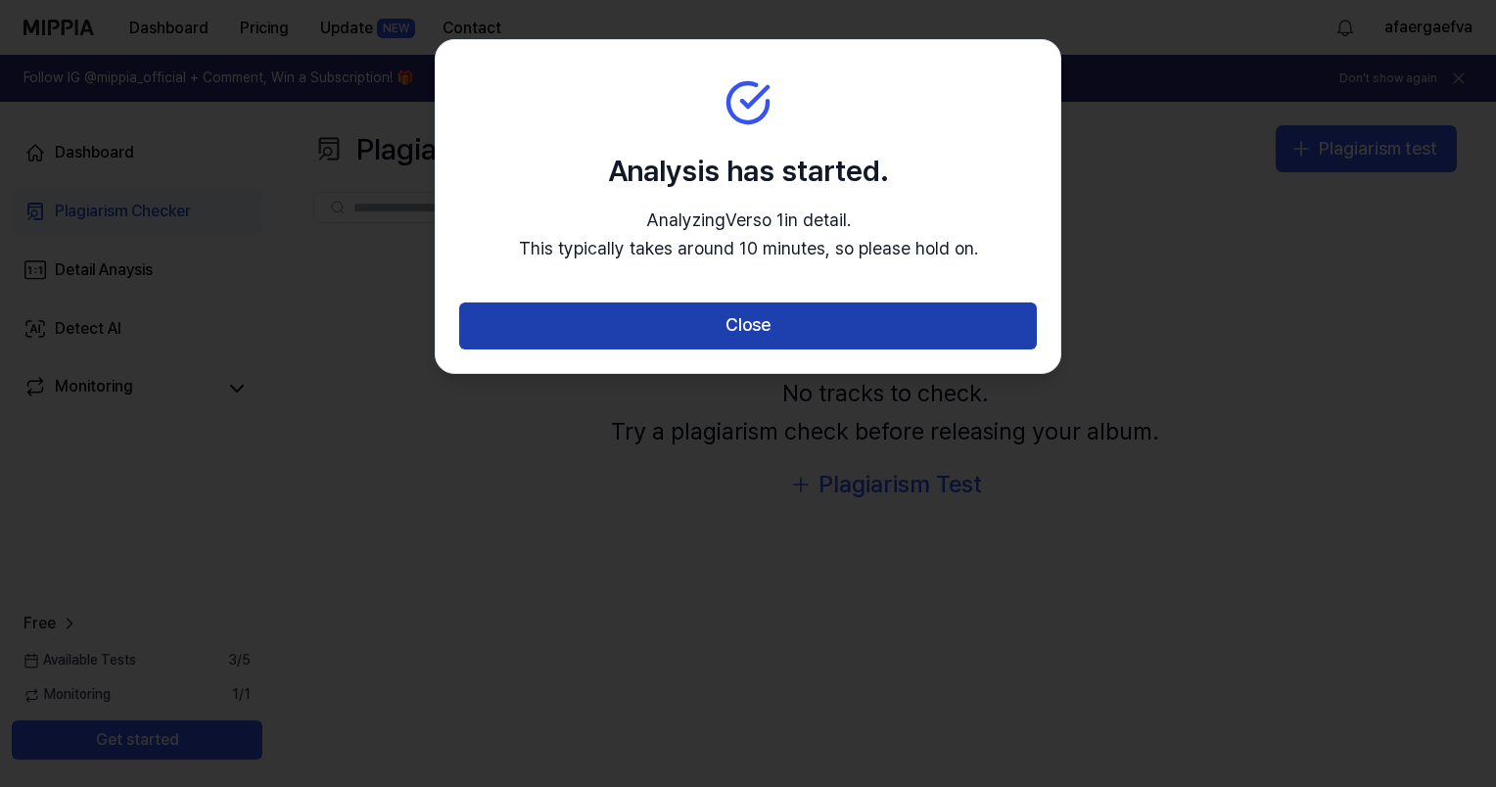
click at [774, 345] on button "Close" at bounding box center [747, 325] width 577 height 47
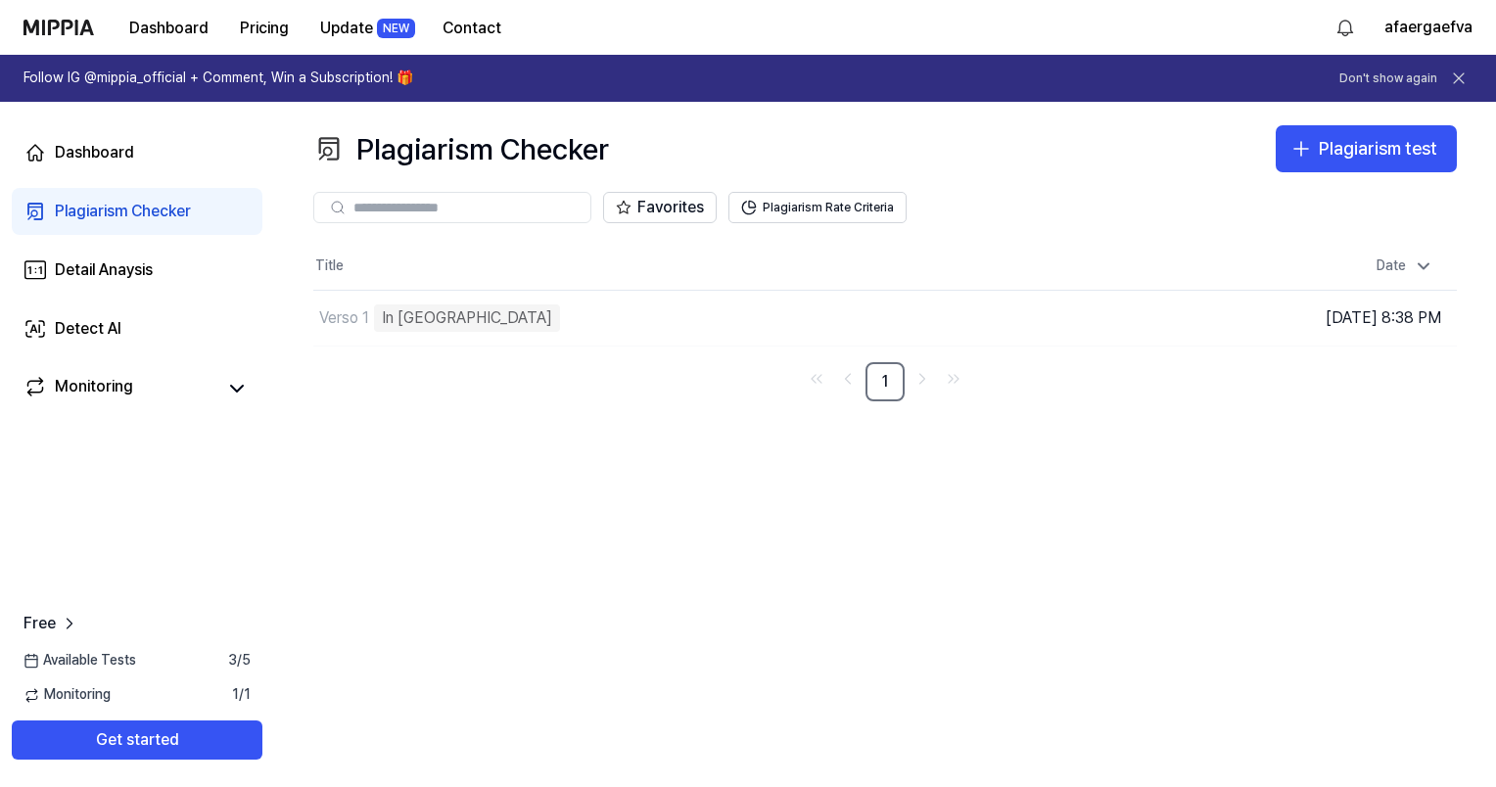
click at [174, 216] on div "Plagiarism Checker" at bounding box center [123, 211] width 136 height 23
click at [231, 386] on icon at bounding box center [237, 389] width 12 height 6
click at [235, 382] on icon at bounding box center [236, 388] width 23 height 23
click at [130, 394] on div "Monitoring" at bounding box center [94, 388] width 78 height 27
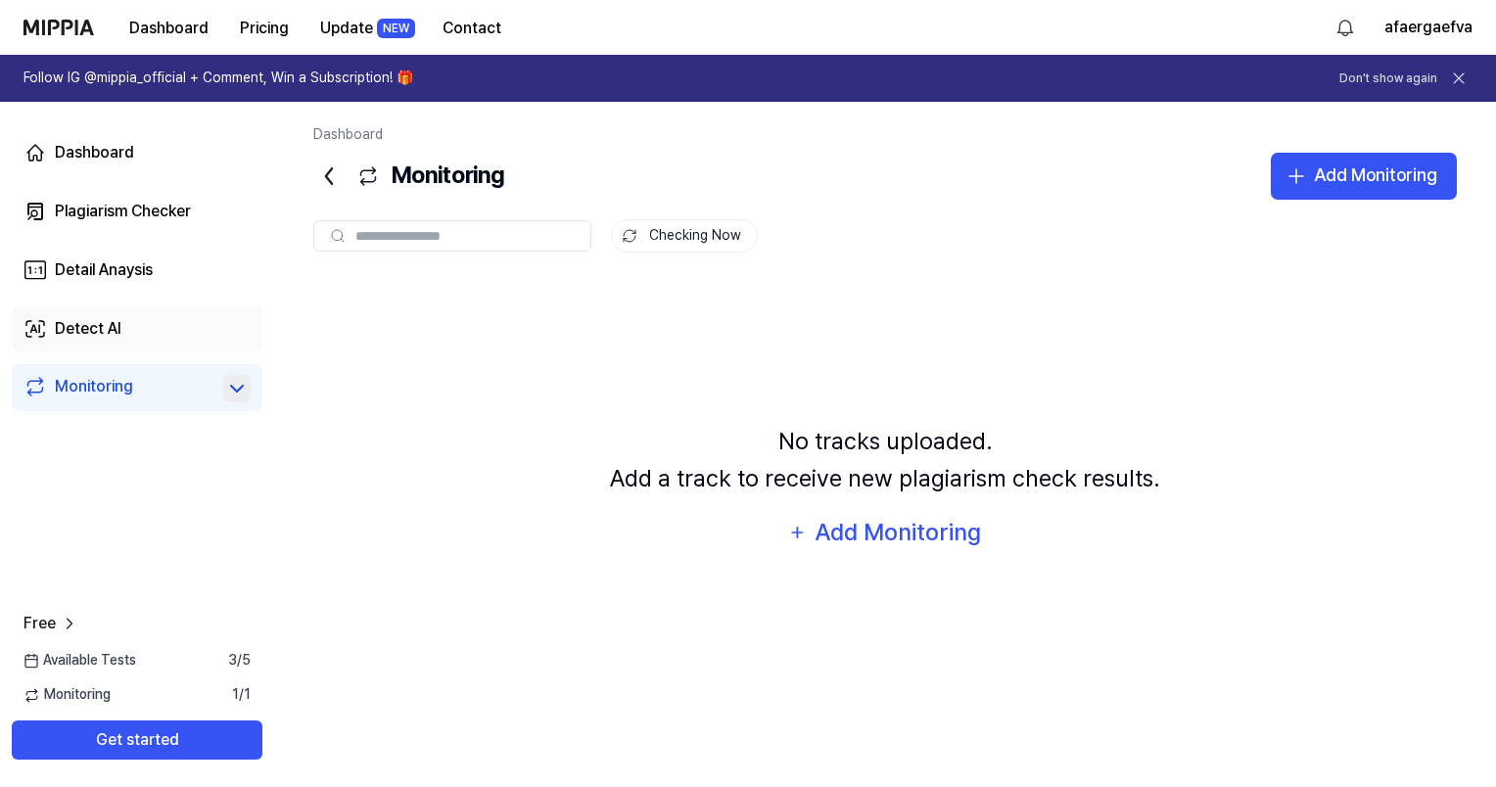
click at [192, 325] on link "Detect AI" at bounding box center [137, 328] width 251 height 47
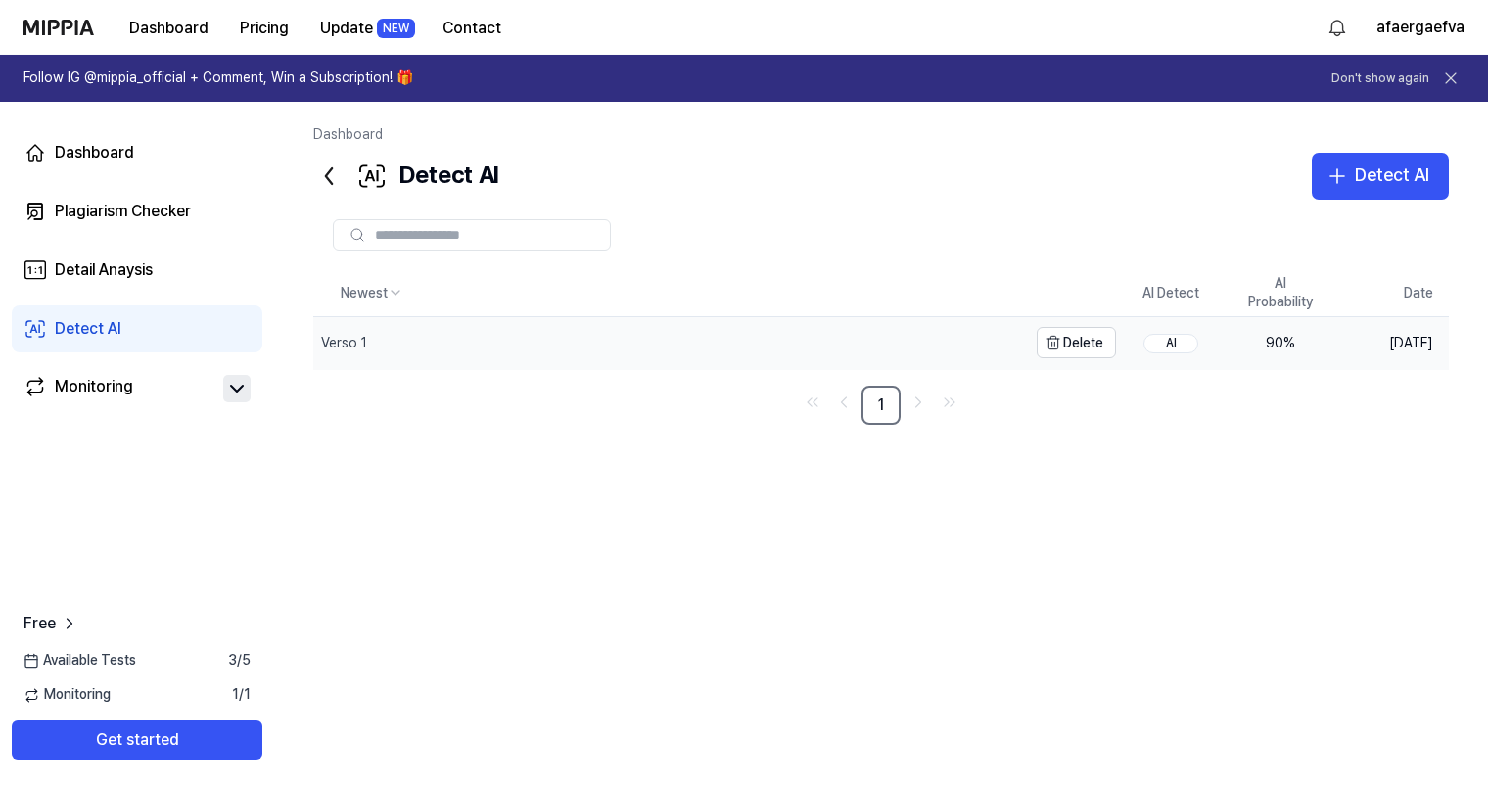
click at [470, 354] on div "Verso 1" at bounding box center [670, 342] width 714 height 51
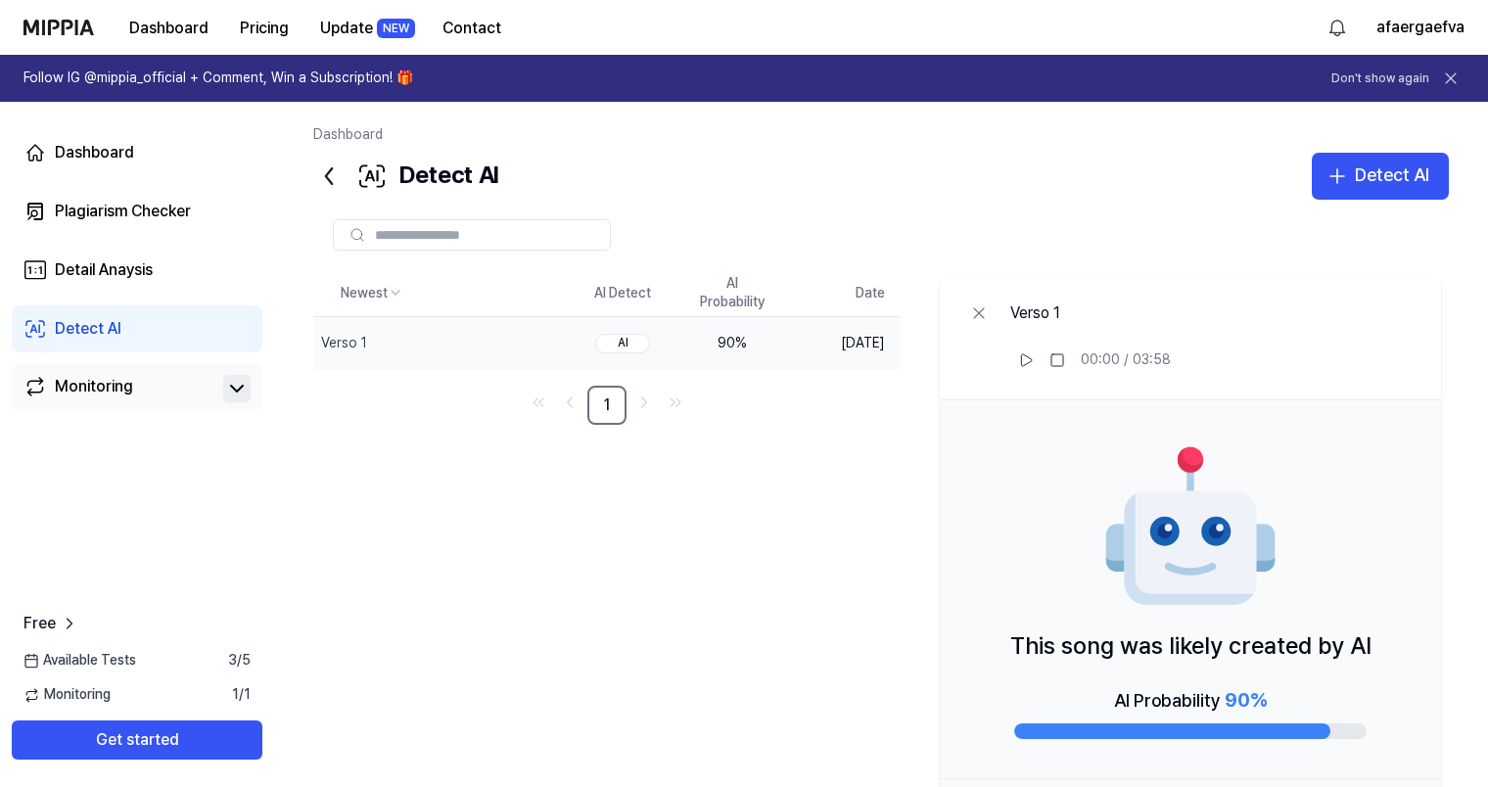
click at [207, 388] on link "Monitoring" at bounding box center [119, 388] width 192 height 27
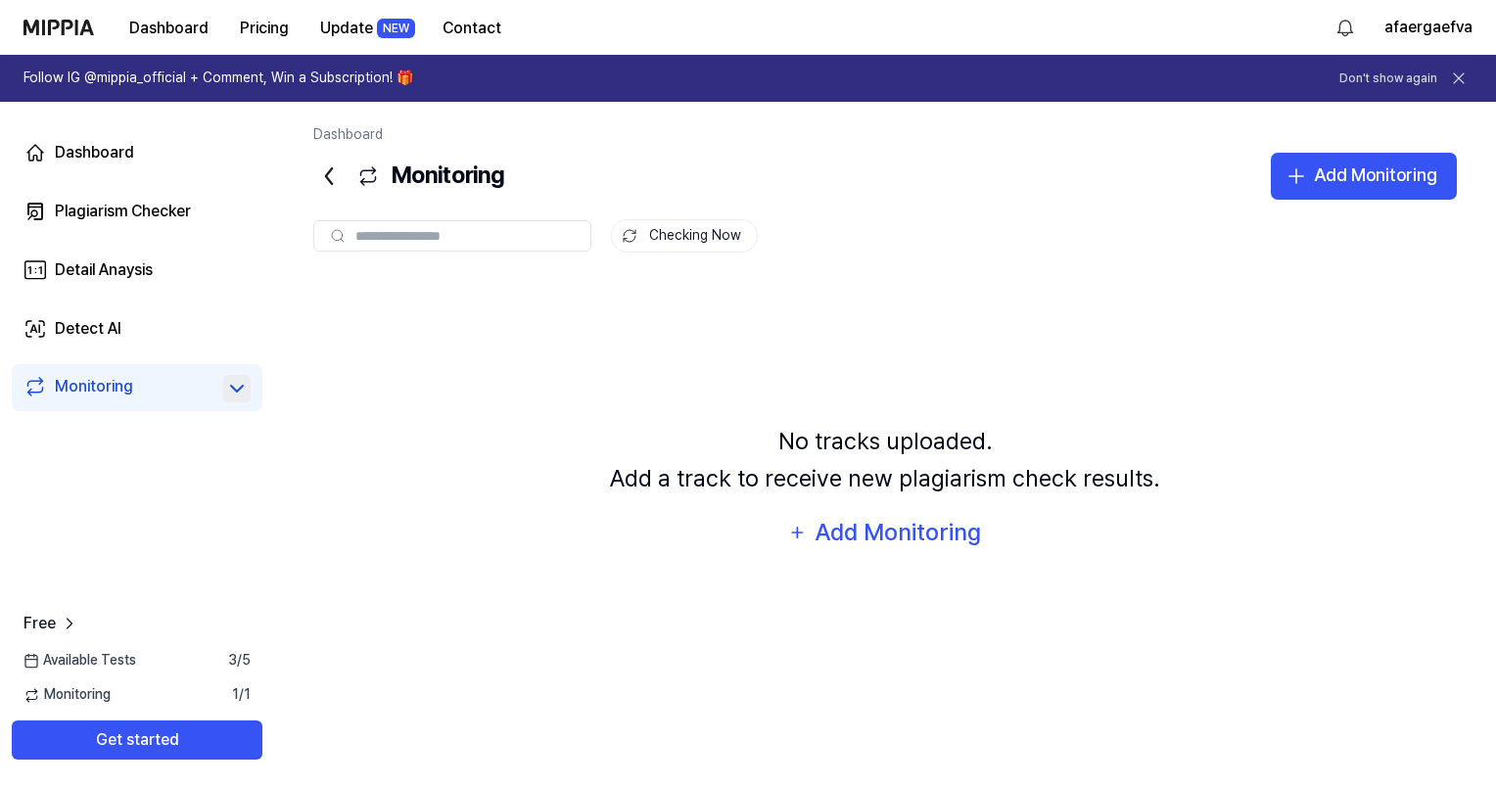
click at [160, 397] on link "Monitoring" at bounding box center [119, 388] width 192 height 27
click at [842, 531] on div "Add Monitoring" at bounding box center [897, 532] width 169 height 37
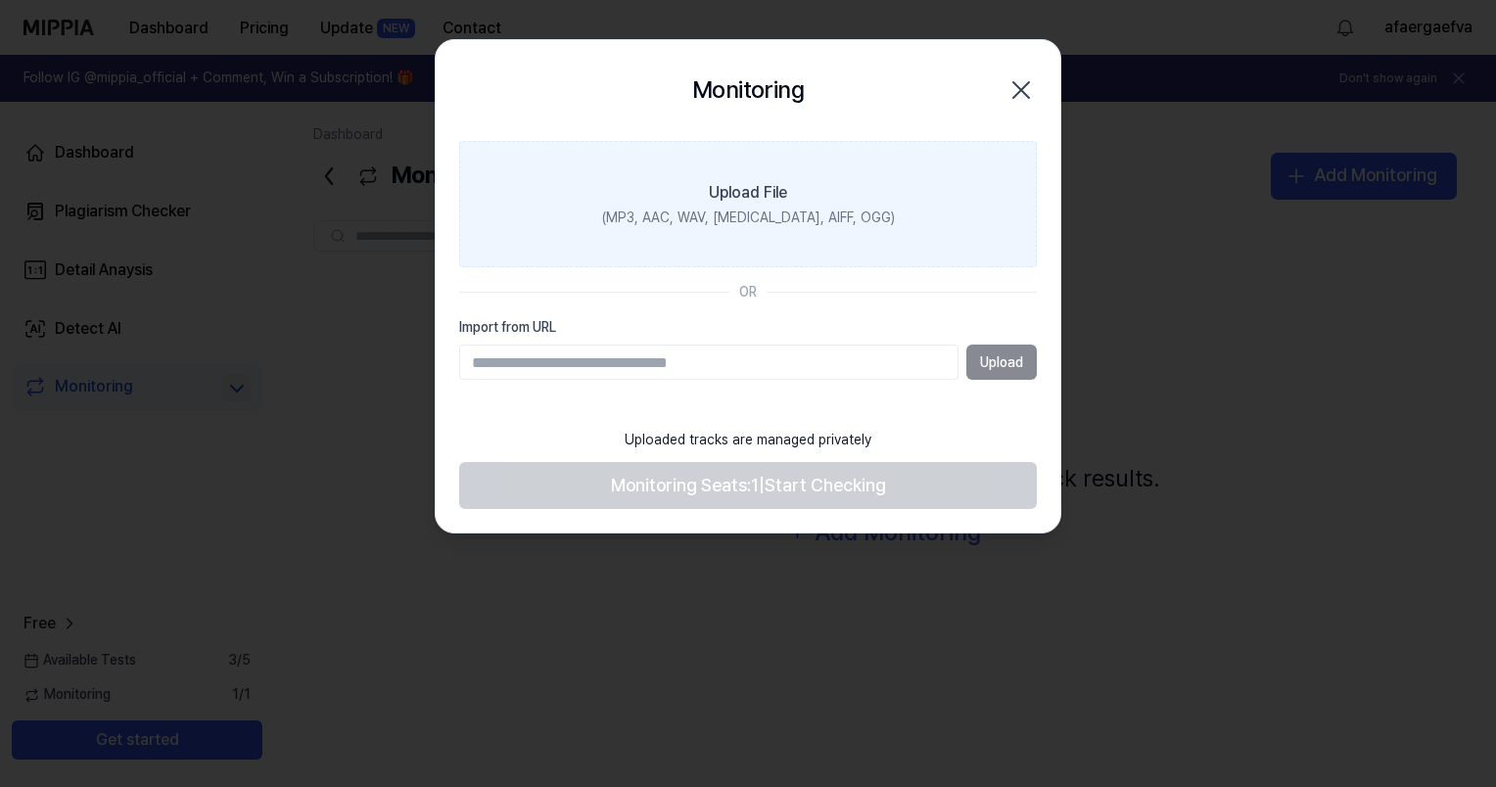
drag, startPoint x: 1016, startPoint y: 98, endPoint x: 1002, endPoint y: 98, distance: 13.7
click at [1014, 98] on icon "button" at bounding box center [1020, 89] width 31 height 31
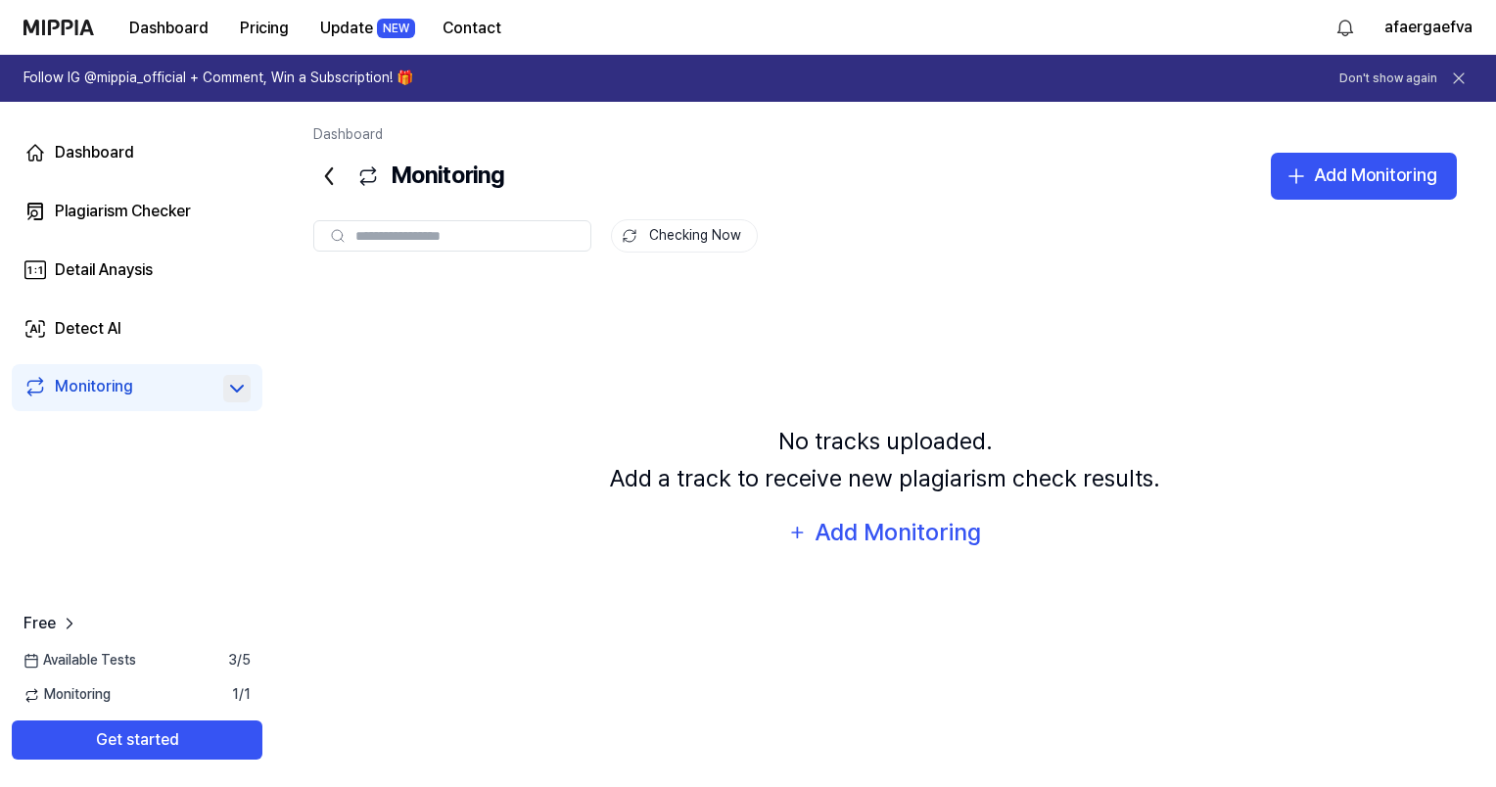
click at [240, 688] on span "1 / 1" at bounding box center [241, 695] width 19 height 20
drag, startPoint x: 231, startPoint y: 699, endPoint x: 205, endPoint y: 693, distance: 27.1
click at [205, 693] on div "Monitoring 1 / 1" at bounding box center [137, 695] width 274 height 20
drag, startPoint x: 205, startPoint y: 693, endPoint x: 81, endPoint y: 698, distance: 123.4
click at [81, 698] on span "Monitoring" at bounding box center [66, 695] width 87 height 20
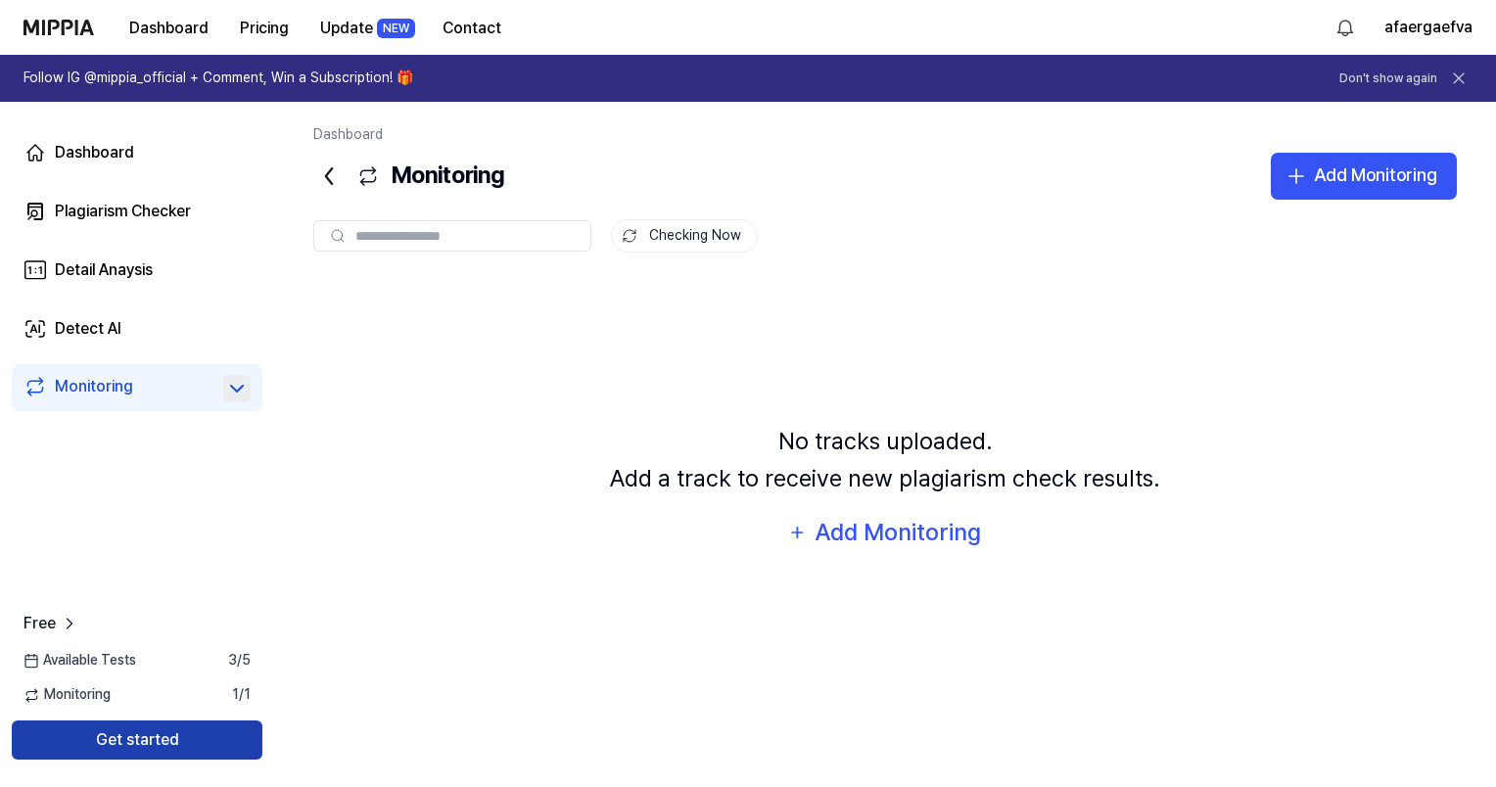
click at [75, 736] on button "Get started" at bounding box center [137, 739] width 251 height 39
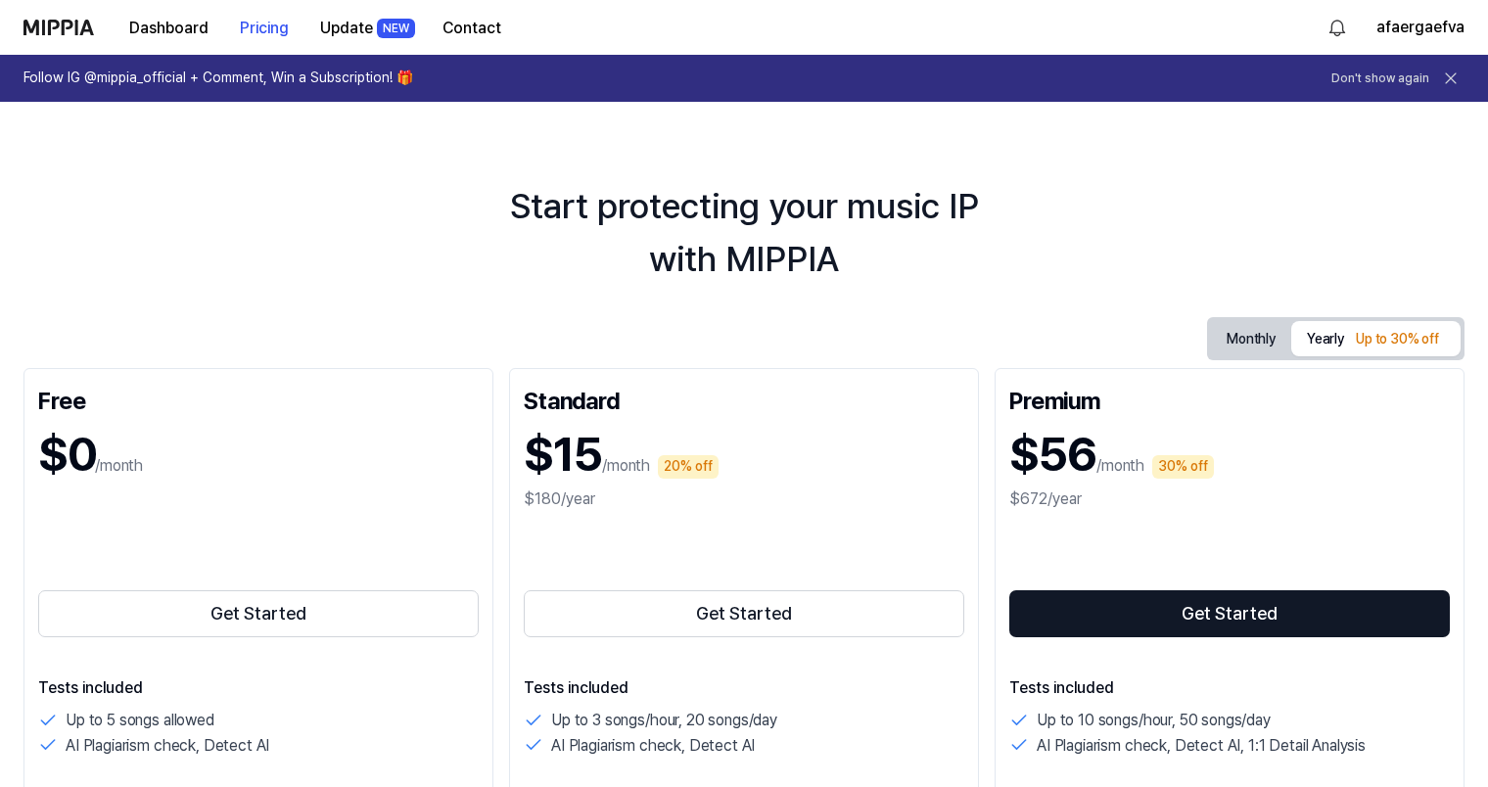
click at [1243, 348] on button "Monthly" at bounding box center [1251, 339] width 80 height 30
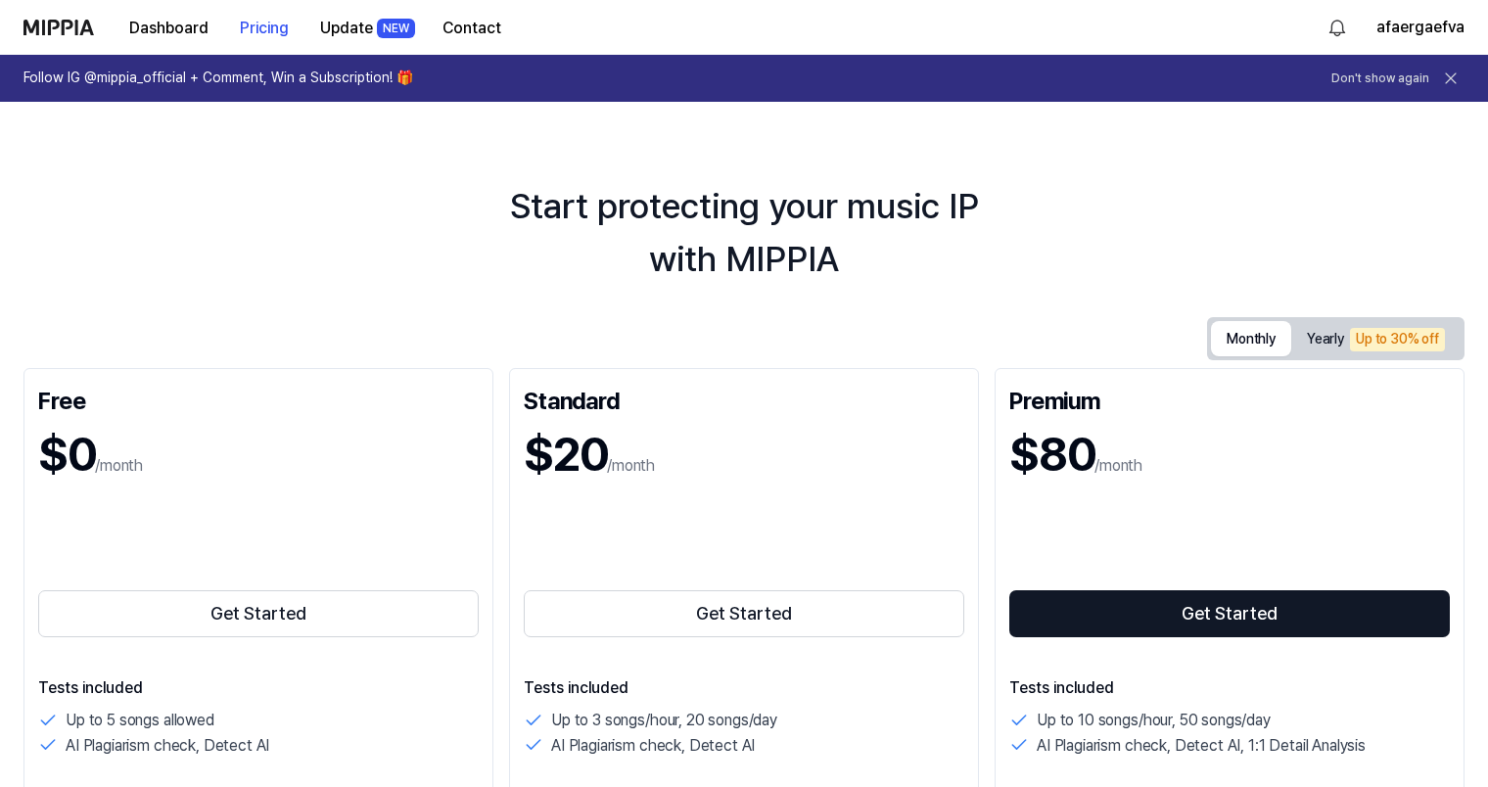
click at [1323, 345] on button "Yearly Up to 30% off" at bounding box center [1375, 339] width 169 height 34
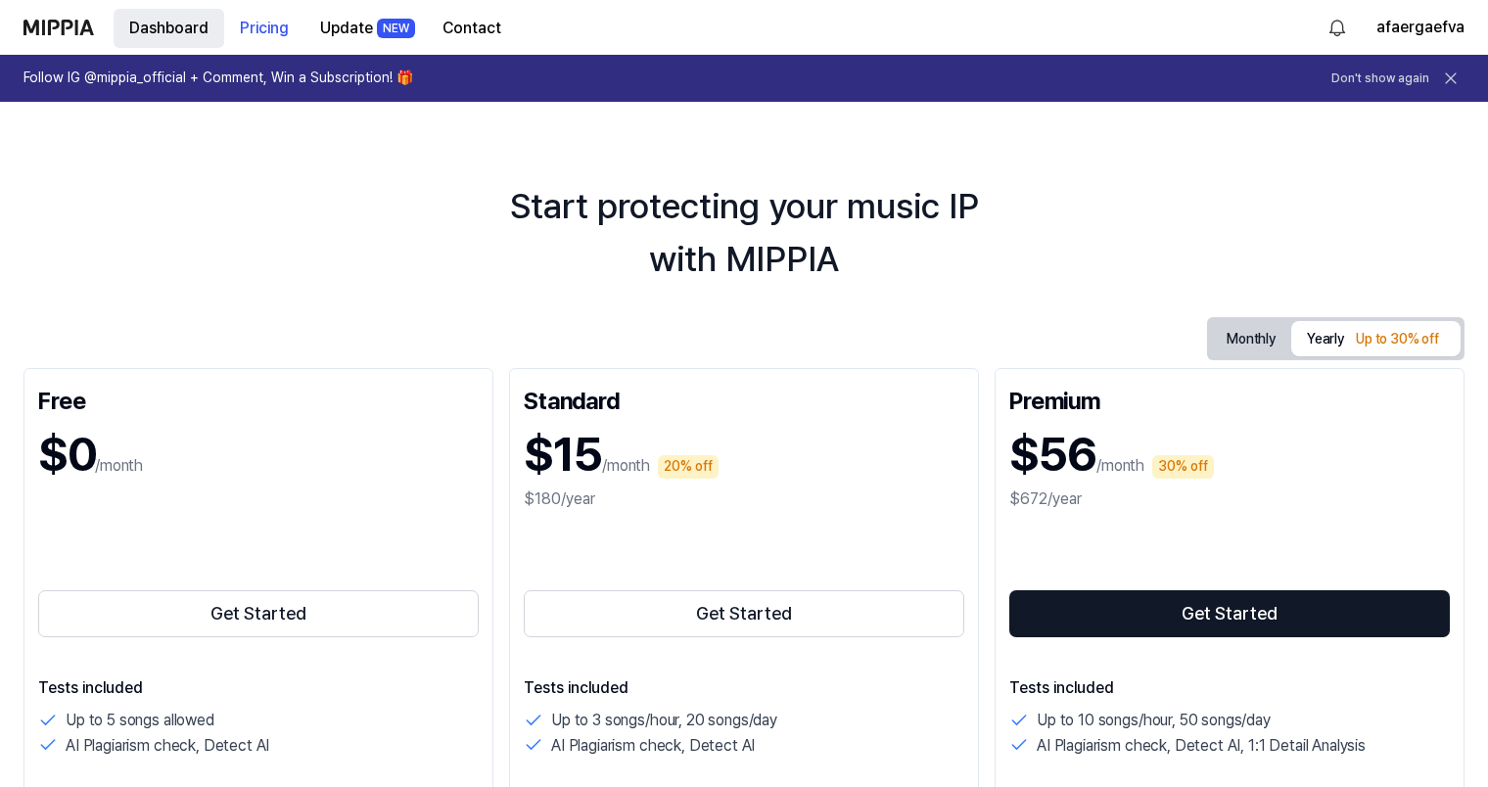
click at [166, 46] on button "Dashboard" at bounding box center [169, 28] width 111 height 39
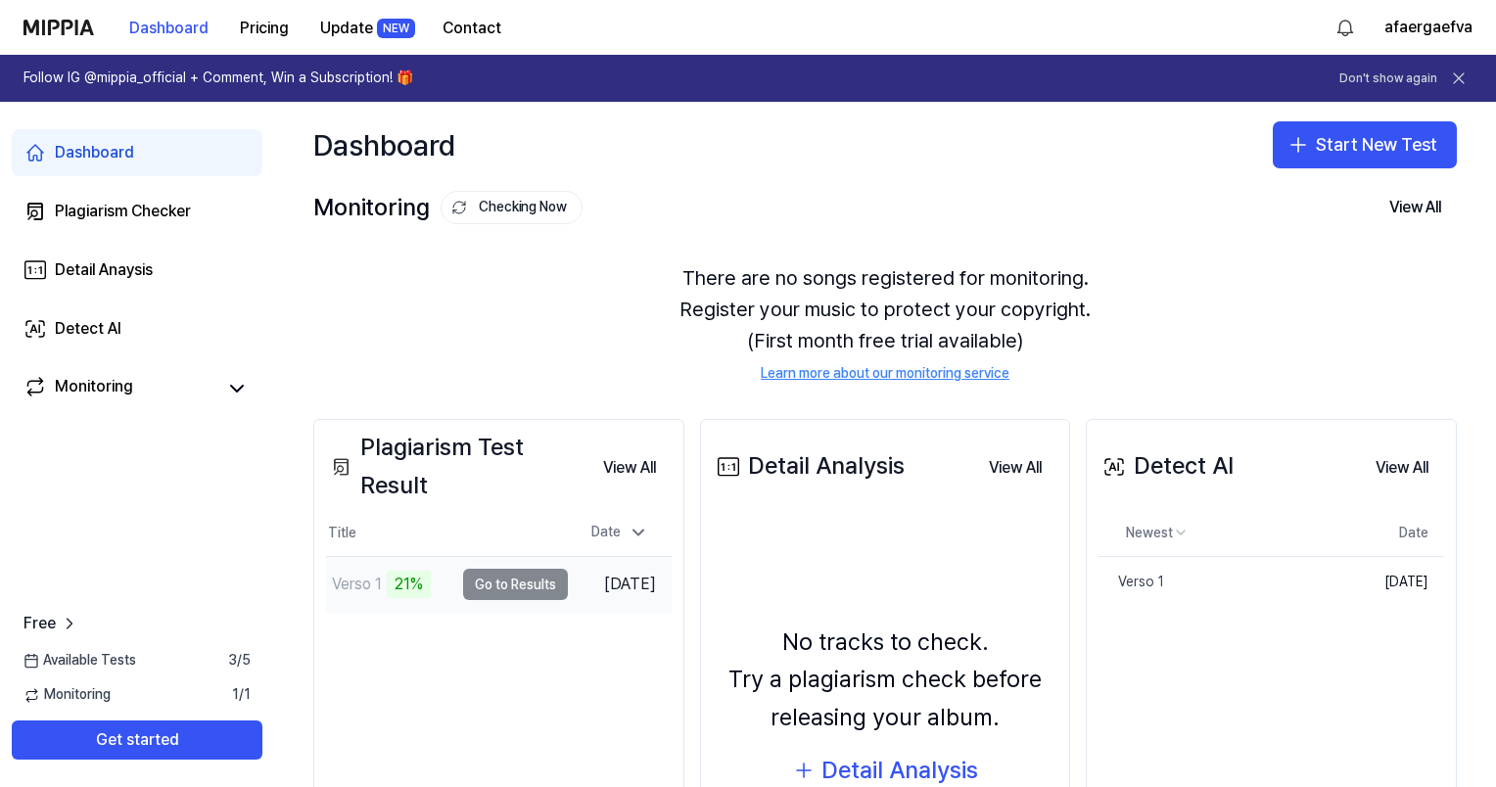
click at [444, 601] on td "Verso 1 21% Go to Results" at bounding box center [447, 584] width 242 height 55
click at [473, 584] on td "Verso 1 20% Go to Results" at bounding box center [447, 584] width 242 height 55
click at [350, 568] on div "Verso 1 20%" at bounding box center [389, 584] width 127 height 55
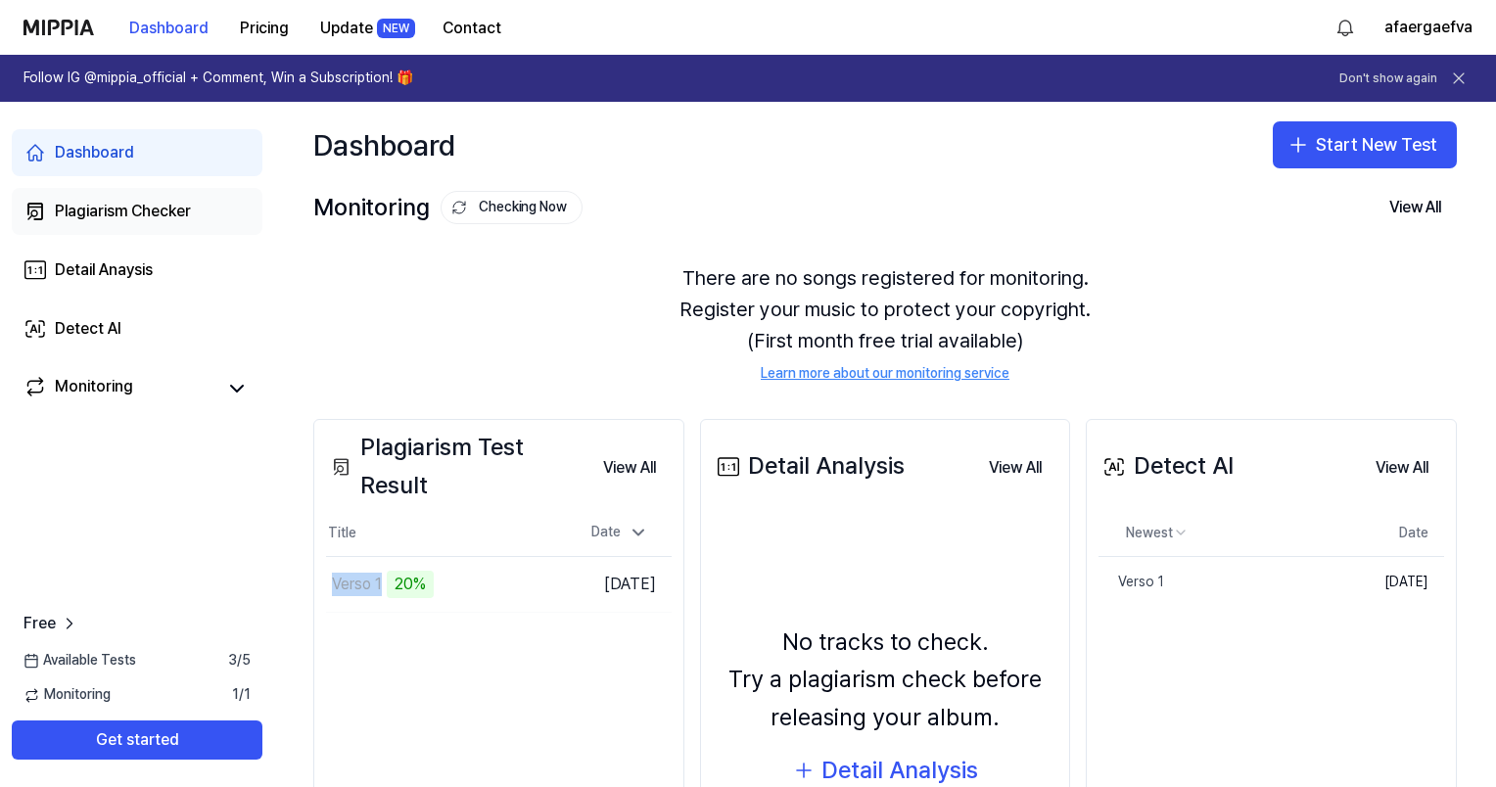
click at [157, 220] on div "Plagiarism Checker" at bounding box center [123, 211] width 136 height 23
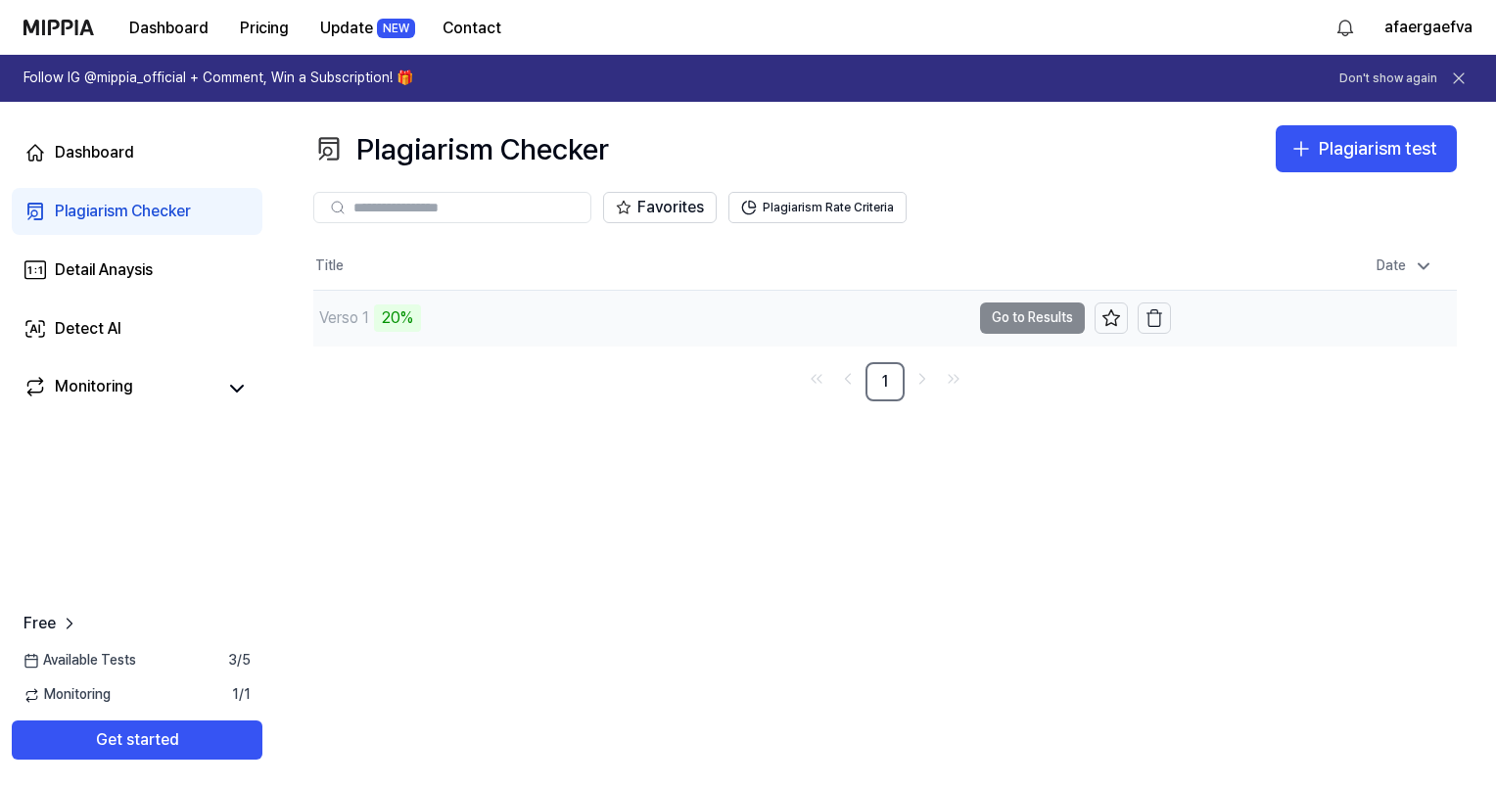
click at [525, 325] on div "Verso 1 20%" at bounding box center [641, 318] width 657 height 55
click at [1069, 319] on td "Verso 1 20% Go to Results" at bounding box center [741, 318] width 857 height 55
click at [1069, 318] on td "Verso 1 20% Go to Results" at bounding box center [741, 318] width 857 height 55
click at [580, 396] on nav "1" at bounding box center [884, 381] width 1143 height 39
click at [143, 266] on div "Detail Anaysis" at bounding box center [104, 269] width 98 height 23
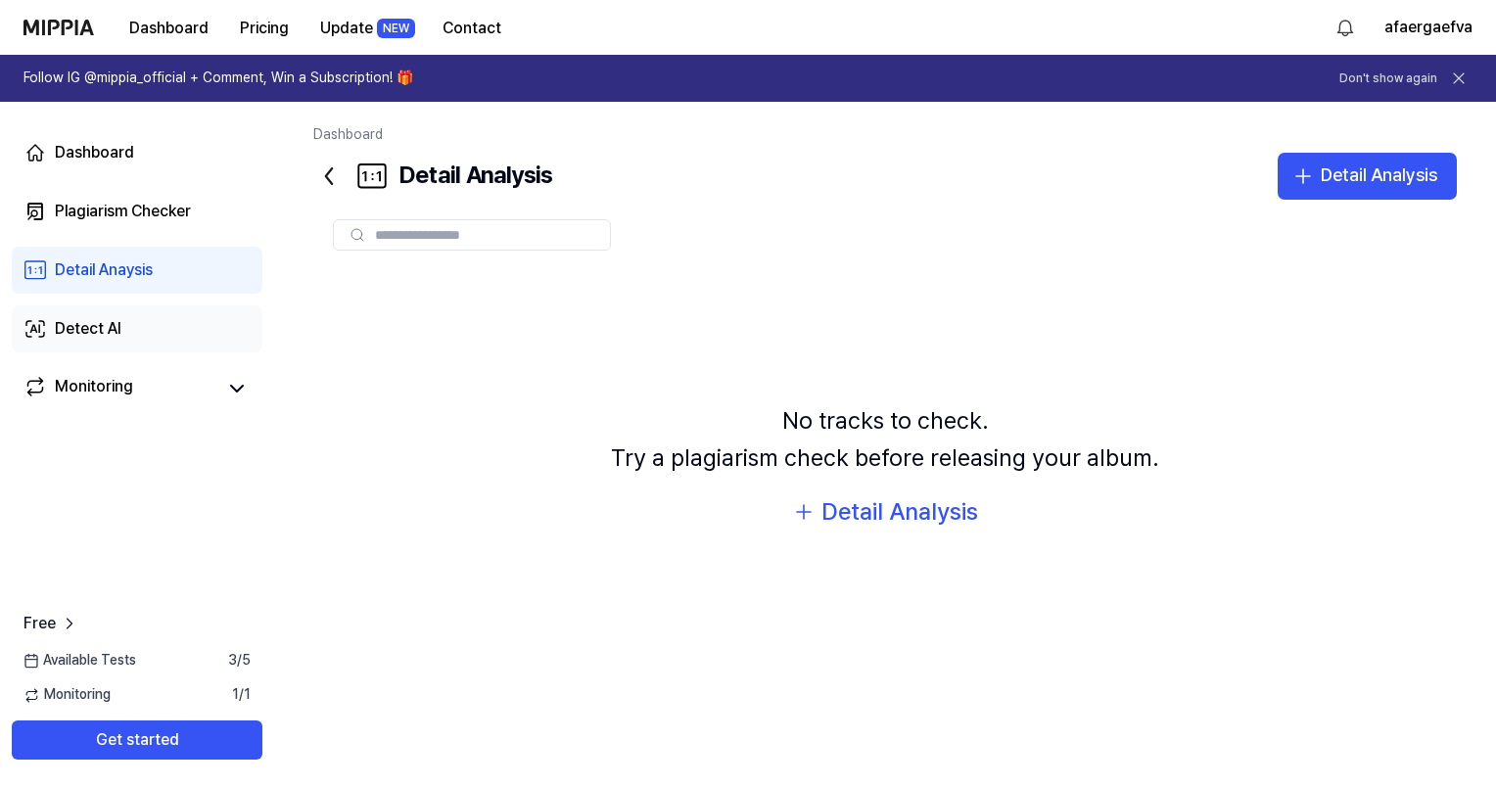
click at [141, 319] on link "Detect AI" at bounding box center [137, 328] width 251 height 47
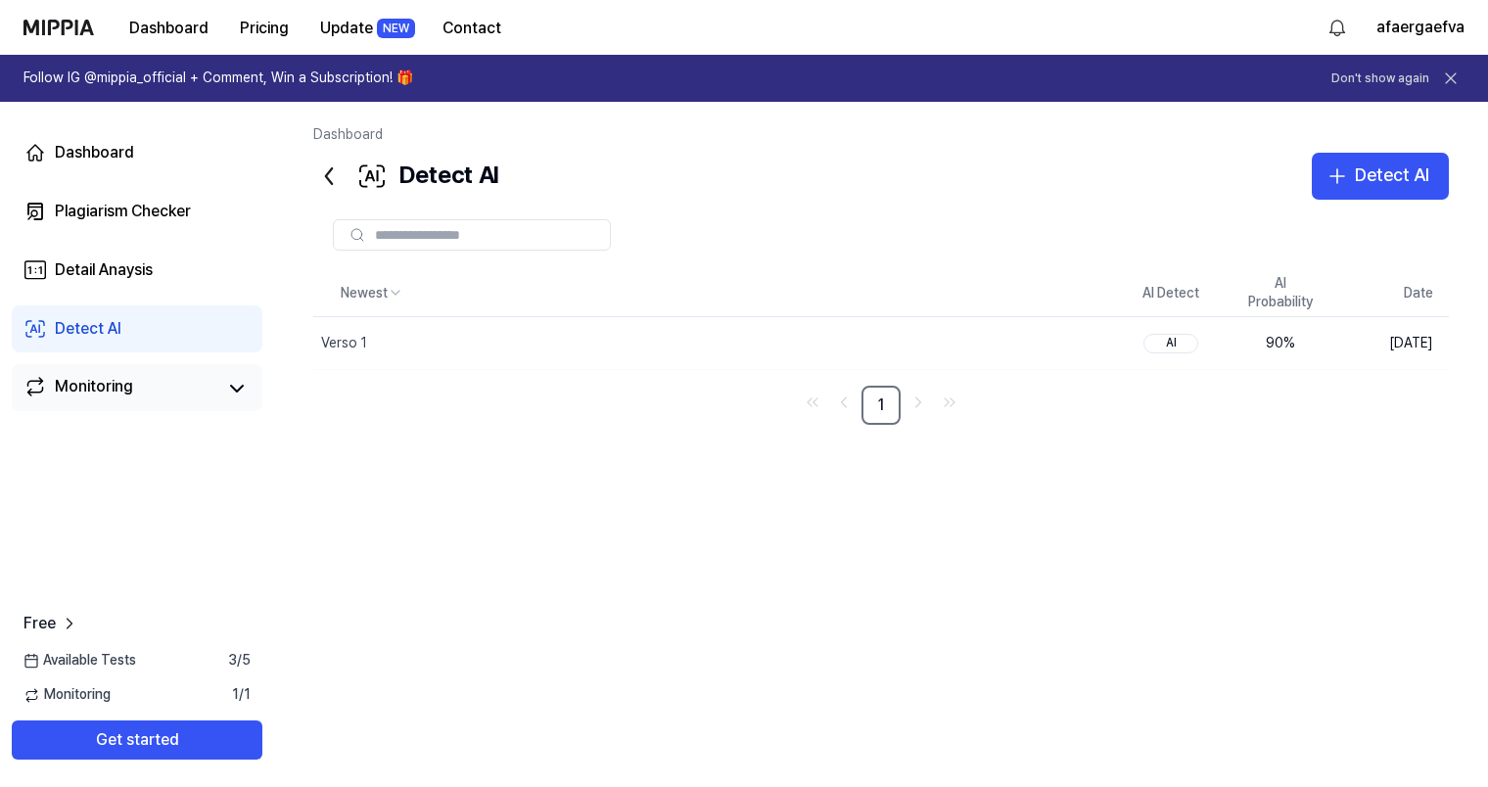
click at [222, 368] on div "Monitoring" at bounding box center [137, 387] width 251 height 47
drag, startPoint x: 222, startPoint y: 368, endPoint x: 237, endPoint y: 384, distance: 21.5
click at [237, 384] on icon at bounding box center [236, 388] width 23 height 23
click at [201, 399] on link "Monitoring" at bounding box center [119, 388] width 192 height 27
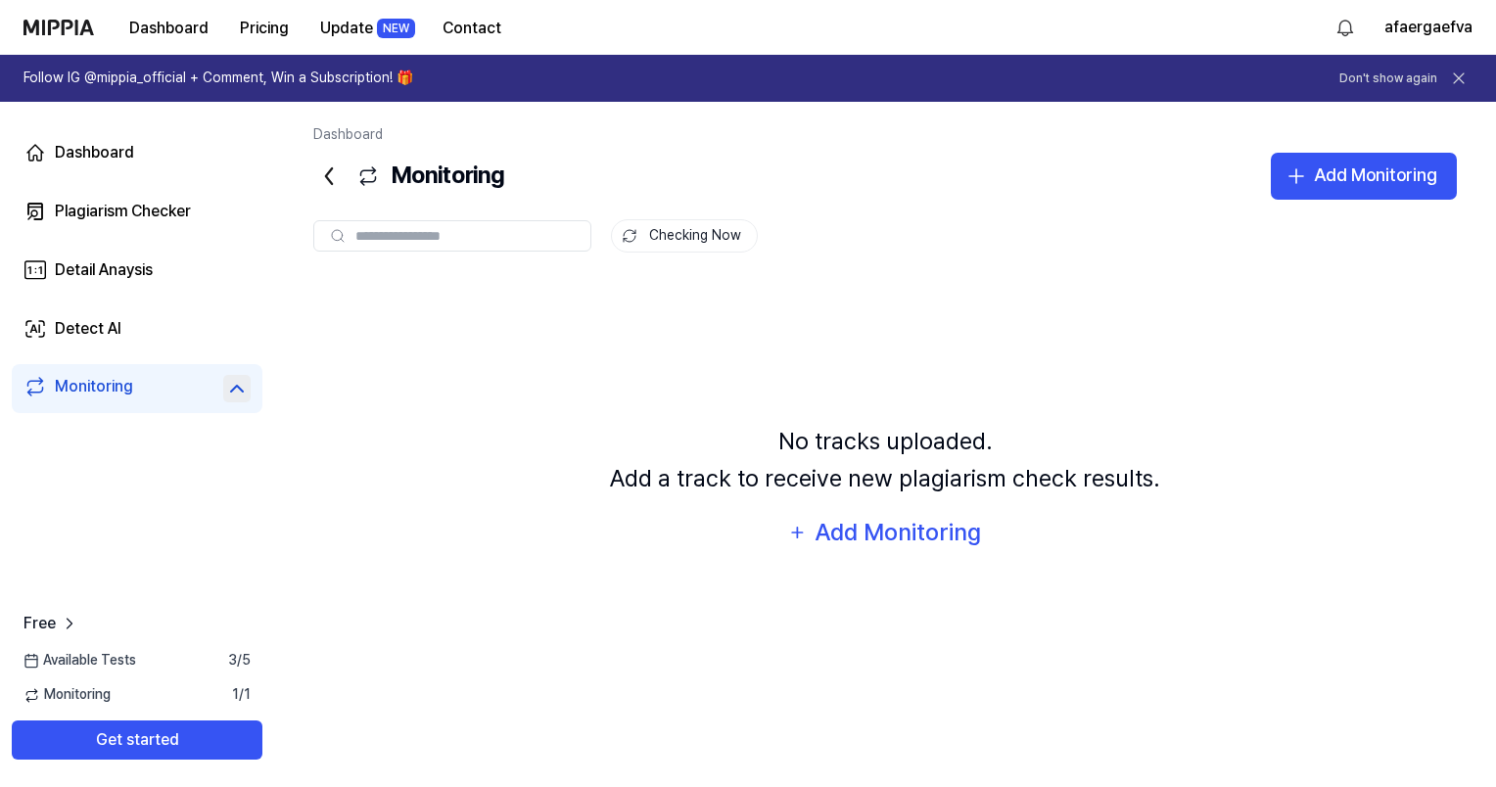
click at [870, 299] on div "No tracks uploaded. Add a track to receive new plagiarism check results. Add Mo…" at bounding box center [884, 487] width 1143 height 419
click at [364, 182] on icon at bounding box center [367, 175] width 23 height 23
click at [187, 209] on div "Plagiarism Checker" at bounding box center [123, 211] width 136 height 23
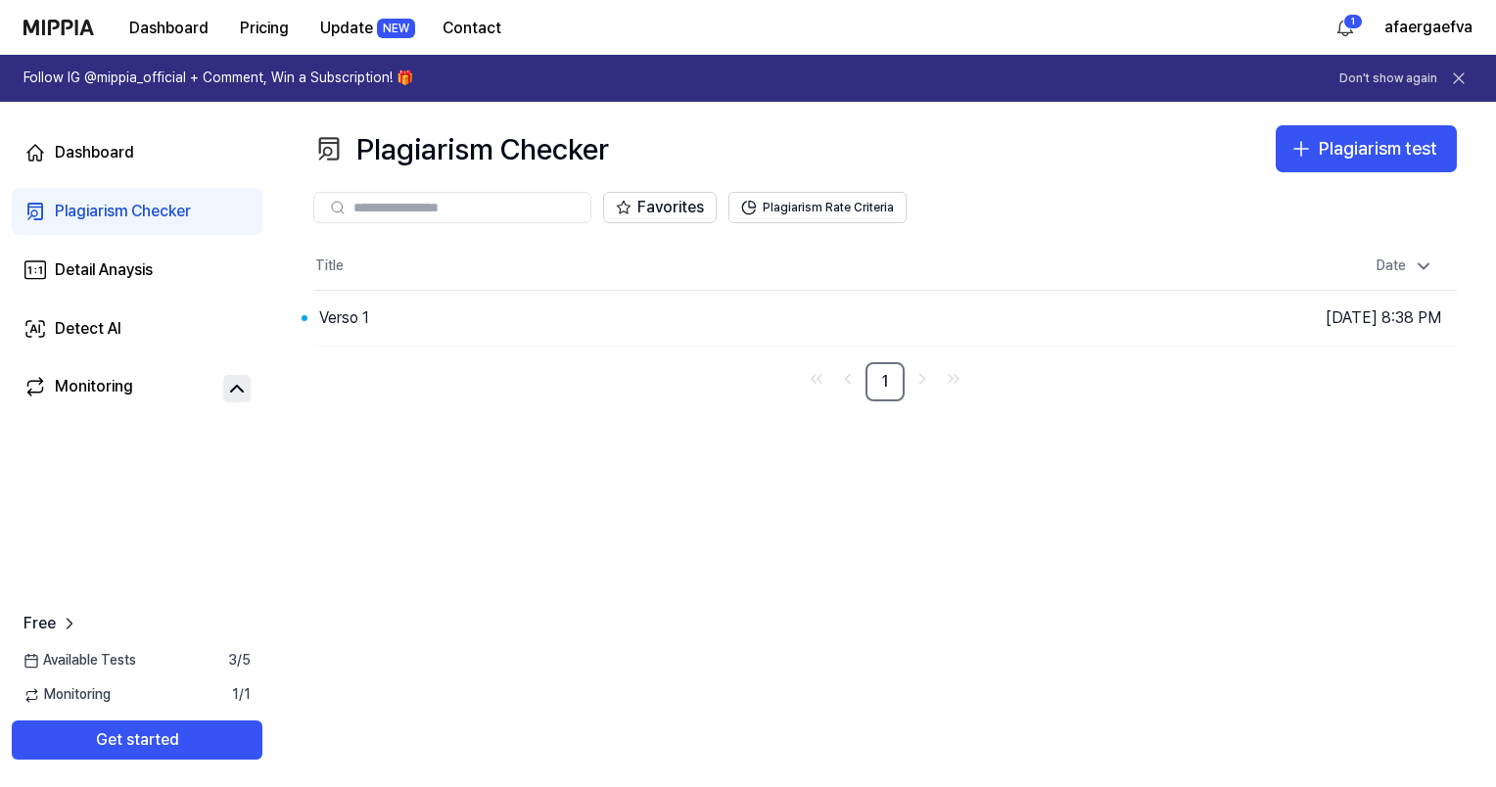
click at [552, 283] on th "Title" at bounding box center [741, 266] width 857 height 47
